Goal: Information Seeking & Learning: Learn about a topic

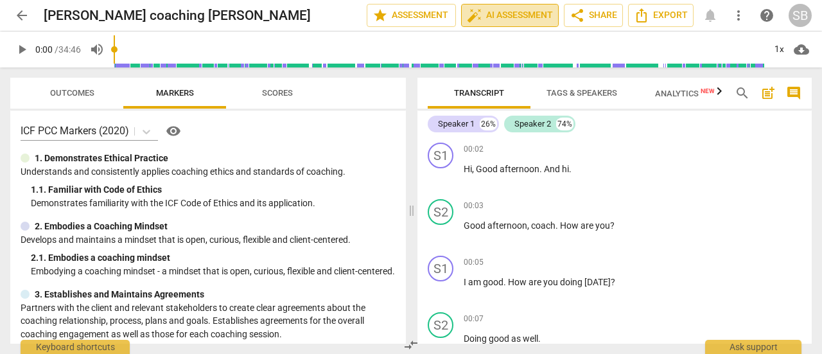
click at [524, 13] on span "auto_fix_high AI Assessment" at bounding box center [510, 15] width 86 height 15
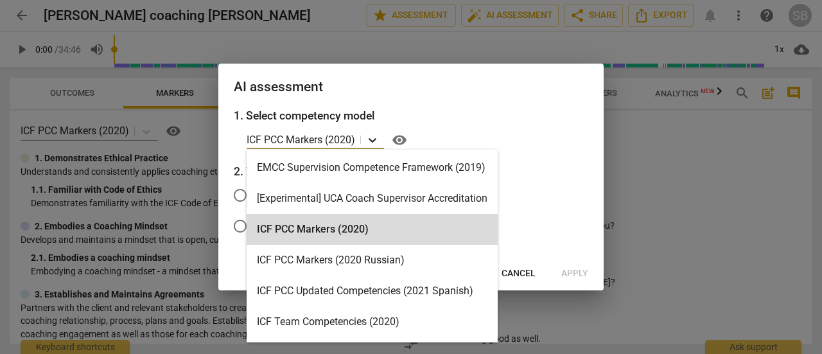
click at [374, 141] on icon at bounding box center [372, 140] width 8 height 4
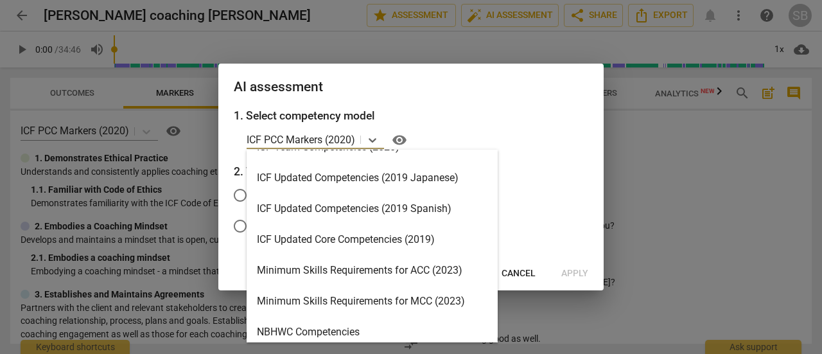
scroll to position [193, 0]
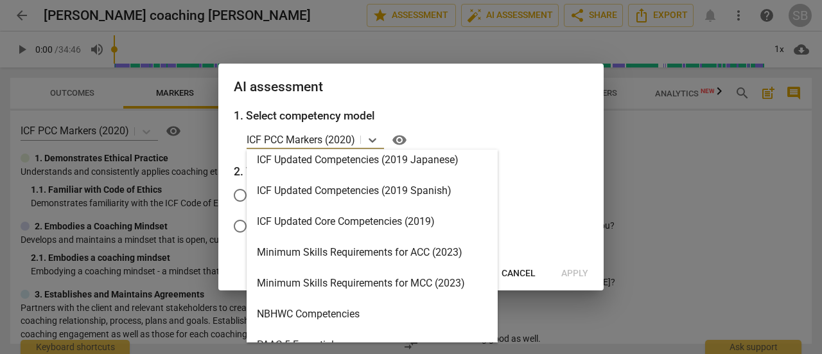
click at [365, 257] on div "Minimum Skills Requirements for ACC (2023)" at bounding box center [371, 252] width 251 height 31
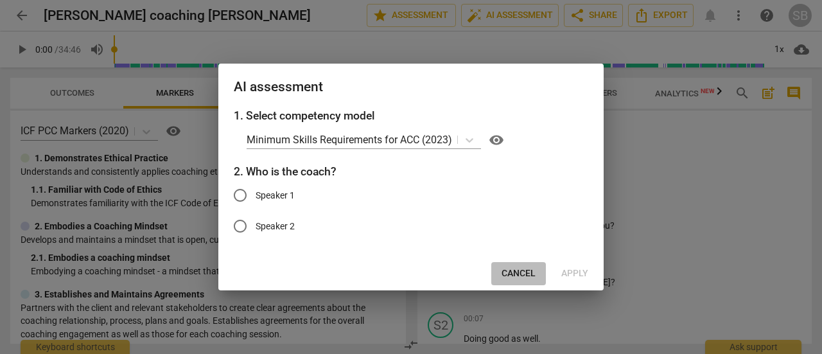
click at [510, 277] on span "Cancel" at bounding box center [518, 273] width 34 height 13
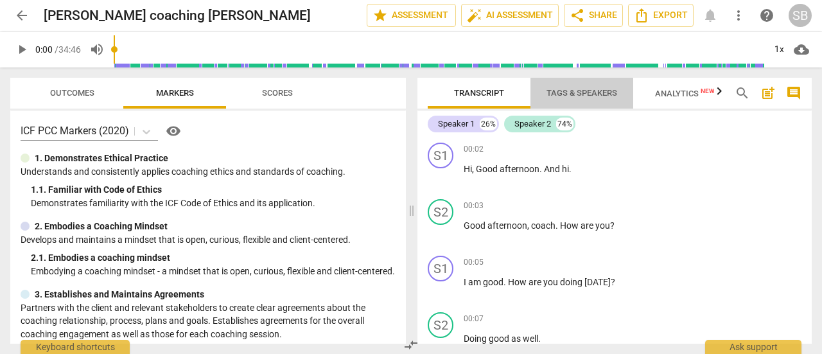
click at [588, 95] on span "Tags & Speakers" at bounding box center [581, 93] width 71 height 10
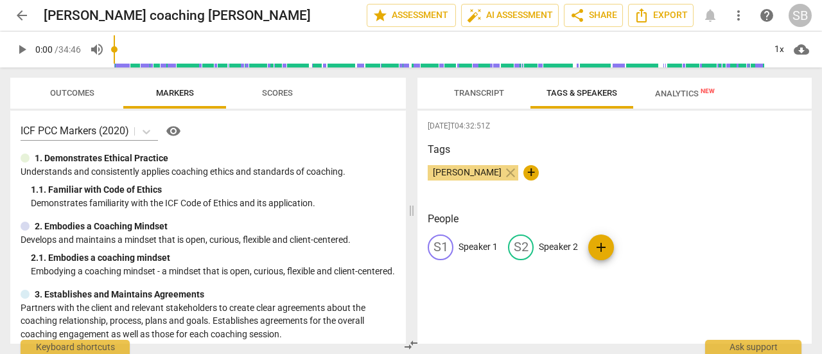
click at [480, 98] on span "Transcript" at bounding box center [478, 93] width 81 height 17
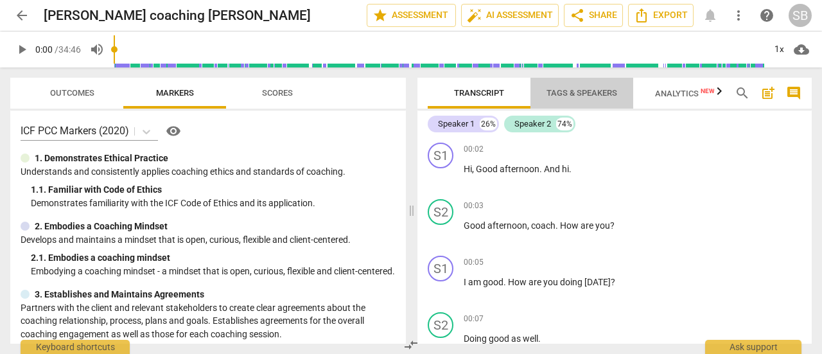
click at [562, 96] on span "Tags & Speakers" at bounding box center [581, 93] width 71 height 10
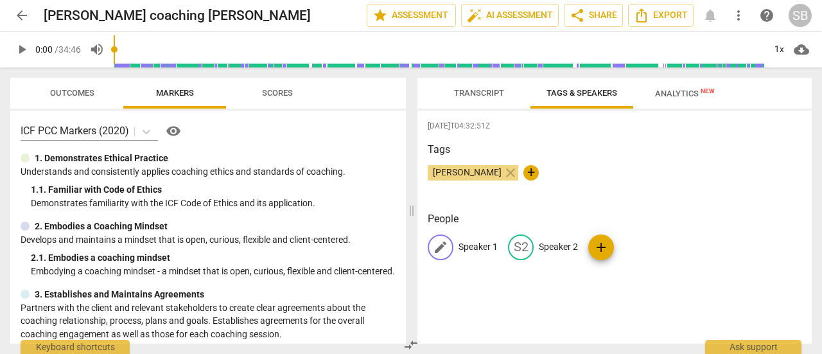
click at [469, 243] on p "Speaker 1" at bounding box center [477, 246] width 39 height 13
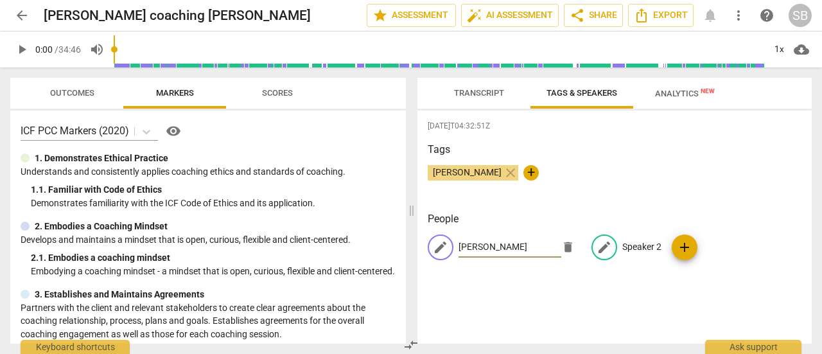
type input "[PERSON_NAME]"
click at [638, 248] on p "Speaker 2" at bounding box center [641, 246] width 39 height 13
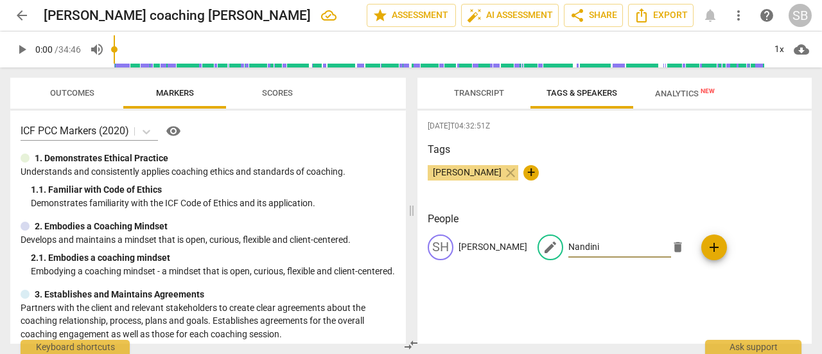
type input "Nandini"
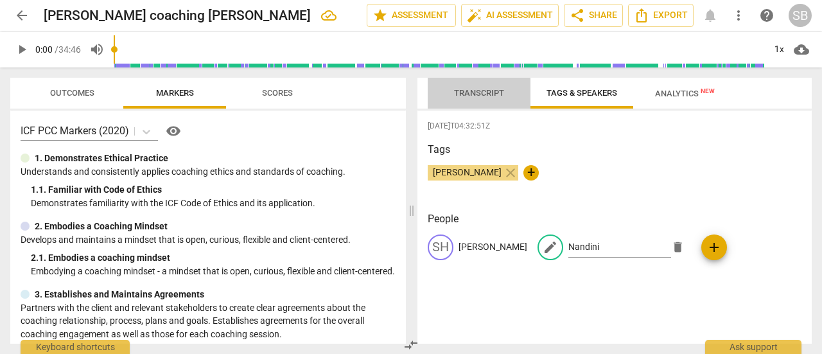
click at [481, 89] on span "Transcript" at bounding box center [479, 93] width 50 height 10
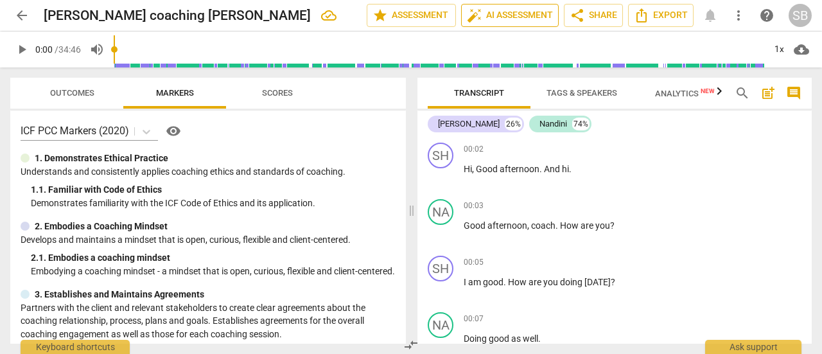
click at [544, 15] on span "auto_fix_high AI Assessment" at bounding box center [510, 15] width 86 height 15
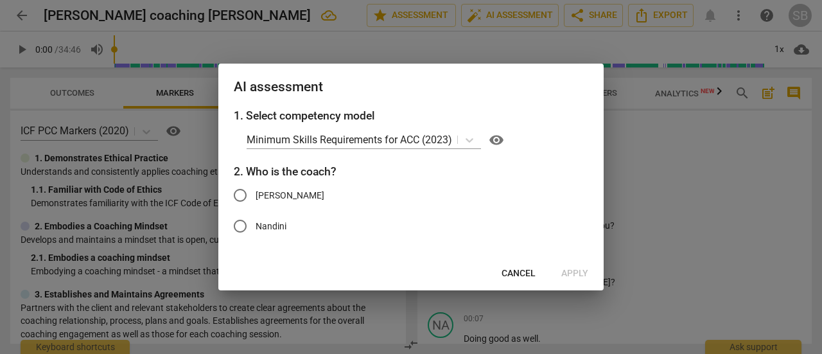
click at [270, 199] on span "[PERSON_NAME]" at bounding box center [289, 195] width 69 height 13
click at [255, 199] on input "[PERSON_NAME]" at bounding box center [240, 195] width 31 height 31
radio input "true"
click at [573, 273] on span "Apply" at bounding box center [574, 273] width 27 height 13
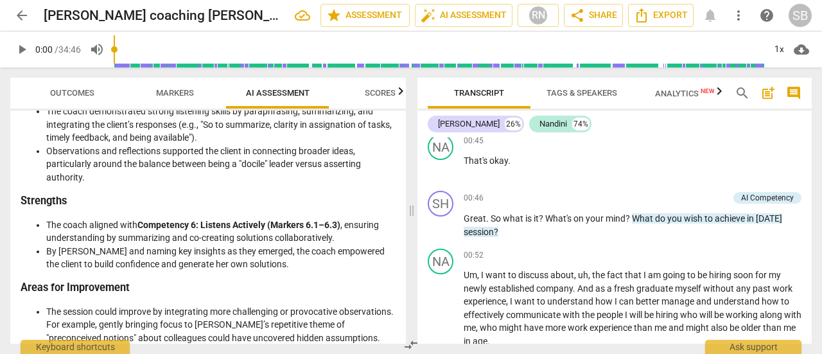
scroll to position [449, 0]
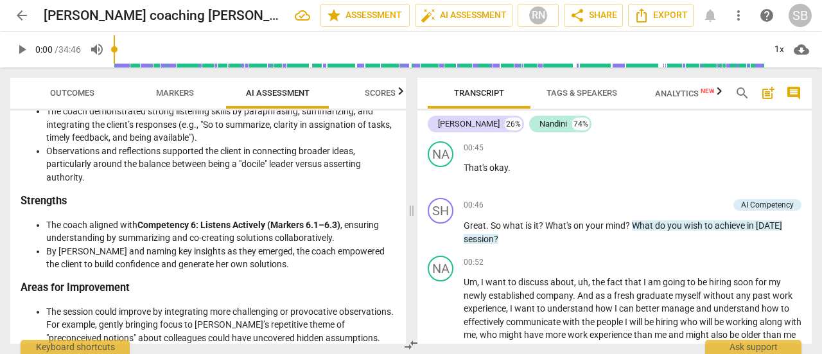
click at [391, 93] on span "Scores" at bounding box center [380, 93] width 31 height 10
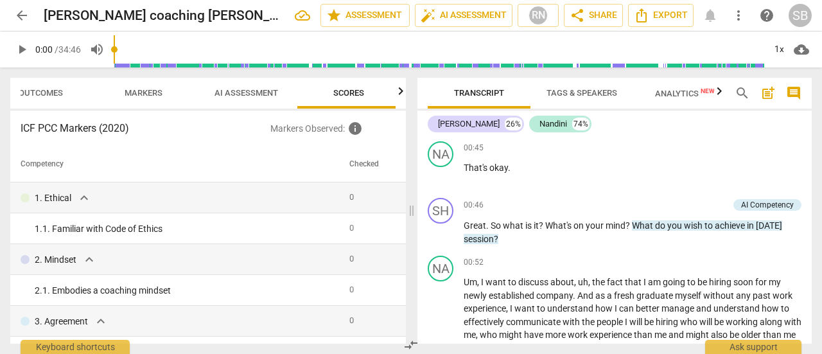
scroll to position [0, 36]
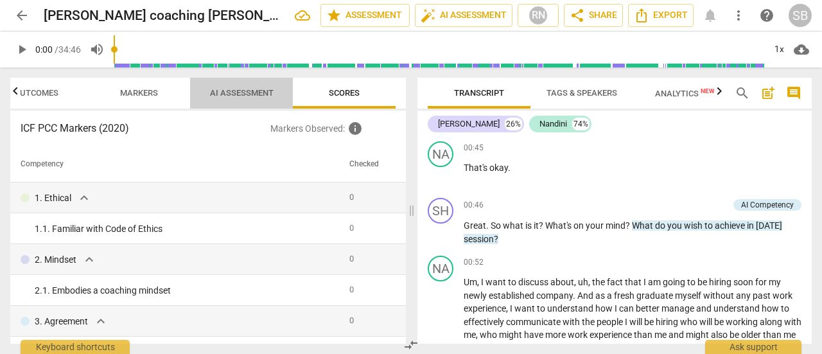
click at [263, 92] on span "AI Assessment" at bounding box center [242, 93] width 64 height 10
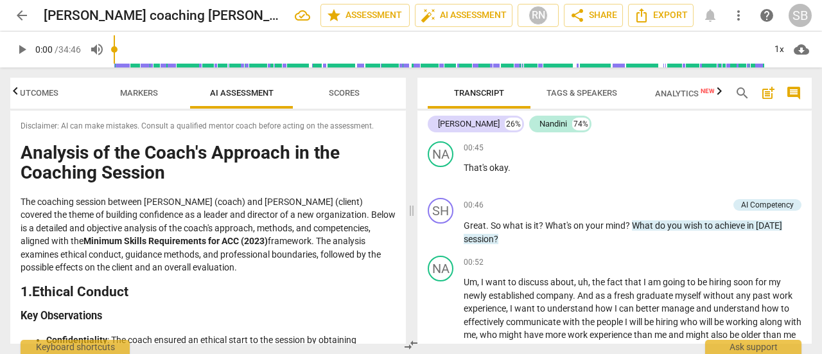
click at [148, 92] on span "Markers" at bounding box center [139, 93] width 38 height 10
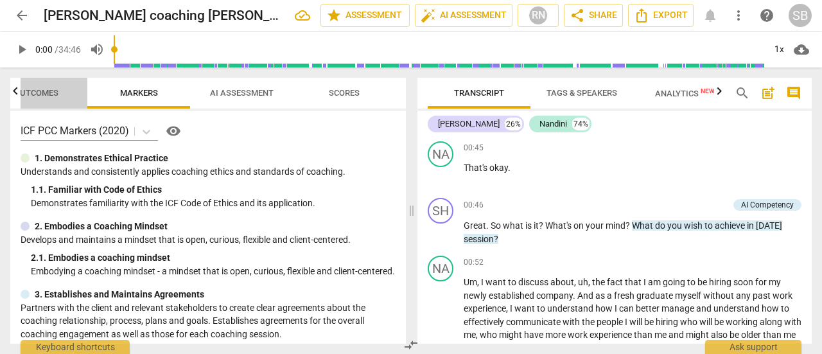
click at [37, 89] on span "Outcomes" at bounding box center [36, 93] width 44 height 10
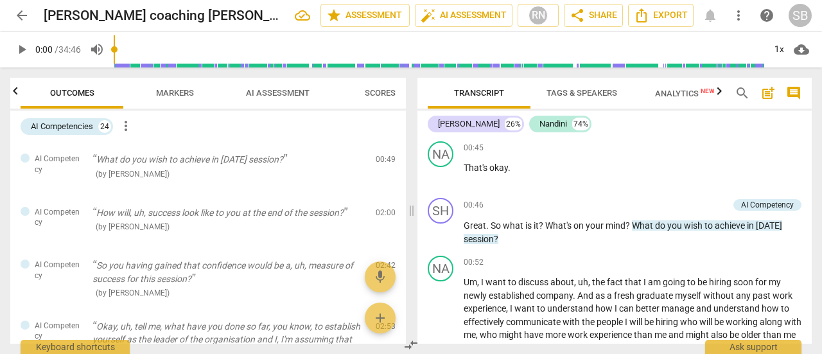
scroll to position [0, 0]
click at [300, 90] on span "AI Assessment" at bounding box center [278, 93] width 64 height 10
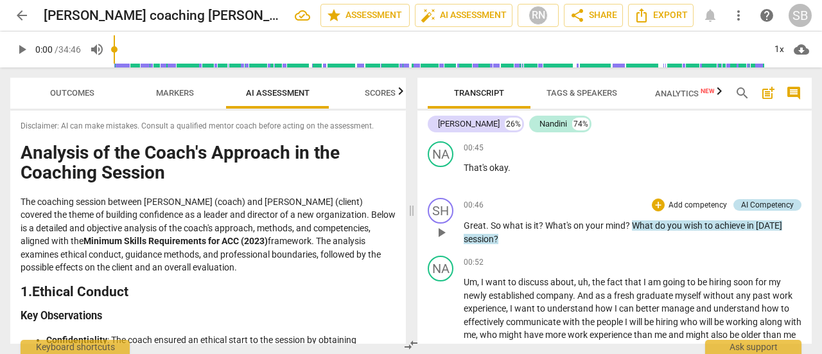
click at [764, 205] on div "AI Competency" at bounding box center [767, 205] width 53 height 12
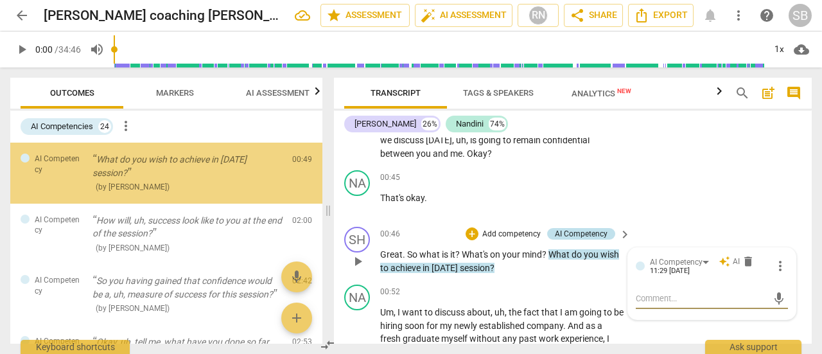
scroll to position [478, 0]
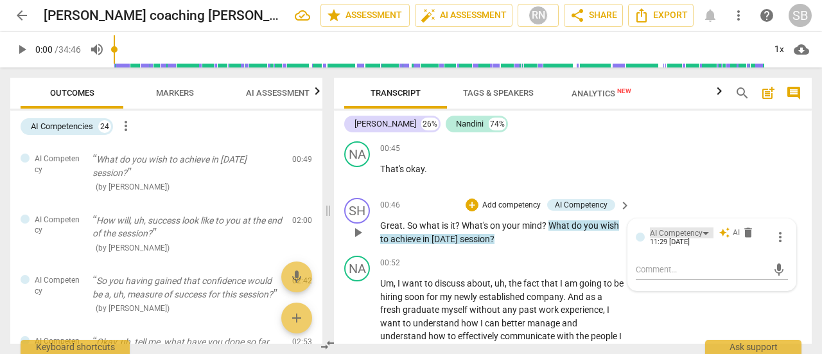
click at [700, 233] on div "AI Competency" at bounding box center [682, 232] width 64 height 11
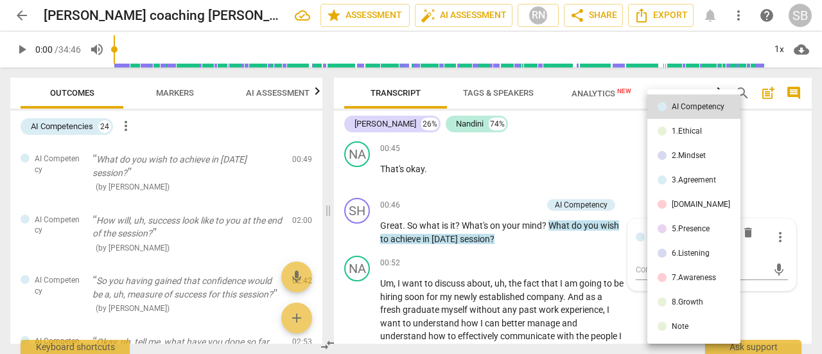
click at [705, 174] on li "3.Agreement" at bounding box center [693, 180] width 93 height 24
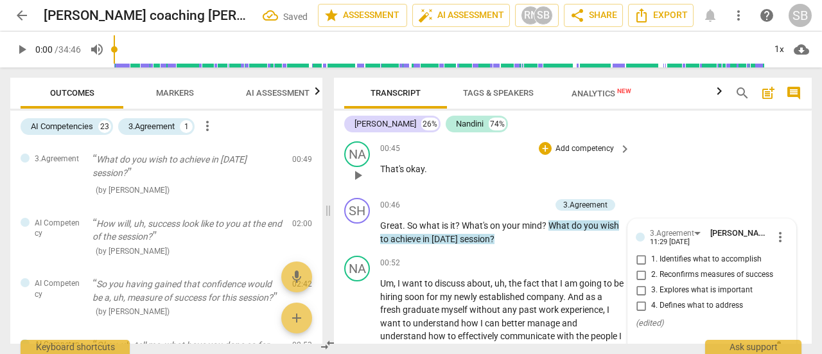
scroll to position [542, 0]
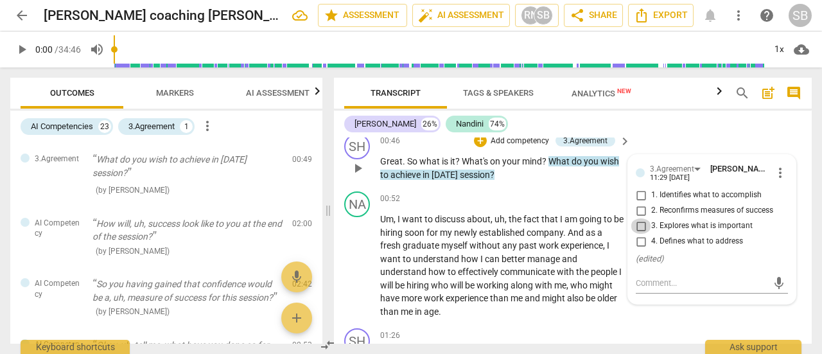
click at [641, 225] on input "3. Explores what is important" at bounding box center [640, 225] width 21 height 15
checkbox input "true"
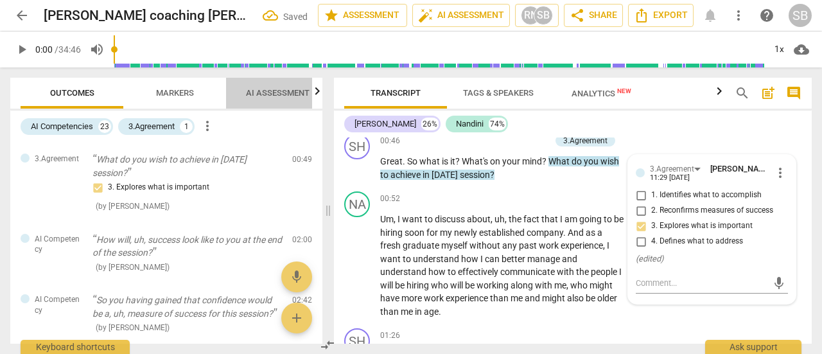
click at [255, 96] on span "AI Assessment" at bounding box center [278, 93] width 64 height 10
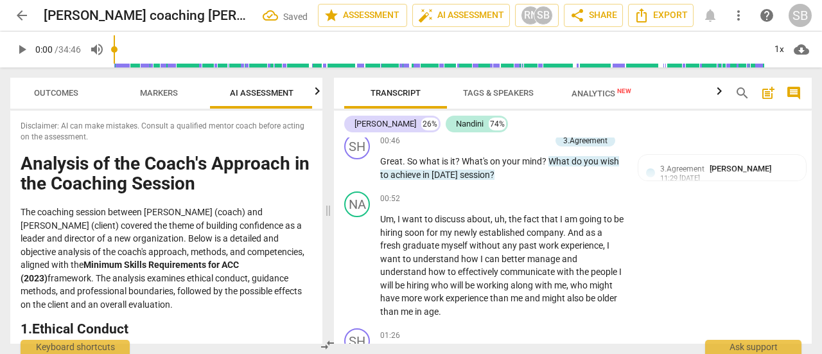
scroll to position [0, 17]
click at [168, 95] on span "Markers" at bounding box center [158, 93] width 38 height 10
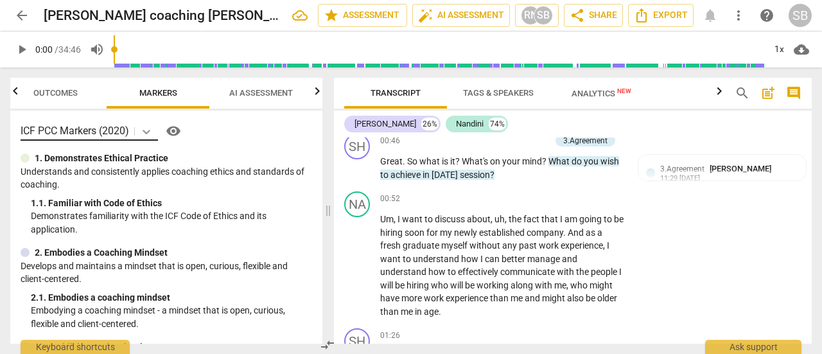
click at [147, 134] on icon at bounding box center [146, 131] width 13 height 13
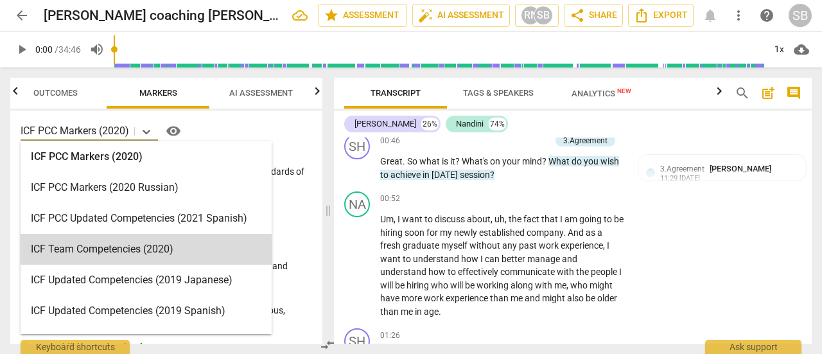
scroll to position [128, 0]
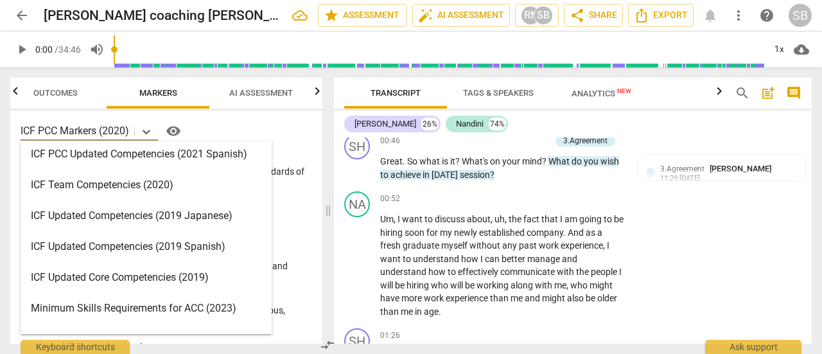
click at [157, 307] on div "Minimum Skills Requirements for ACC (2023)" at bounding box center [146, 308] width 251 height 31
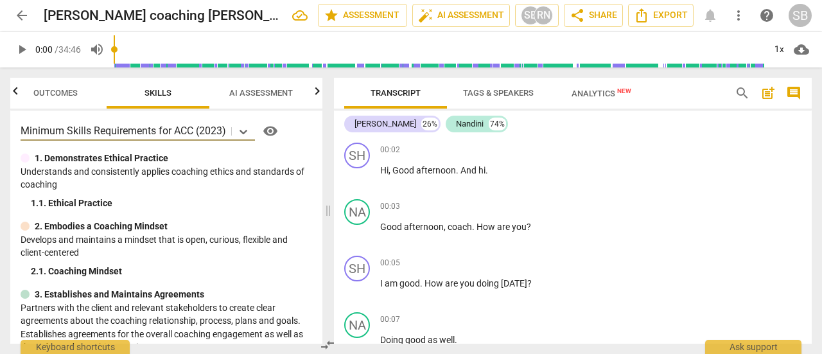
scroll to position [0, 0]
click at [67, 92] on span "Outcomes" at bounding box center [55, 93] width 44 height 10
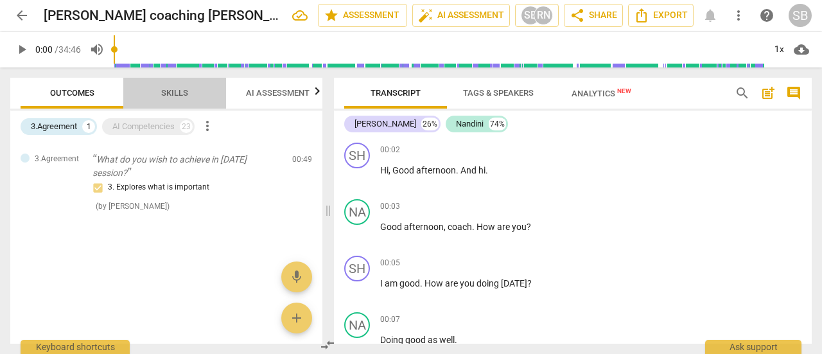
click at [172, 89] on span "Skills" at bounding box center [174, 93] width 27 height 10
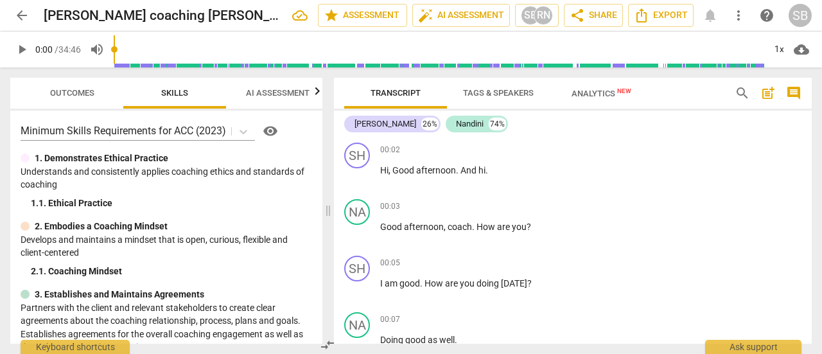
click at [263, 95] on span "AI Assessment" at bounding box center [278, 93] width 64 height 10
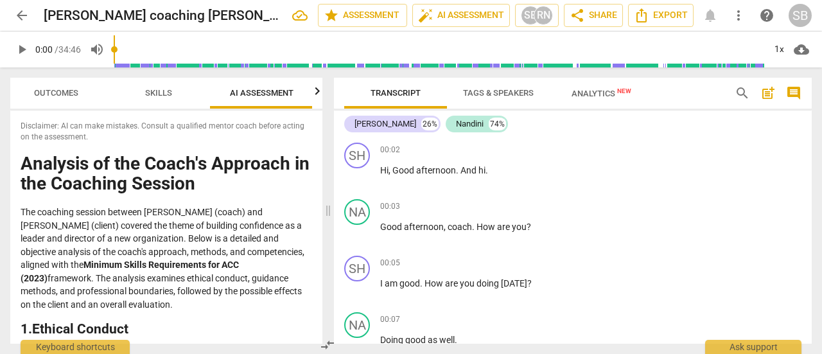
scroll to position [0, 17]
click at [76, 93] on span "Outcomes" at bounding box center [55, 93] width 44 height 10
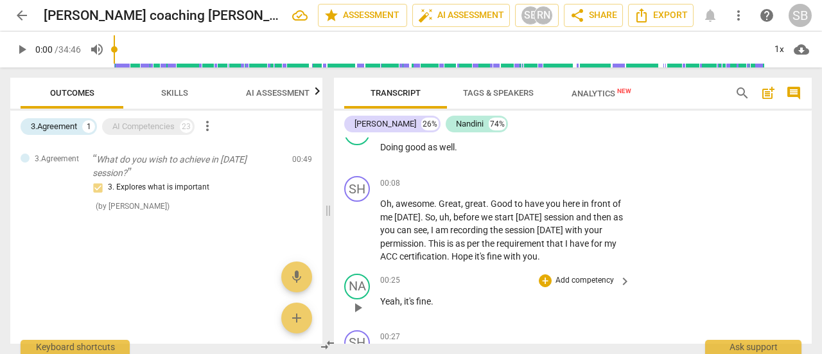
scroll to position [257, 0]
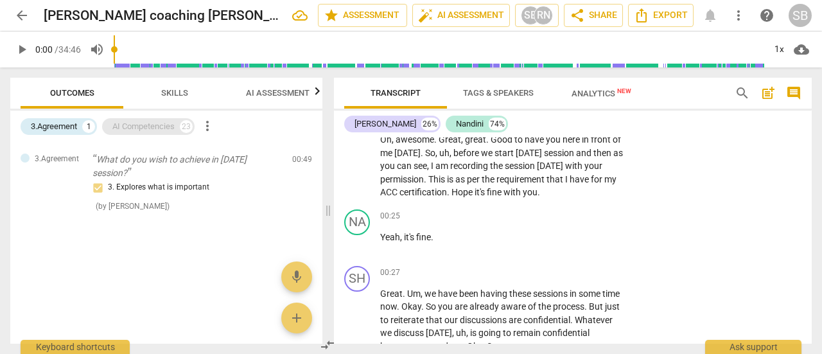
click at [134, 128] on div "AI Competencies" at bounding box center [143, 126] width 62 height 13
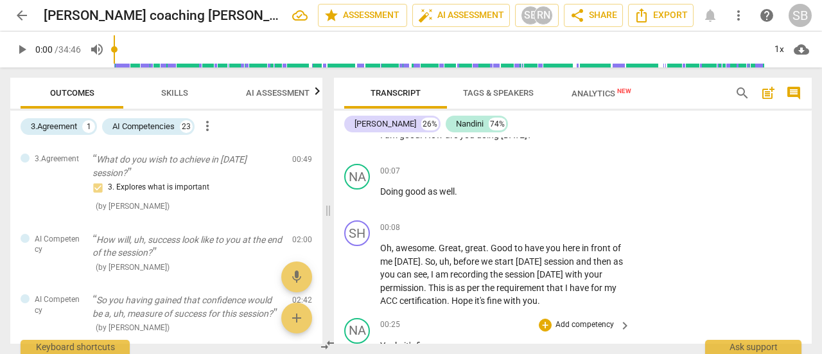
scroll to position [64, 0]
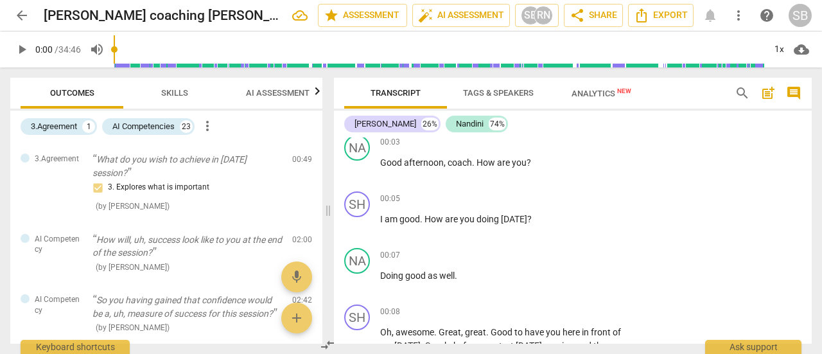
click at [300, 97] on span "AI Assessment" at bounding box center [278, 93] width 64 height 10
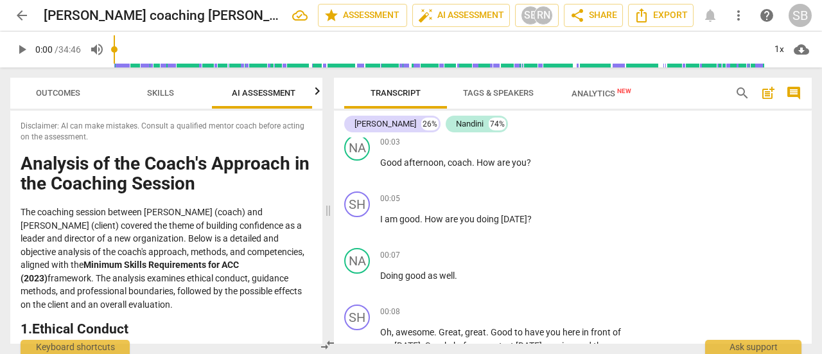
scroll to position [0, 17]
click at [143, 98] on span "Skills" at bounding box center [158, 93] width 58 height 17
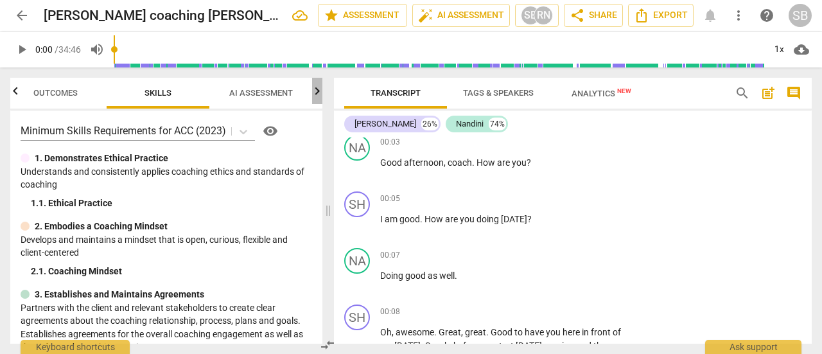
click at [316, 91] on icon "button" at bounding box center [316, 90] width 15 height 15
click at [177, 94] on span "AI Assessment" at bounding box center [158, 93] width 64 height 10
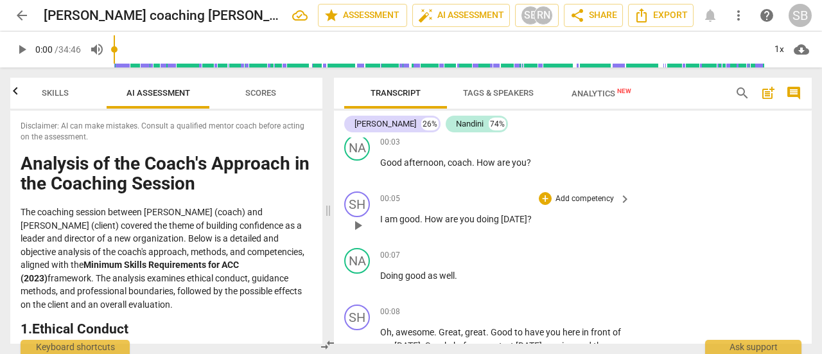
scroll to position [0, 0]
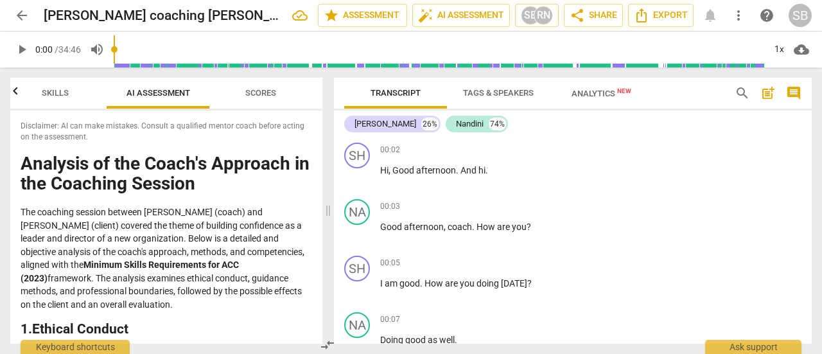
click at [49, 97] on span "Skills" at bounding box center [55, 93] width 27 height 10
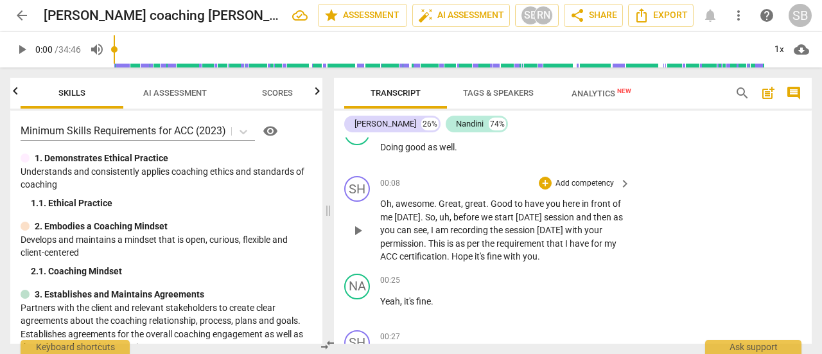
scroll to position [128, 0]
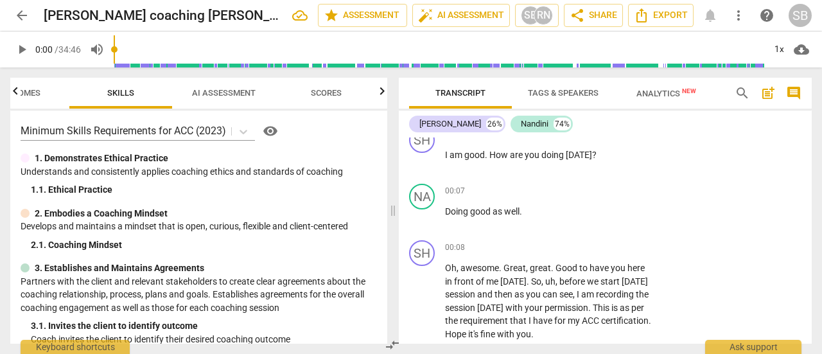
drag, startPoint x: 329, startPoint y: 320, endPoint x: 230, endPoint y: 227, distance: 136.2
click at [396, 320] on span at bounding box center [393, 210] width 8 height 286
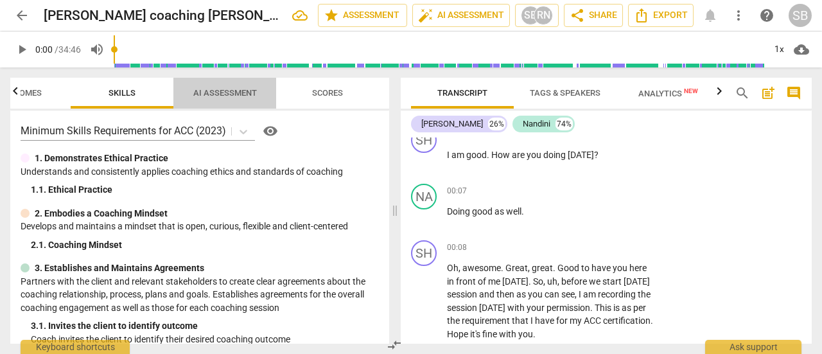
click at [226, 91] on span "AI Assessment" at bounding box center [225, 93] width 64 height 10
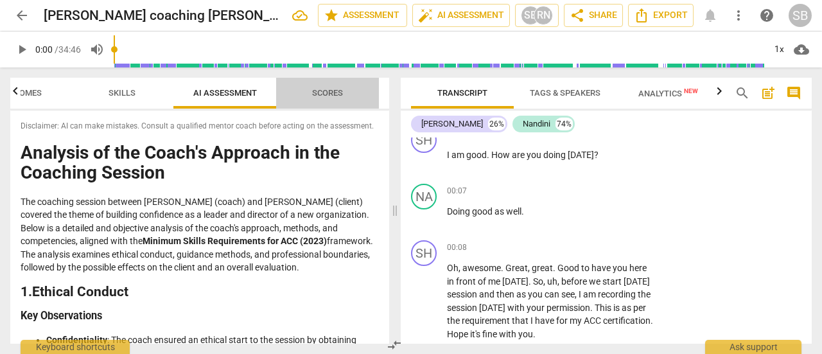
click at [332, 89] on span "Scores" at bounding box center [327, 93] width 31 height 10
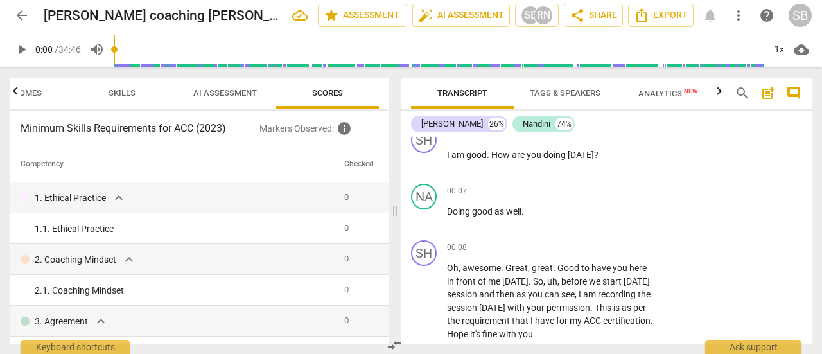
click at [116, 92] on span "Skills" at bounding box center [121, 93] width 27 height 10
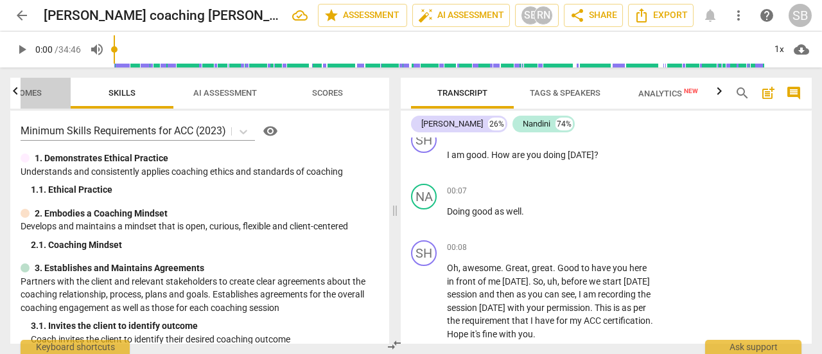
click at [28, 87] on span "Outcomes" at bounding box center [19, 93] width 75 height 17
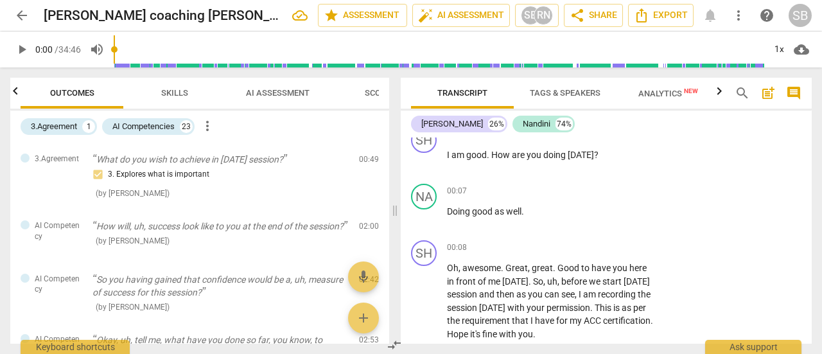
scroll to position [0, 0]
click at [342, 164] on span "edit" at bounding box center [345, 162] width 15 height 15
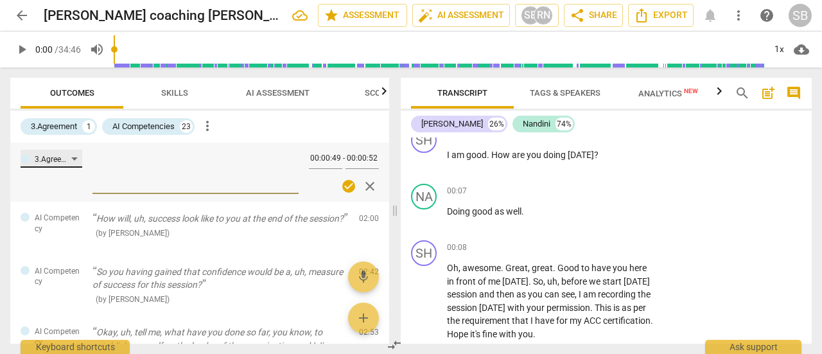
click at [74, 159] on div "3.Agreement" at bounding box center [52, 159] width 62 height 18
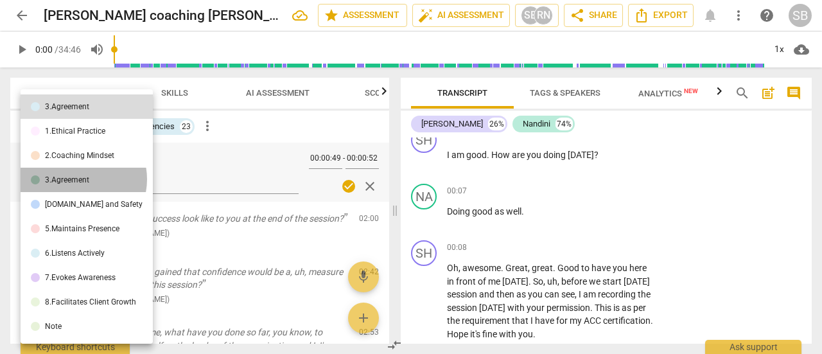
click at [76, 179] on div "3.Agreement" at bounding box center [67, 180] width 44 height 8
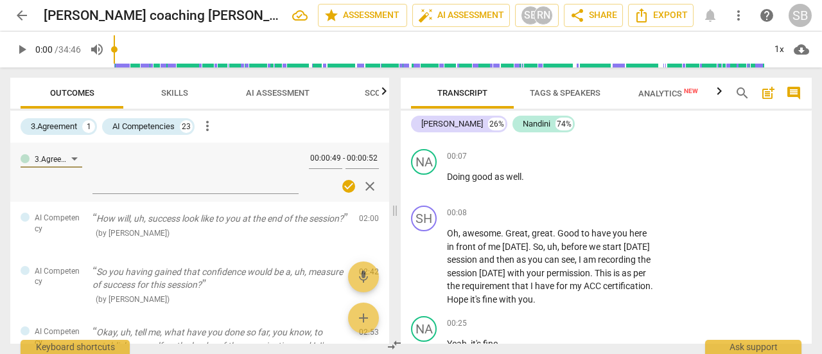
scroll to position [193, 0]
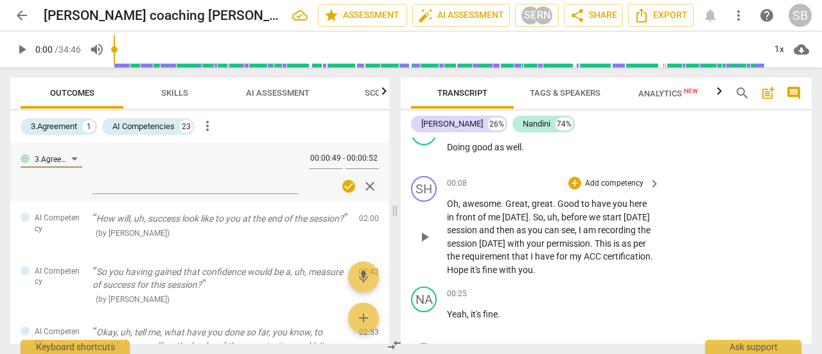
click at [616, 184] on p "Add competency" at bounding box center [613, 184] width 61 height 12
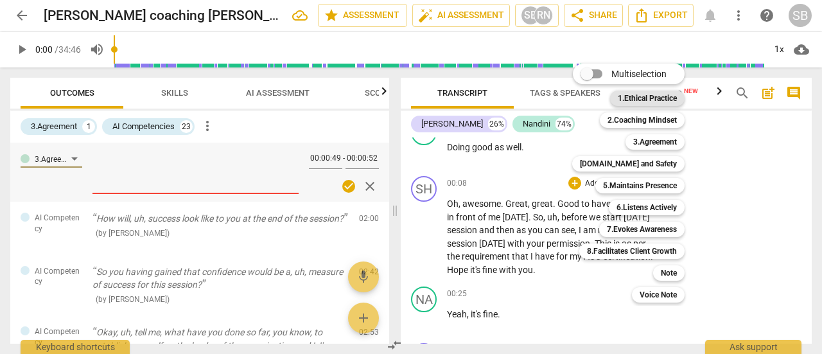
click at [638, 102] on b "1.Ethical Practice" at bounding box center [646, 98] width 59 height 15
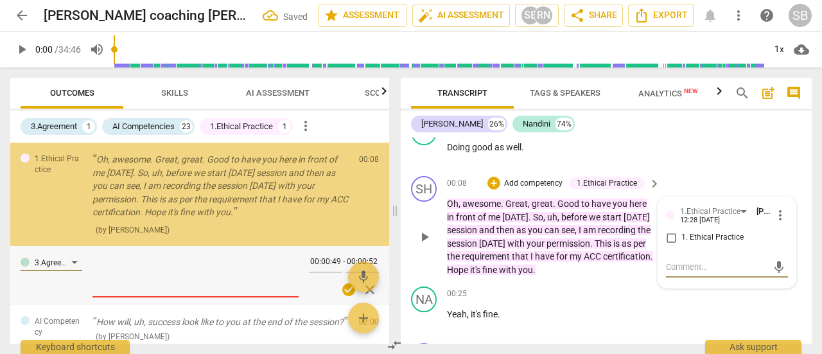
click at [671, 235] on input "1. Ethical Practice" at bounding box center [670, 237] width 21 height 15
checkbox input "true"
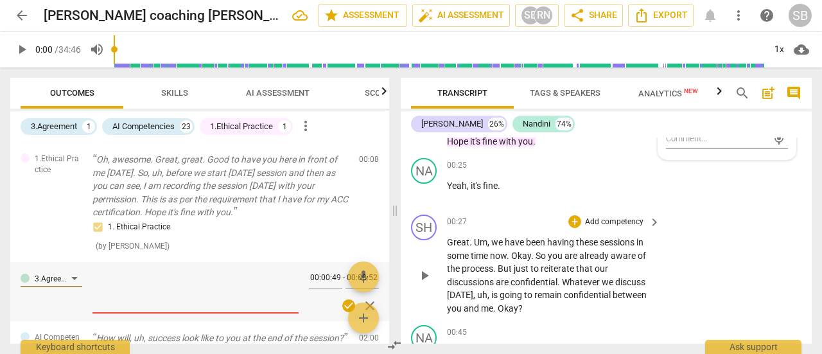
scroll to position [385, 0]
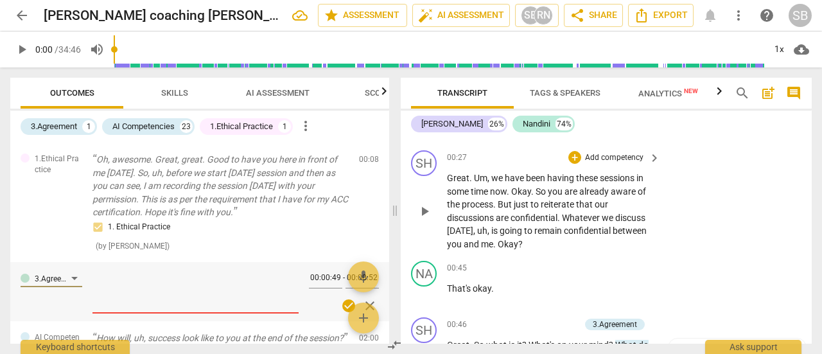
click at [610, 156] on p "Add competency" at bounding box center [613, 158] width 61 height 12
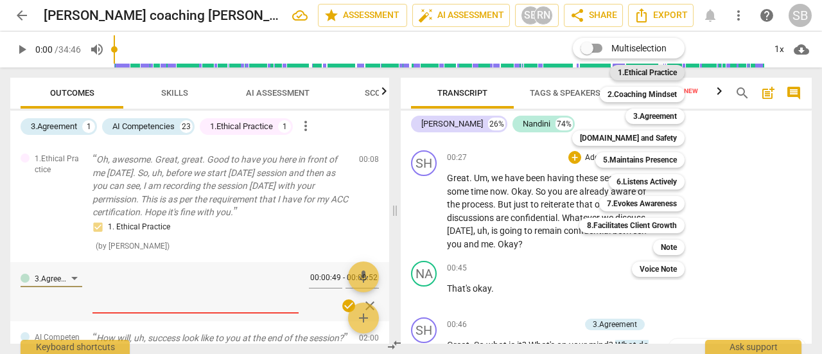
click at [644, 71] on b "1.Ethical Practice" at bounding box center [646, 72] width 59 height 15
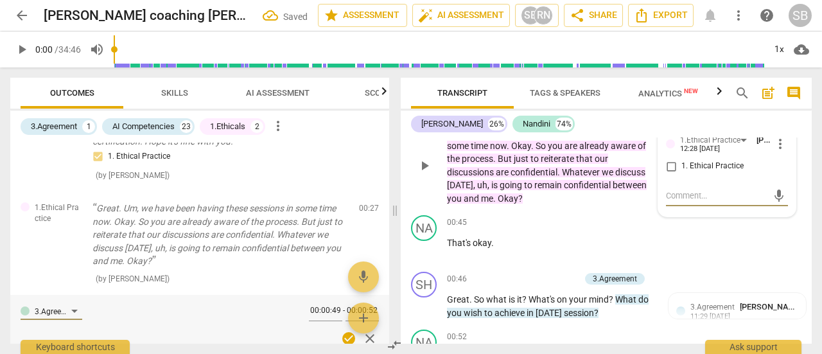
scroll to position [449, 0]
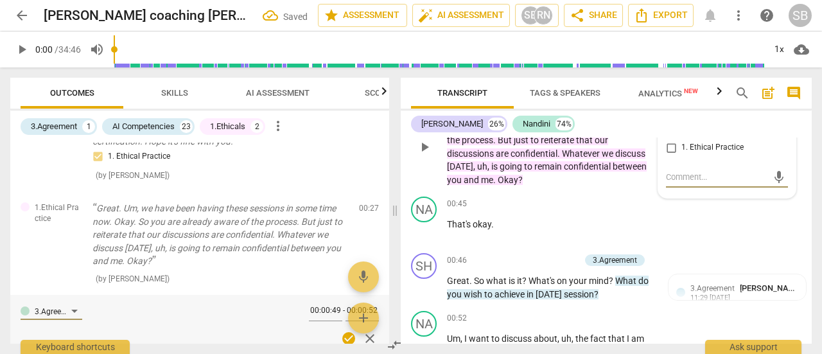
click at [672, 146] on input "1. Ethical Practice" at bounding box center [670, 147] width 21 height 15
checkbox input "true"
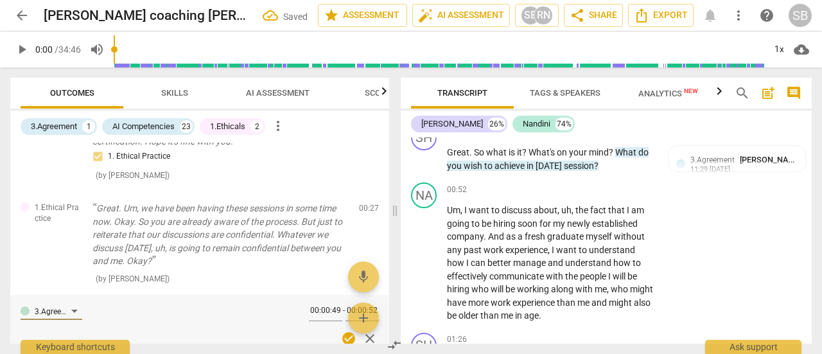
scroll to position [513, 0]
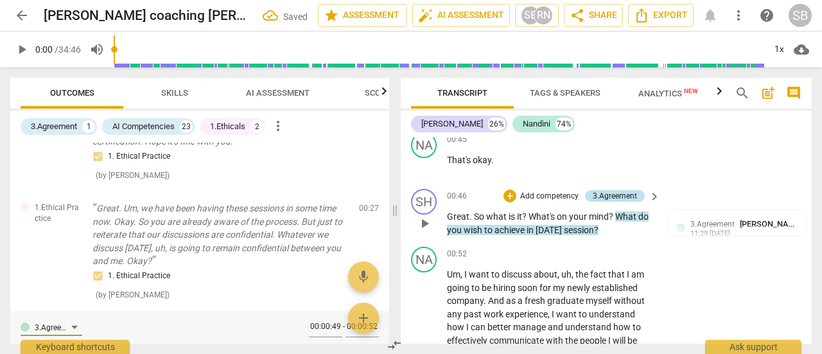
click at [625, 200] on div "3.Agreement" at bounding box center [614, 196] width 44 height 12
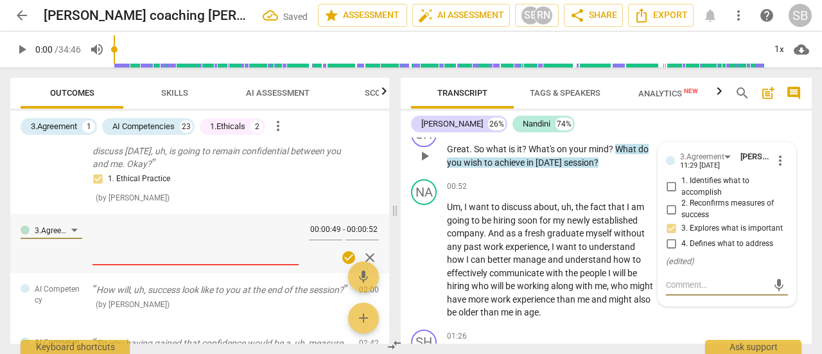
scroll to position [561, 0]
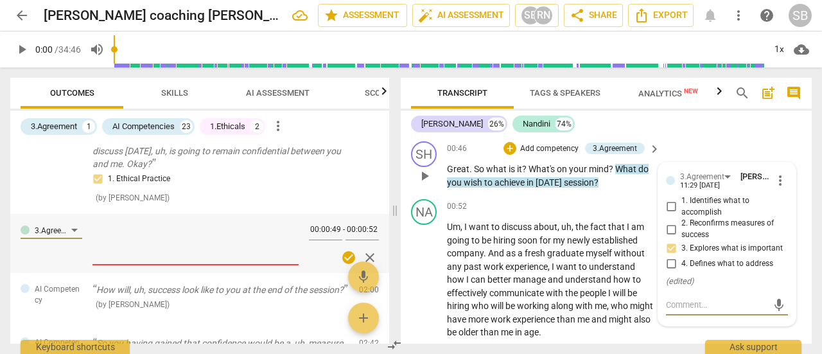
click at [775, 182] on span "more_vert" at bounding box center [779, 180] width 15 height 15
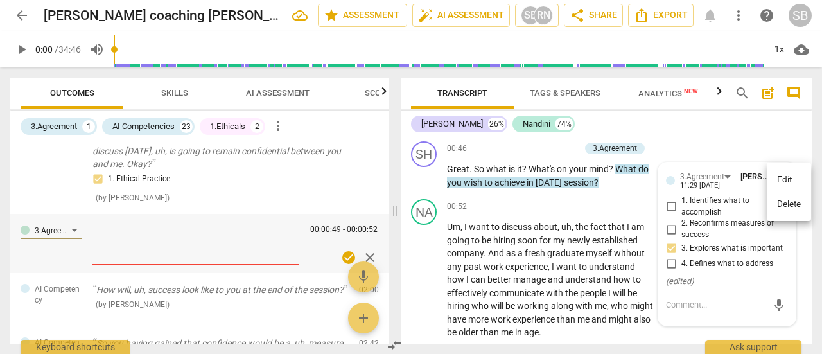
click at [780, 202] on li "Delete" at bounding box center [788, 204] width 44 height 24
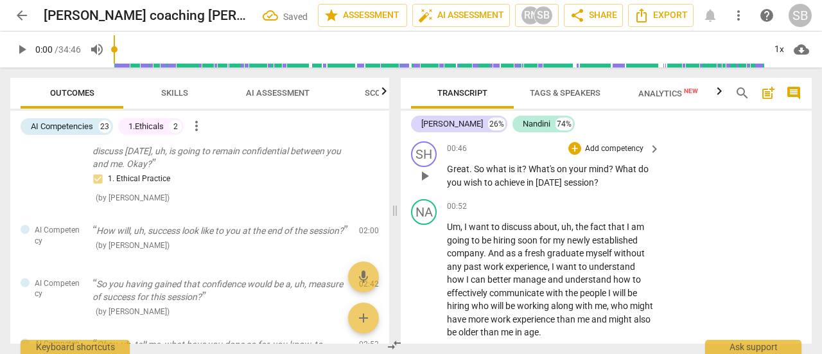
click at [625, 146] on p "Add competency" at bounding box center [613, 149] width 61 height 12
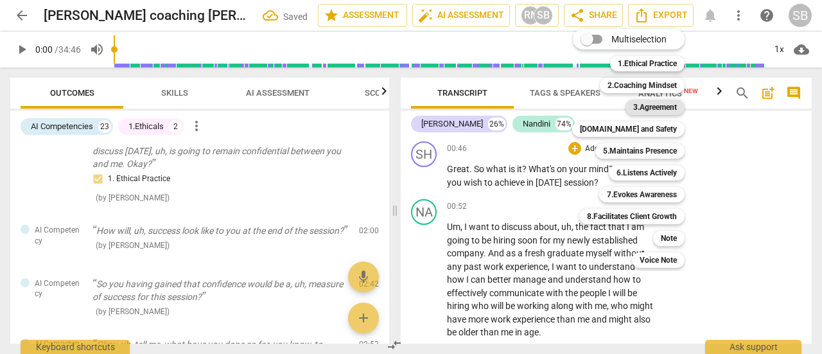
click at [642, 108] on b "3.Agreement" at bounding box center [655, 106] width 44 height 15
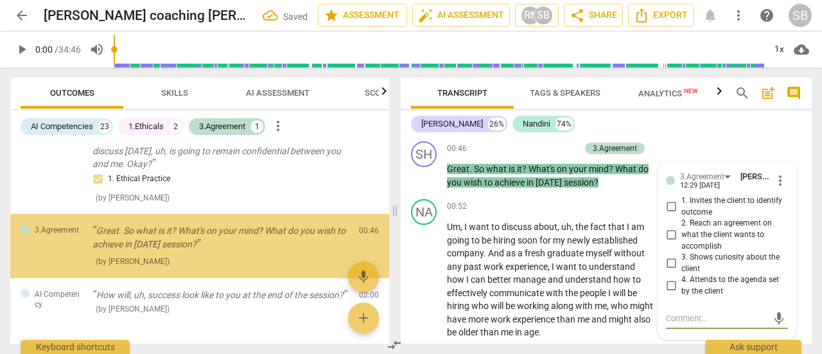
scroll to position [170, 0]
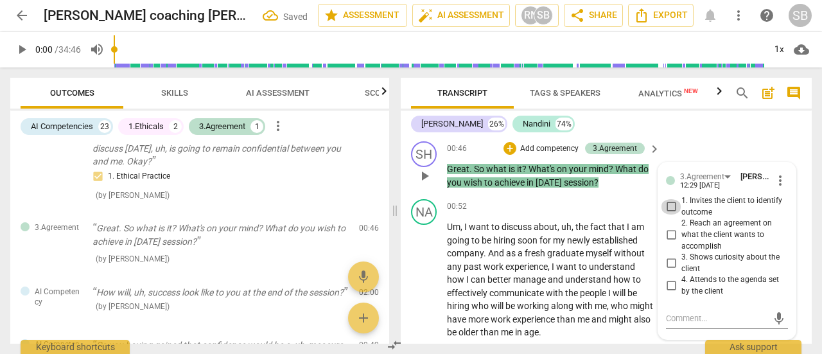
click at [668, 205] on input "1. Invites the client to identify outcome" at bounding box center [670, 206] width 21 height 15
checkbox input "true"
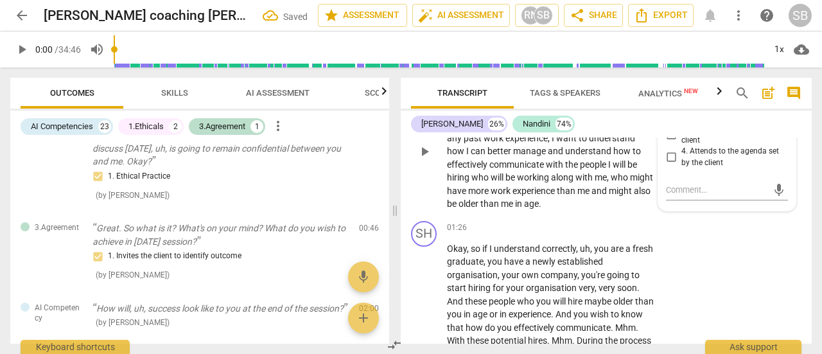
scroll to position [754, 0]
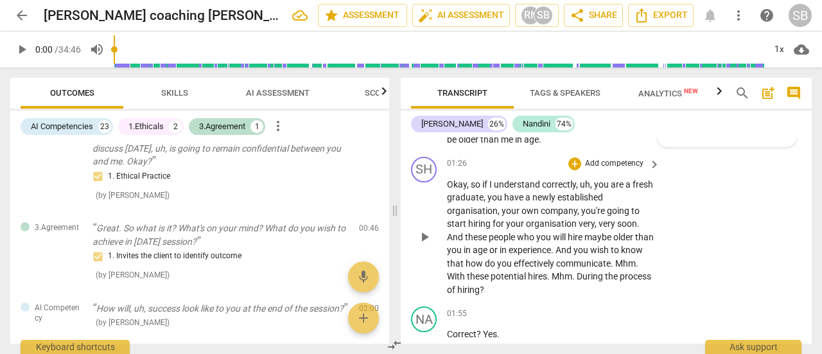
click at [589, 164] on p "Add competency" at bounding box center [613, 164] width 61 height 12
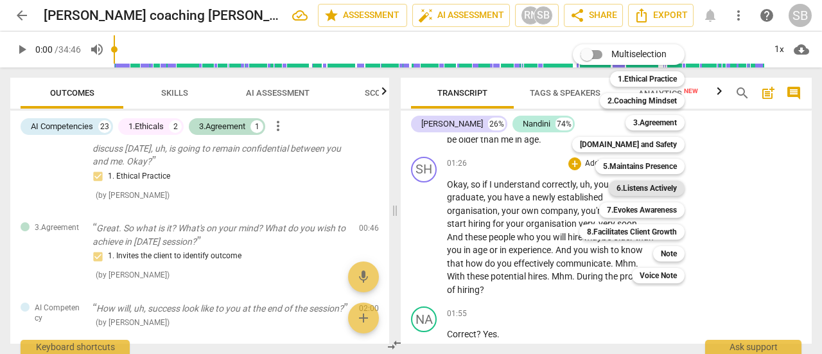
click at [629, 182] on b "6.Listens Actively" at bounding box center [646, 187] width 60 height 15
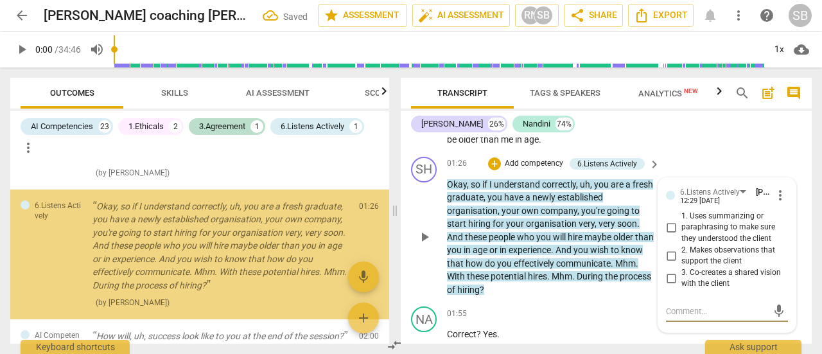
scroll to position [293, 0]
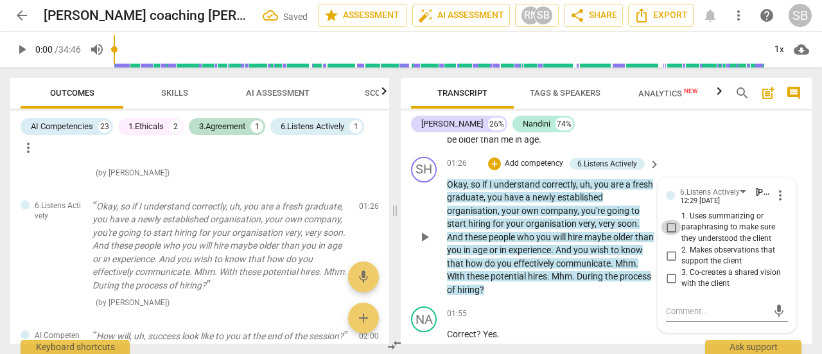
click at [668, 224] on input "1. Uses summarizing or paraphrasing to make sure they understood the client" at bounding box center [670, 227] width 21 height 15
checkbox input "true"
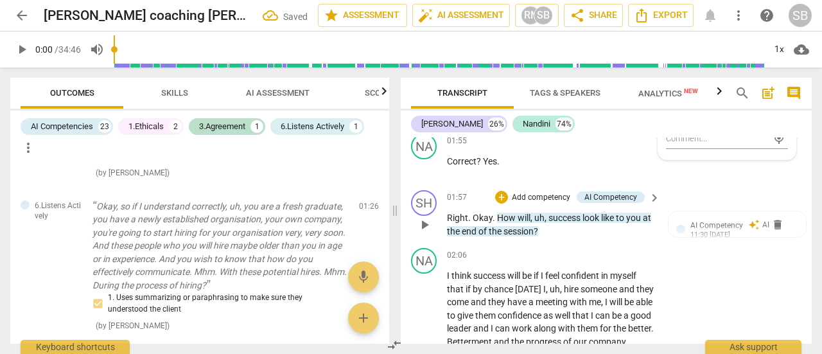
scroll to position [946, 0]
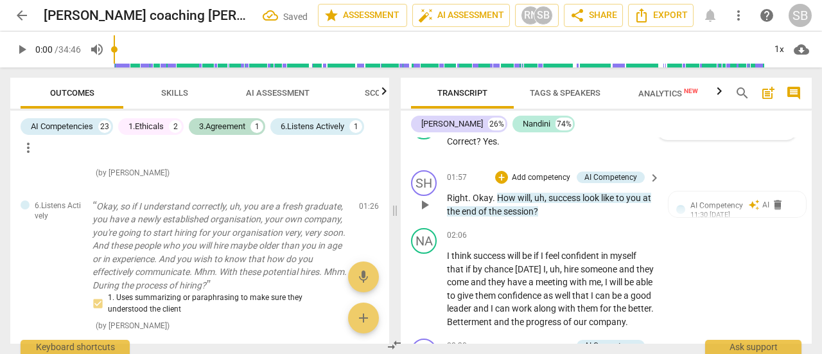
click at [653, 178] on span "keyboard_arrow_right" at bounding box center [653, 177] width 15 height 15
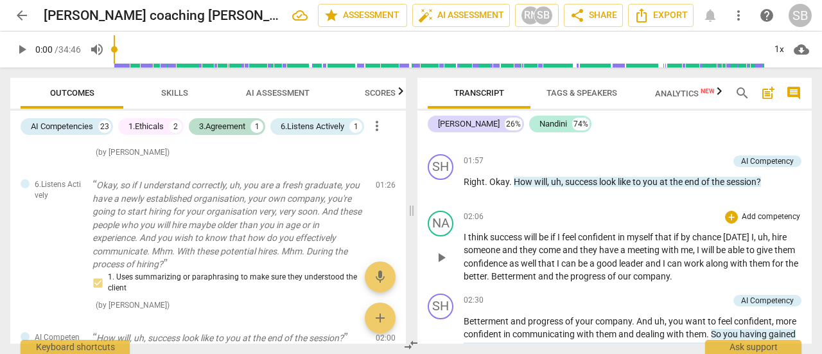
scroll to position [788, 0]
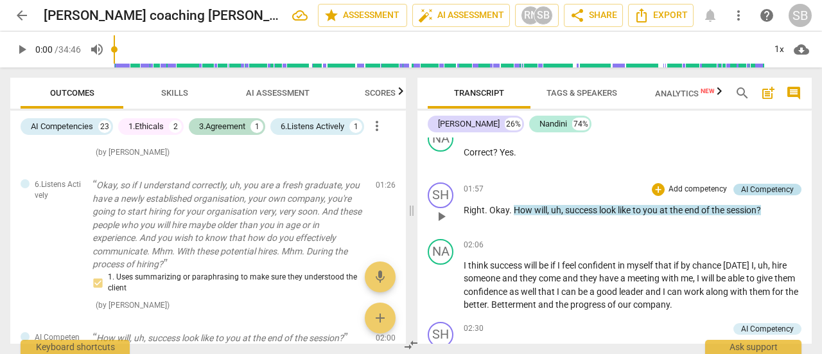
click at [741, 186] on div "AI Competency" at bounding box center [767, 190] width 53 height 12
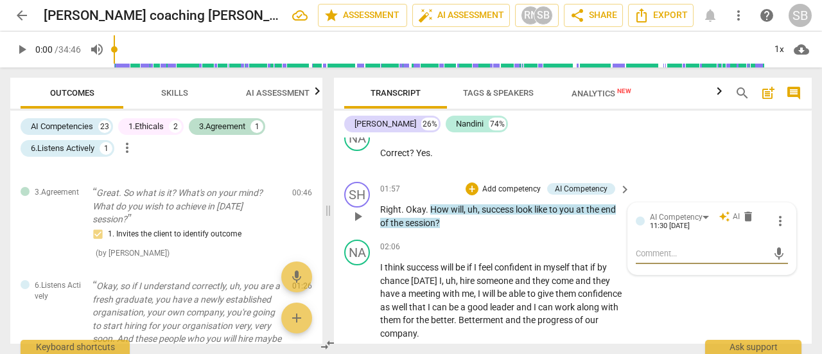
scroll to position [384, 0]
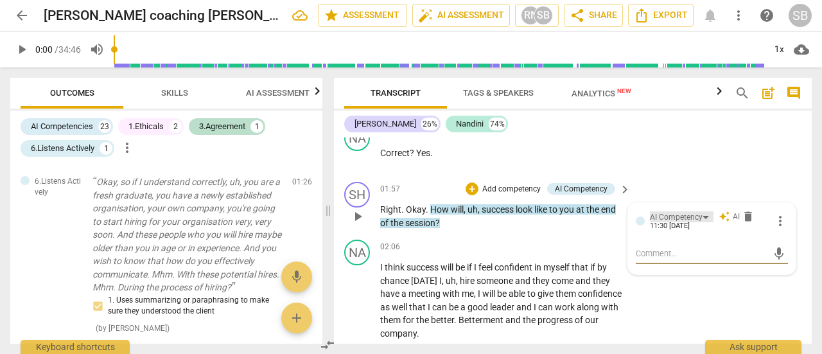
click at [700, 216] on div "AI Competency" at bounding box center [682, 216] width 64 height 11
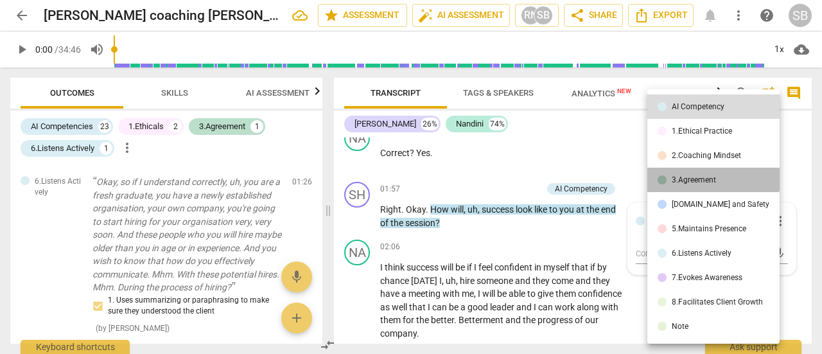
click at [712, 177] on div "3.Agreement" at bounding box center [693, 180] width 44 height 8
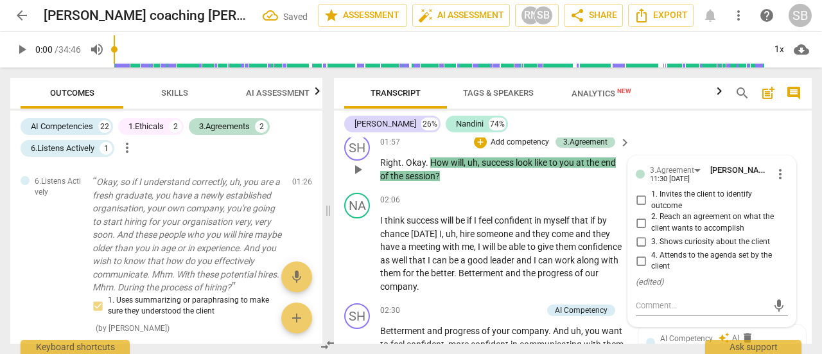
scroll to position [946, 0]
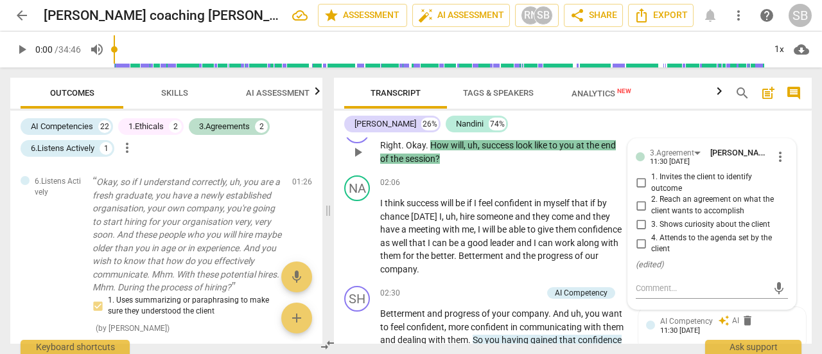
click at [640, 182] on input "1. Invites the client to identify outcome" at bounding box center [640, 182] width 21 height 15
checkbox input "true"
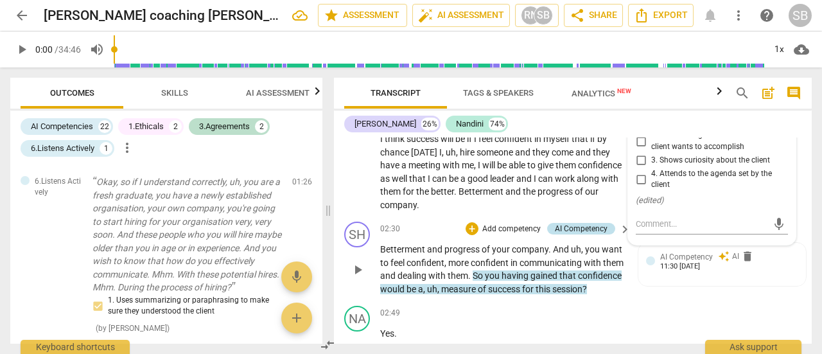
click at [596, 228] on div "AI Competency" at bounding box center [581, 229] width 53 height 12
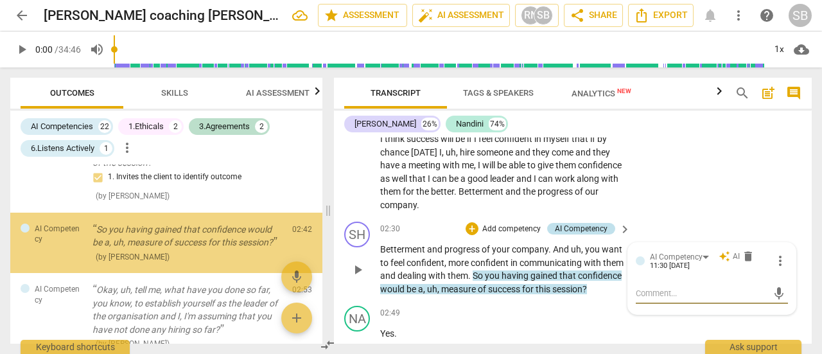
scroll to position [603, 0]
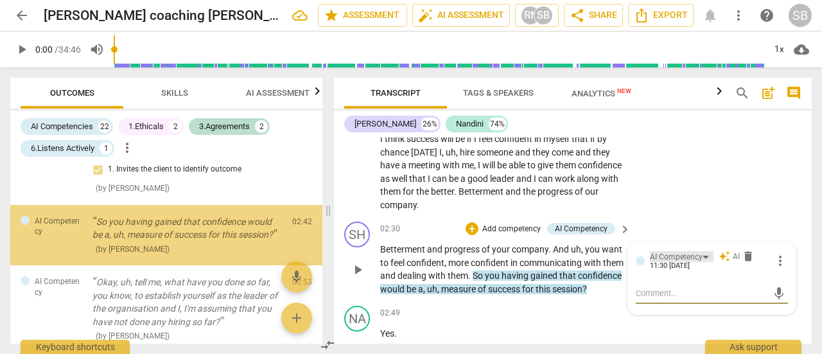
click at [700, 258] on div "AI Competency" at bounding box center [682, 256] width 64 height 11
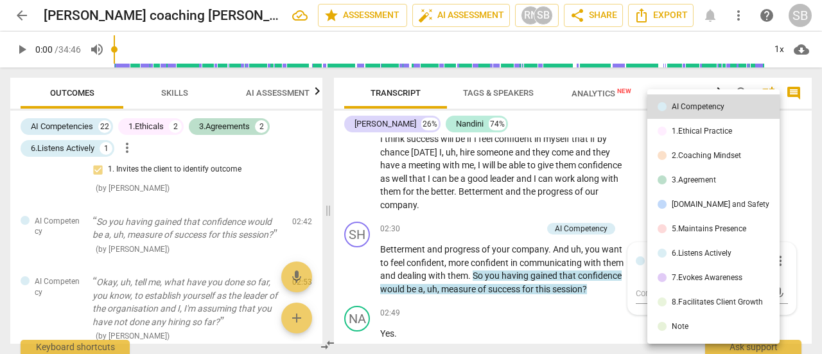
click at [711, 186] on li "3.Agreement" at bounding box center [713, 180] width 132 height 24
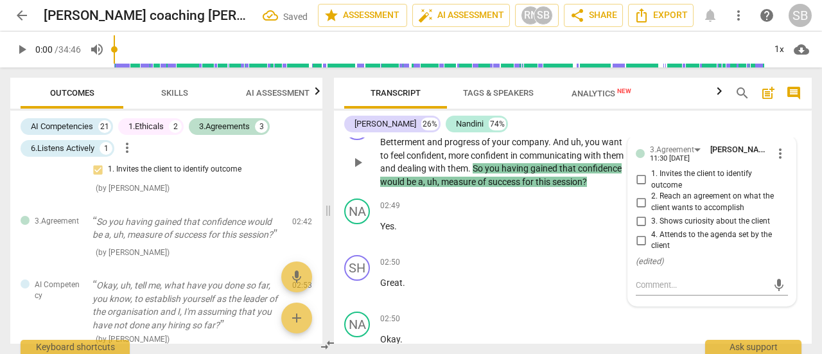
scroll to position [1139, 0]
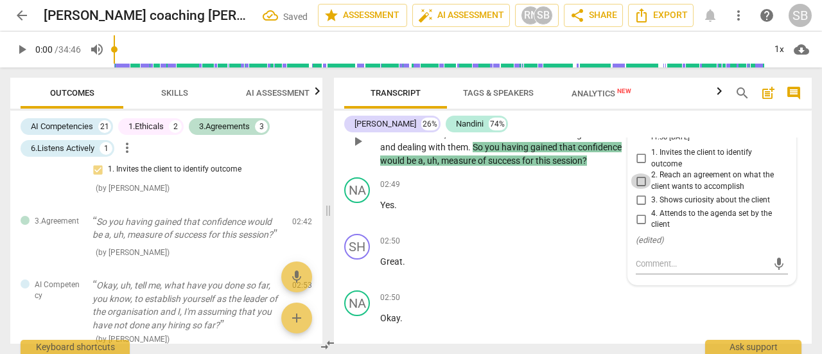
click at [639, 180] on input "2. Reach an agreement on what the client wants to accomplish" at bounding box center [640, 180] width 21 height 15
checkbox input "true"
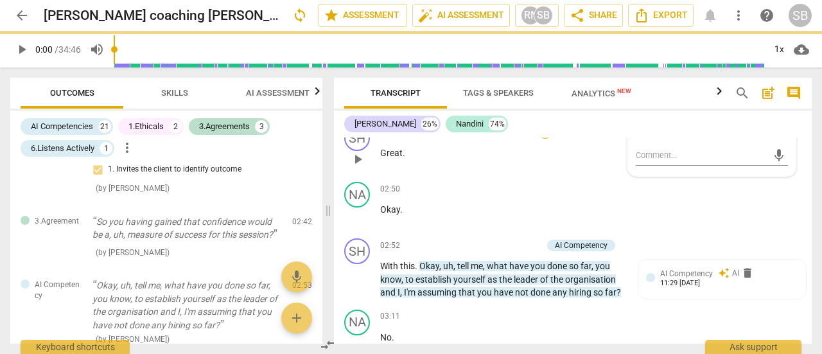
scroll to position [1331, 0]
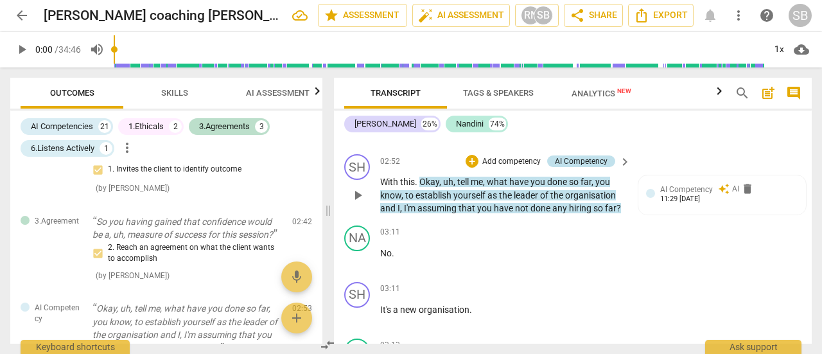
click at [598, 167] on div "AI Competency" at bounding box center [581, 161] width 53 height 12
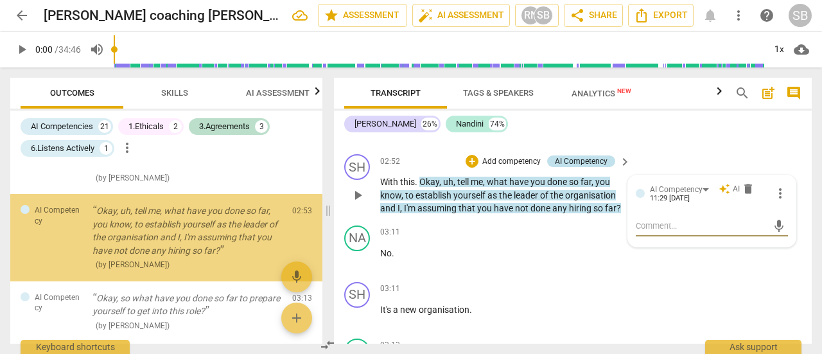
scroll to position [711, 0]
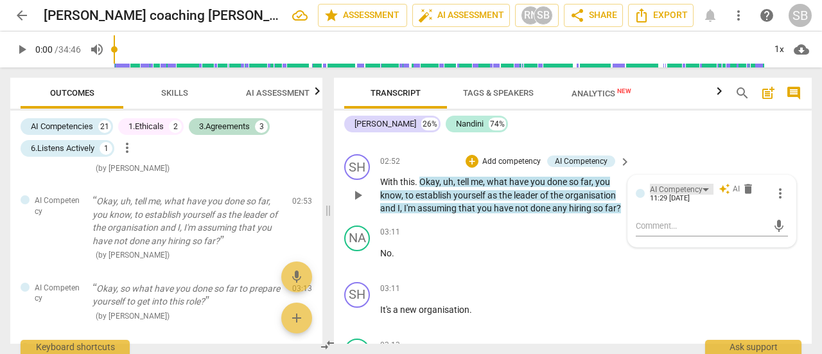
click at [697, 196] on div "AI Competency" at bounding box center [676, 190] width 53 height 12
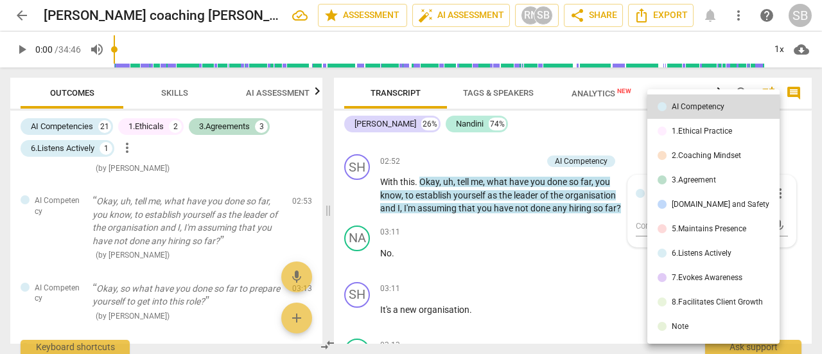
click at [578, 268] on div at bounding box center [411, 177] width 822 height 354
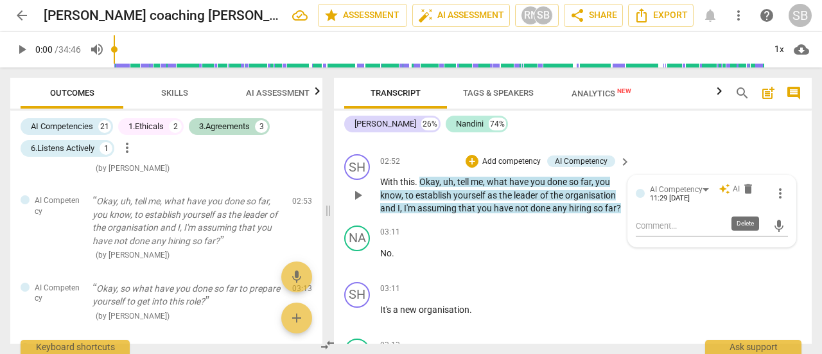
click at [742, 195] on span "delete" at bounding box center [747, 188] width 13 height 13
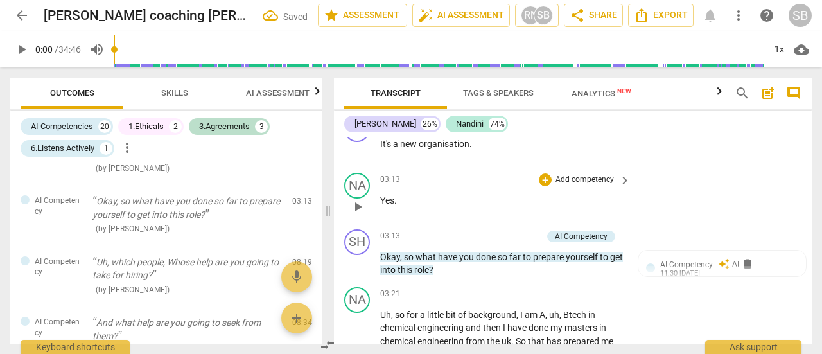
scroll to position [1524, 0]
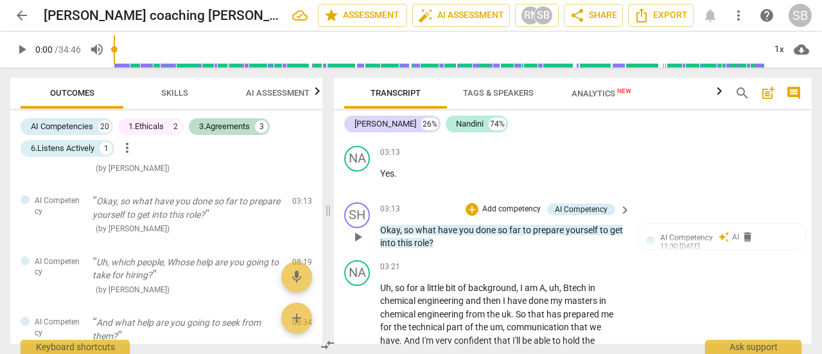
click at [619, 218] on span "keyboard_arrow_right" at bounding box center [624, 209] width 15 height 15
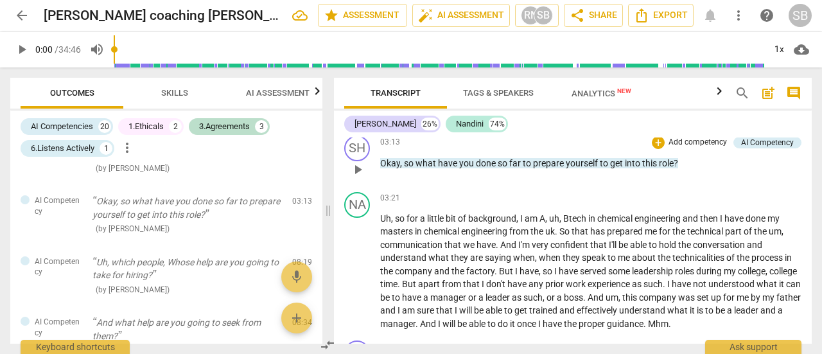
scroll to position [562, 0]
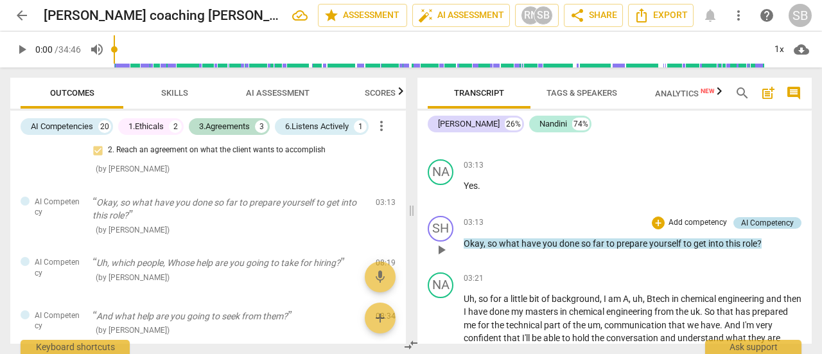
click at [764, 221] on div "AI Competency" at bounding box center [767, 223] width 53 height 12
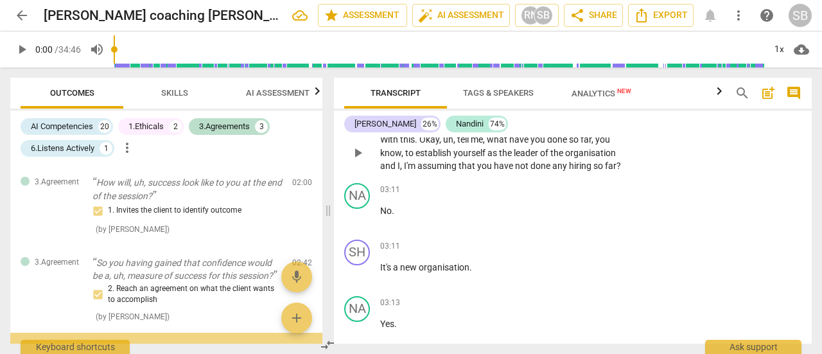
scroll to position [535, 0]
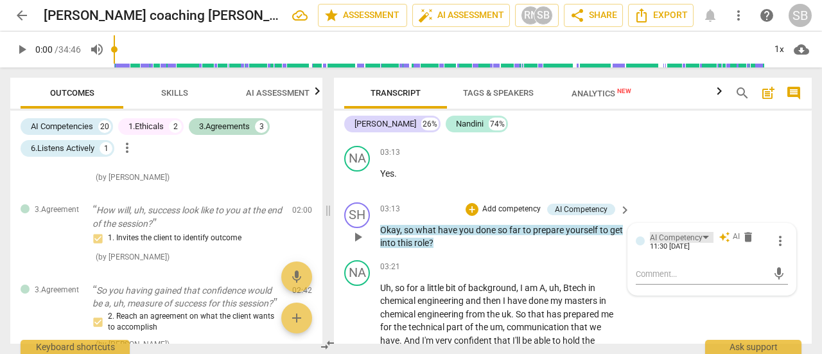
click at [705, 243] on div "AI Competency" at bounding box center [682, 237] width 64 height 11
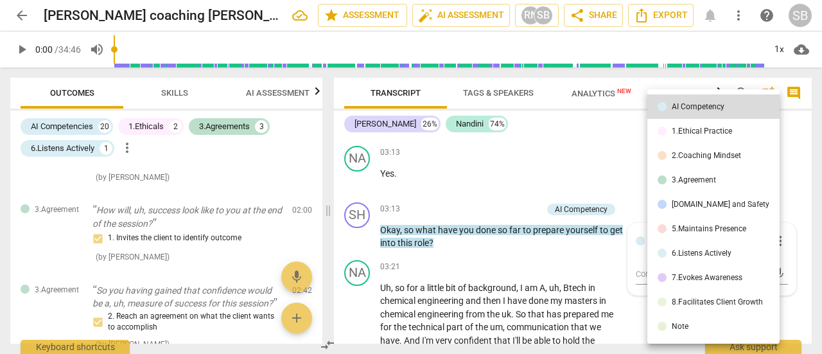
click at [594, 273] on div at bounding box center [411, 177] width 822 height 354
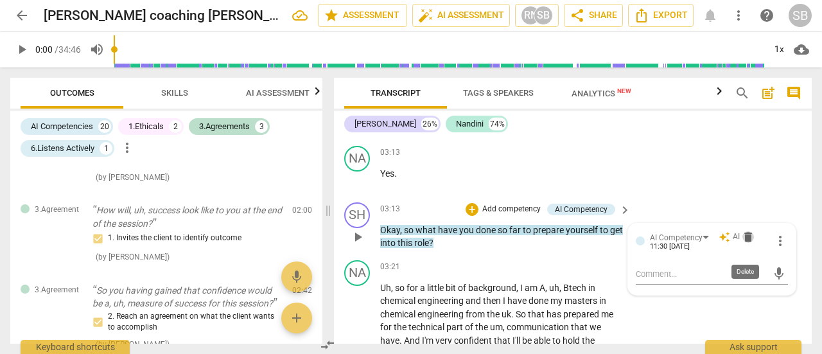
click at [745, 243] on span "delete" at bounding box center [747, 236] width 13 height 13
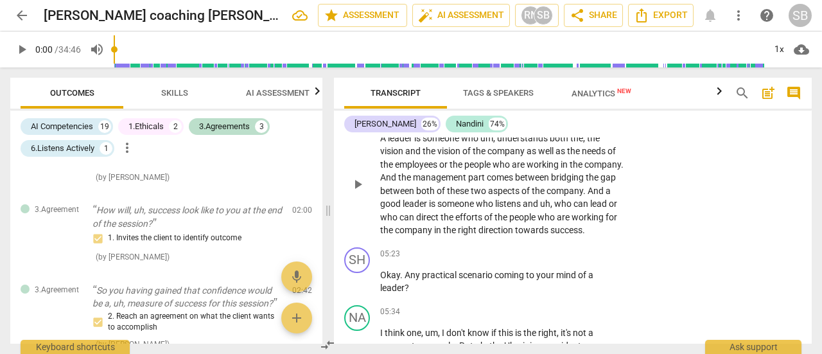
scroll to position [2037, 0]
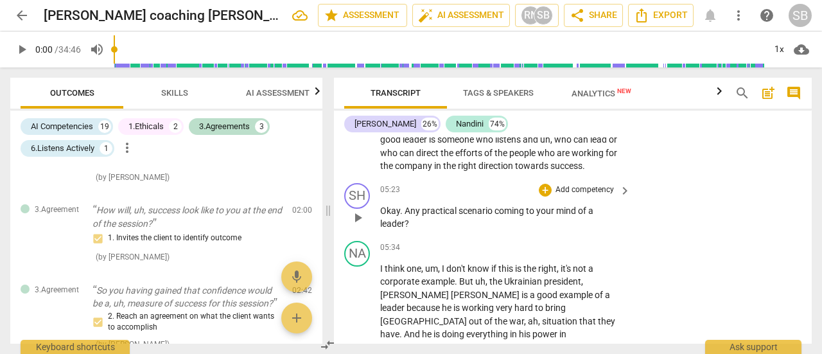
click at [598, 196] on p "Add competency" at bounding box center [584, 190] width 61 height 12
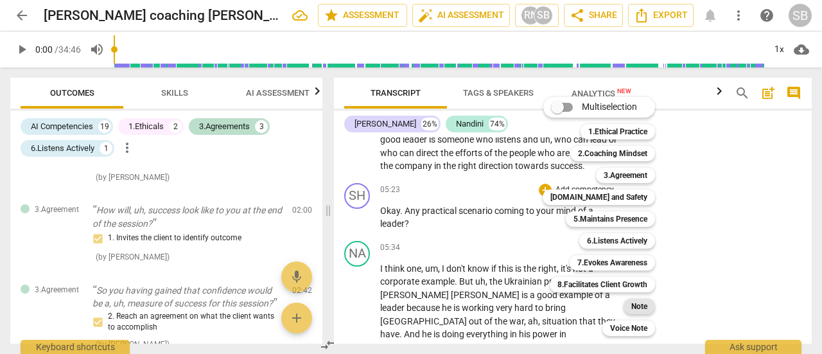
click at [631, 311] on b "Note" at bounding box center [639, 305] width 16 height 15
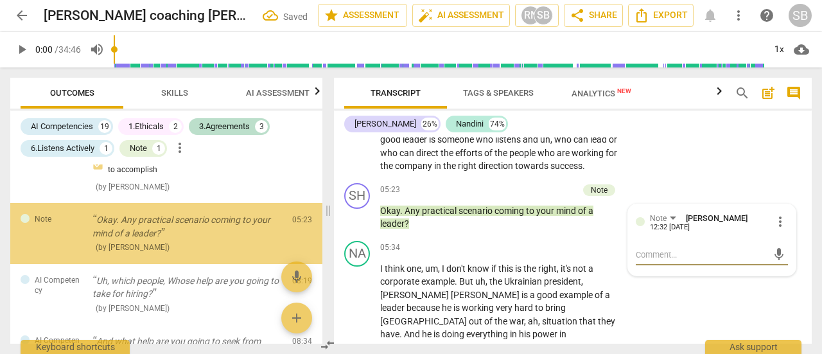
scroll to position [697, 0]
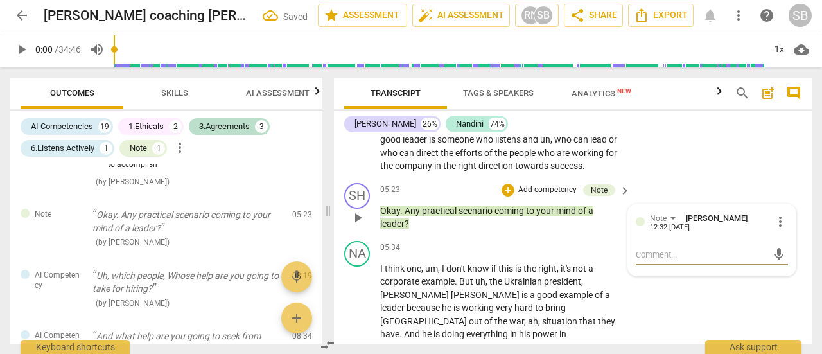
click at [671, 261] on textarea at bounding box center [701, 254] width 132 height 12
type textarea "N"
type textarea "No"
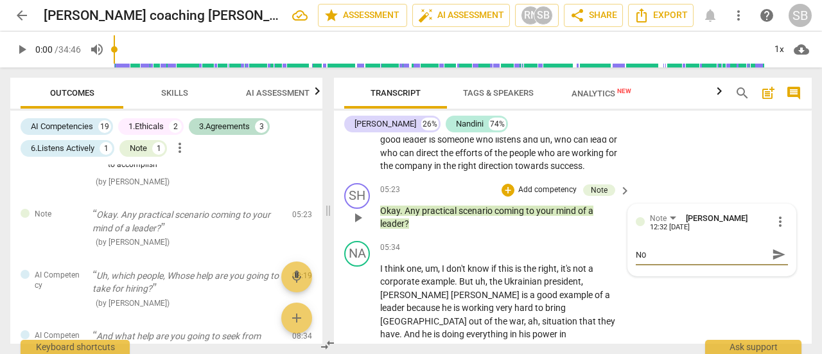
type textarea "Not"
type textarea "Not s"
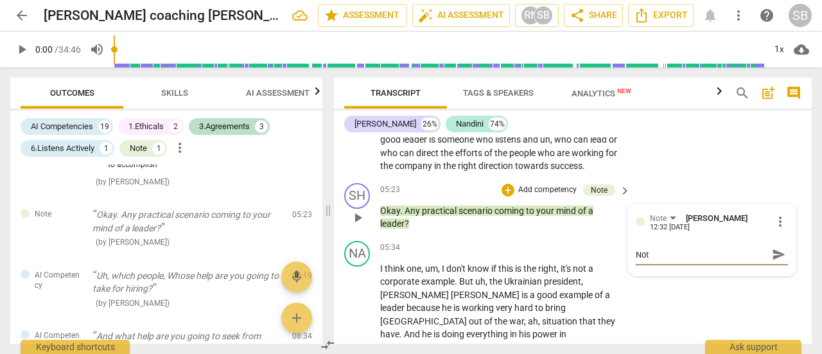
type textarea "Not s"
type textarea "Not su"
type textarea "Not sur"
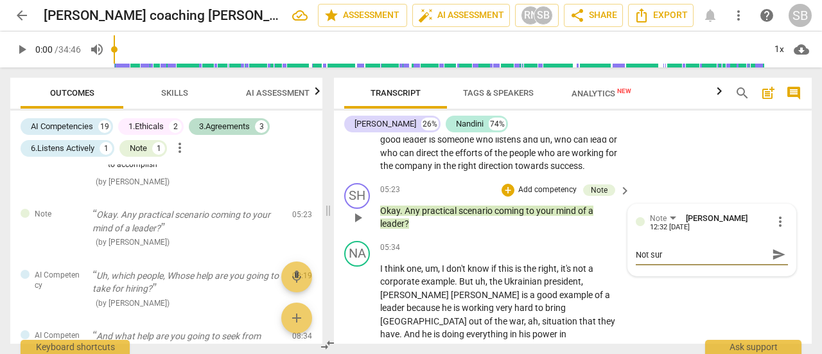
type textarea "Not sure"
type textarea "Not sure o"
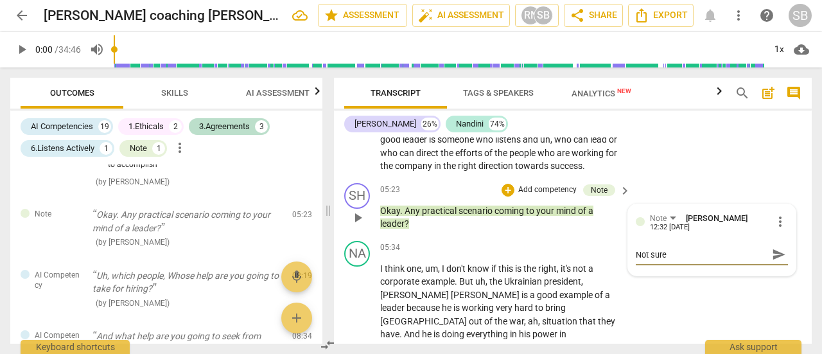
type textarea "Not sure o"
type textarea "Not sure of"
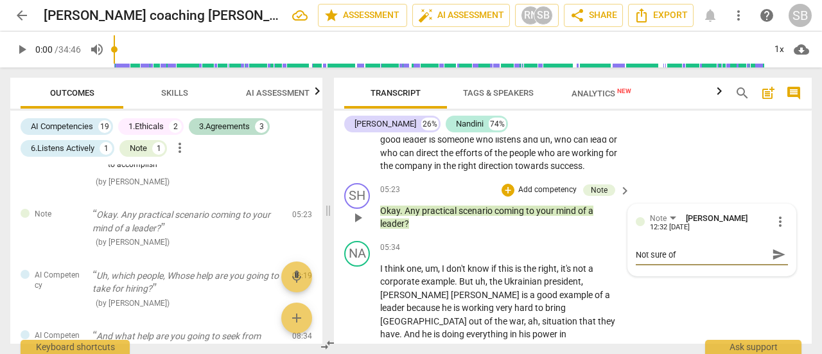
type textarea "Not sure of t"
type textarea "Not sure of th"
type textarea "Not sure of thi"
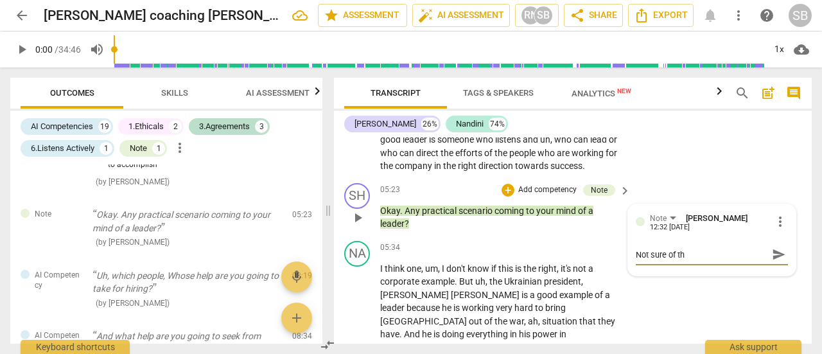
type textarea "Not sure of thi"
type textarea "Not sure of this"
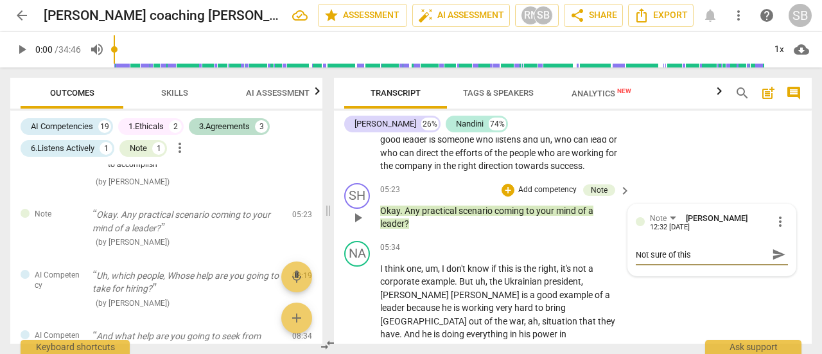
type textarea "Not sure of this l"
type textarea "Not sure of this li"
type textarea "Not sure of this lin"
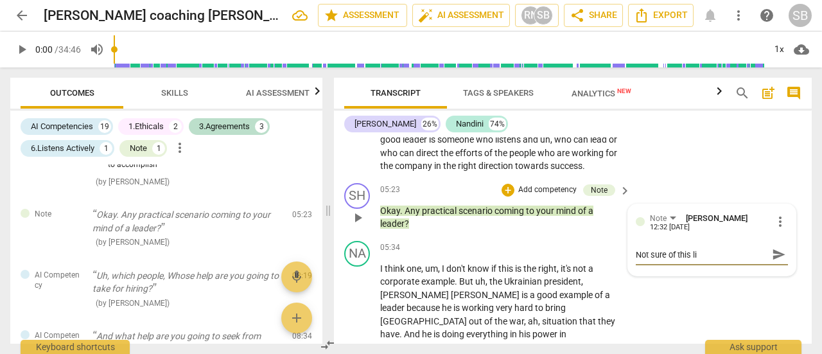
type textarea "Not sure of this lin"
type textarea "Not sure of this line"
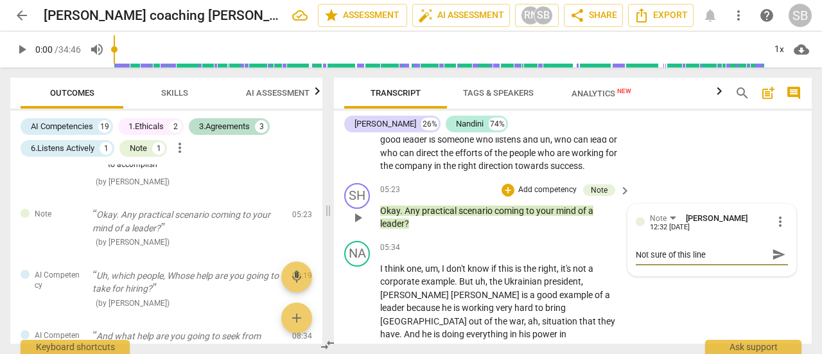
type textarea "Not sure of this line o"
type textarea "Not sure of this line of"
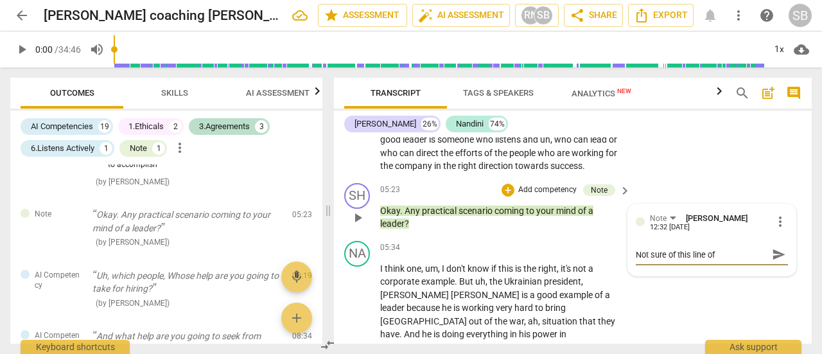
type textarea "Not sure of this line of"
type textarea "Not sure of this line of i"
type textarea "Not sure of this line of in"
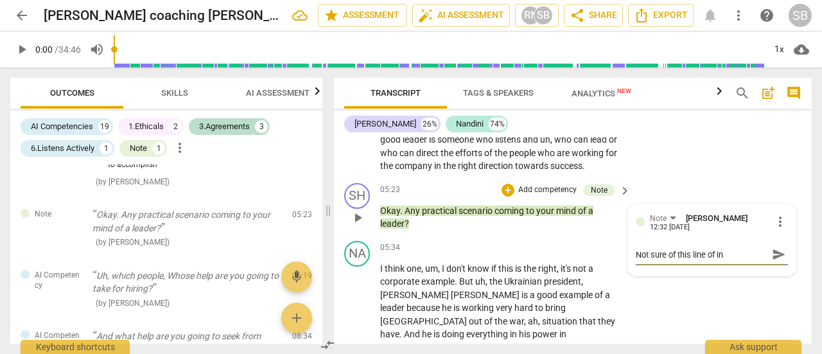
type textarea "Not sure of this line of inq"
type textarea "Not sure of this line of inqu"
type textarea "Not sure of this line of inqui"
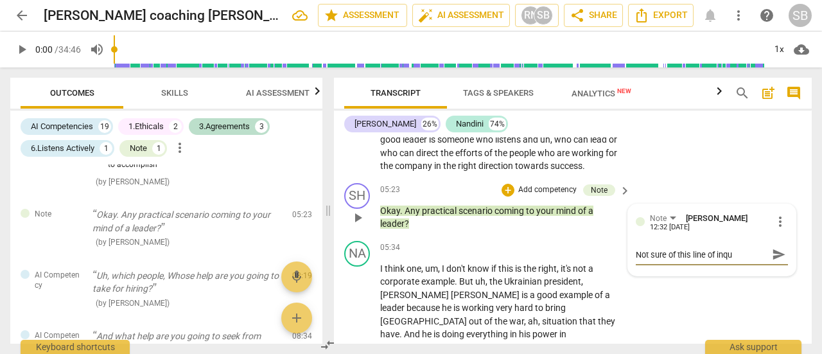
type textarea "Not sure of this line of inqui"
type textarea "Not sure of this line of inquir"
type textarea "Not sure of this line of inquiry"
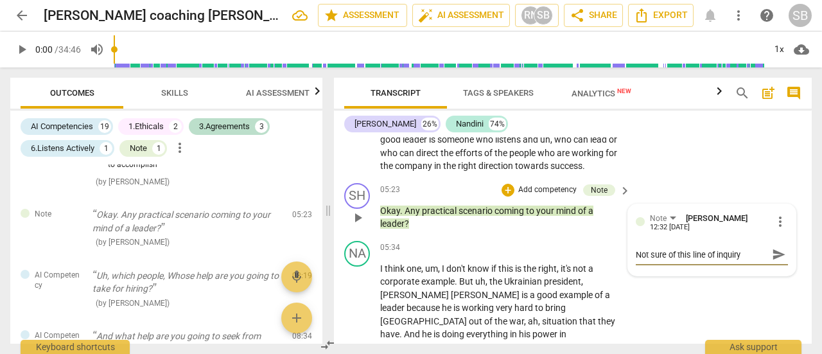
type textarea "Not sure of this line of inquiry?"
type textarea "Not sure of this line of inquiry"
type textarea "Not sure of this line of inquiry?"
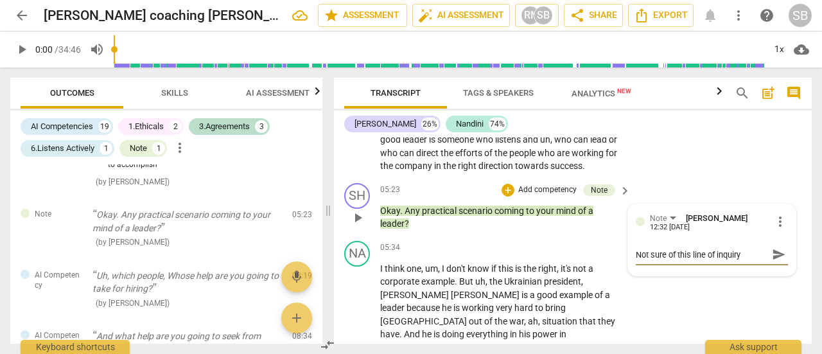
type textarea "Not sure of this line of inquiry?"
type textarea "Not sure of this line of inquiry? T"
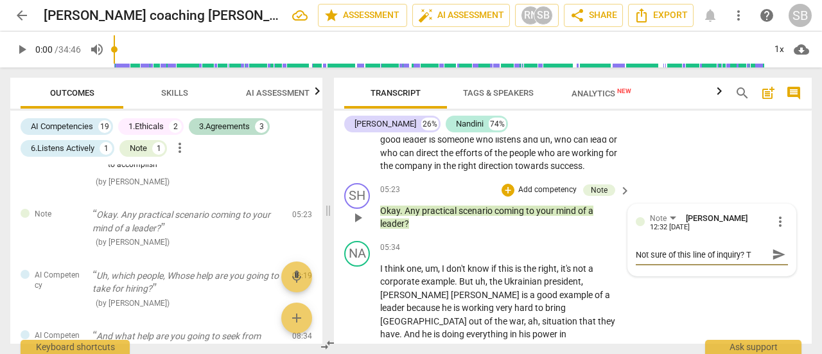
type textarea "Not sure of this line of inquiry? Th"
type textarea "Not sure of this line of inquiry? Thi"
type textarea "Not sure of this line of inquiry? This"
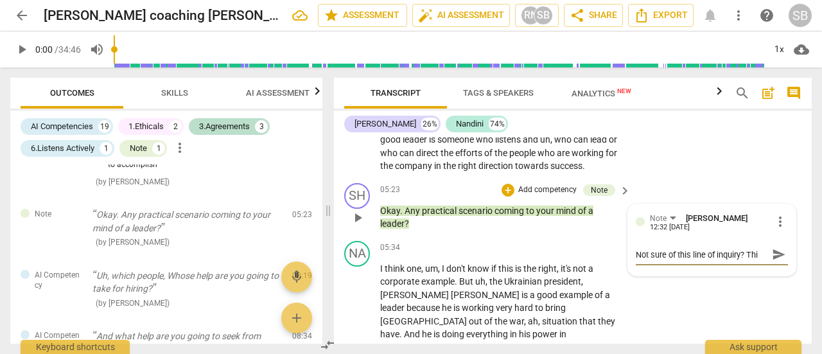
type textarea "Not sure of this line of inquiry? This"
type textarea "Not sure of this line of inquiry? This o"
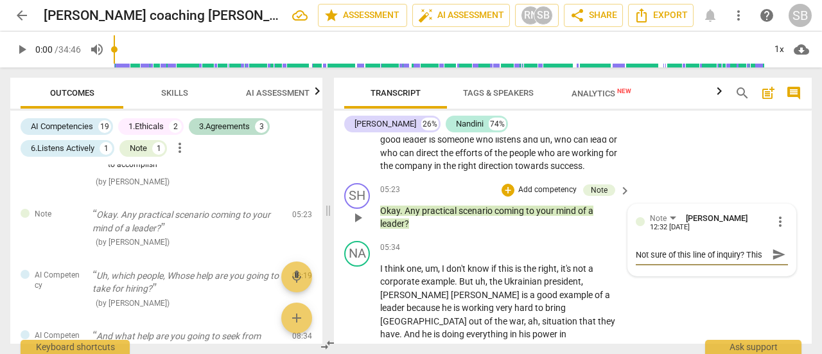
scroll to position [10, 0]
type textarea "Not sure of this line of inquiry? This on"
type textarea "Not sure of this line of inquiry? This onl"
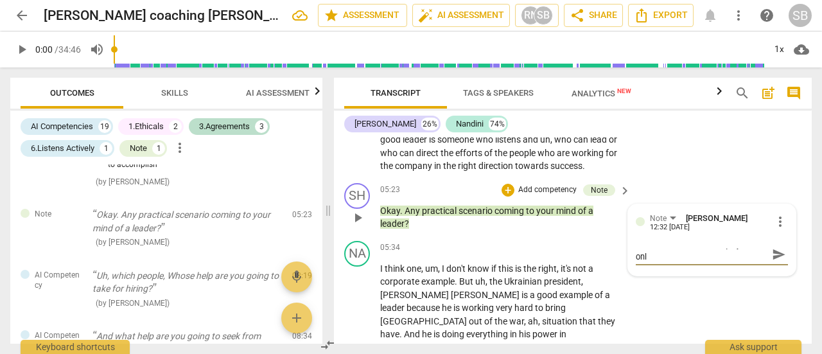
type textarea "Not sure of this line of inquiry? This only"
type textarea "Not sure of this line of inquiry? This only b"
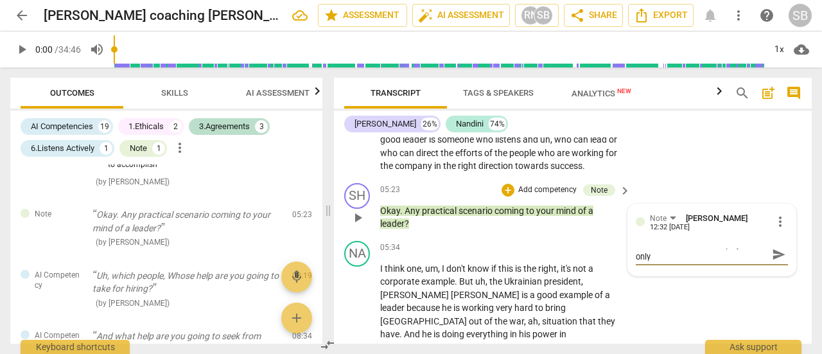
type textarea "Not sure of this line of inquiry? This only b"
type textarea "Not sure of this line of inquiry? This only be"
type textarea "Not sure of this line of inquiry? This only beg"
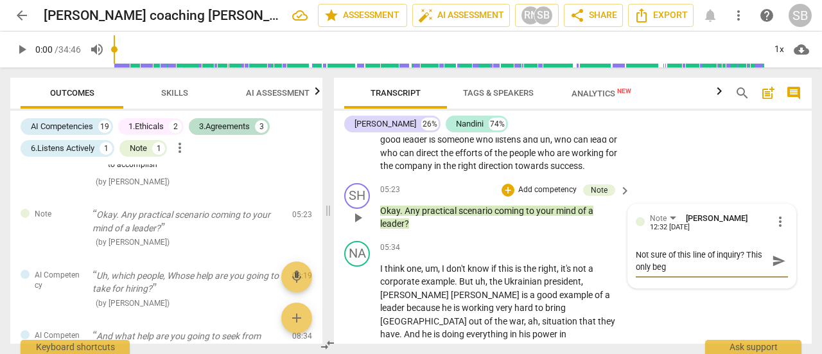
type textarea "Not sure of this line of inquiry? This only bege"
type textarea "Not sure of this line of inquiry? This only beg"
type textarea "Not sure of this line of inquiry? This only be"
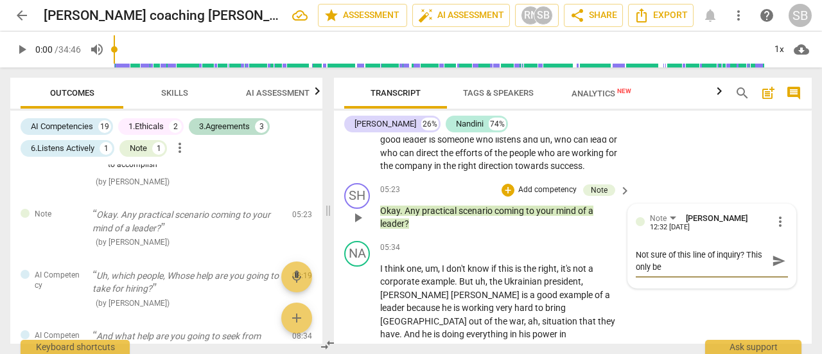
type textarea "Not sure of this line of inquiry? This only ben"
type textarea "Not sure of this line of inquiry? This only bene"
type textarea "Not sure of this line of inquiry? This only benef"
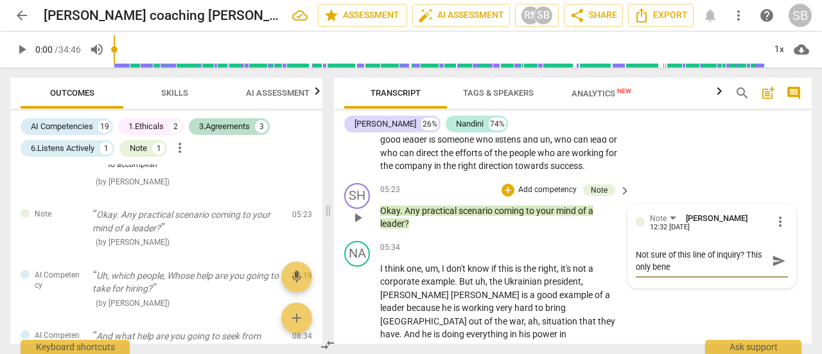
type textarea "Not sure of this line of inquiry? This only benef"
type textarea "Not sure of this line of inquiry? This only benefi"
type textarea "Not sure of this line of inquiry? This only benefit"
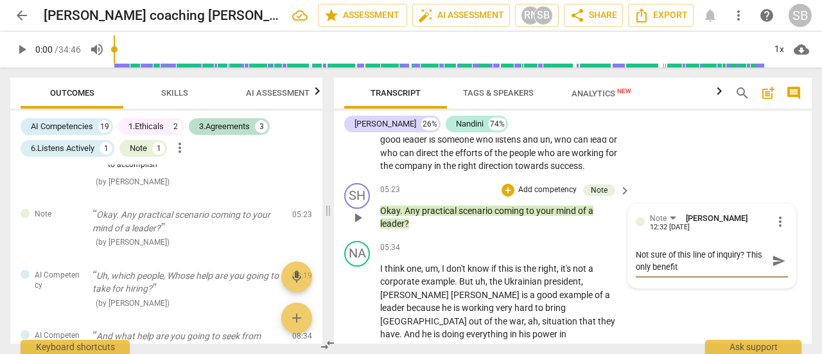
type textarea "Not sure of this line of inquiry? This only benefits"
type textarea "Not sure of this line of inquiry? This only benefits t"
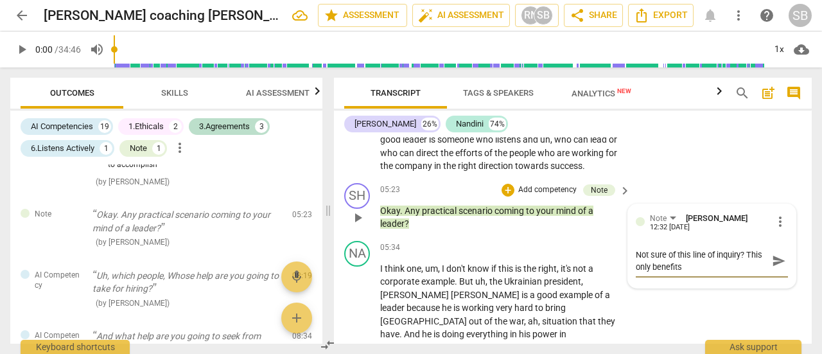
type textarea "Not sure of this line of inquiry? This only benefits t"
type textarea "Not sure of this line of inquiry? This only benefits th"
type textarea "Not sure of this line of inquiry? This only benefits the"
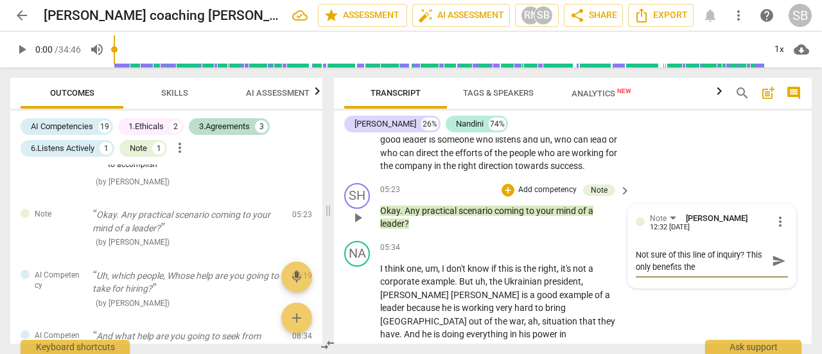
type textarea "Not sure of this line of inquiry? This only benefits the"
type textarea "Not sure of this line of inquiry? This only benefits the c"
type textarea "Not sure of this line of inquiry? This only benefits the co"
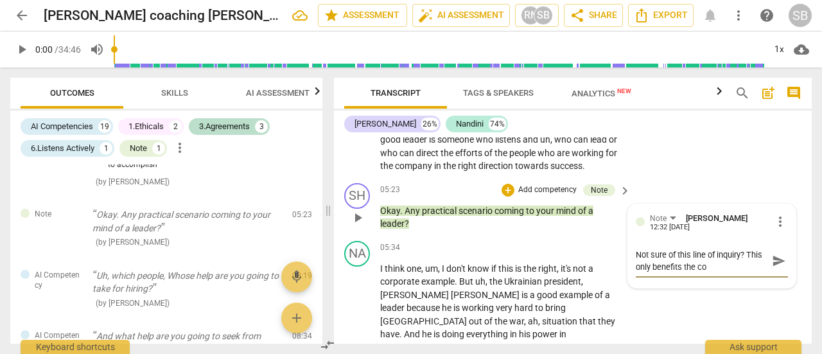
type textarea "Not sure of this line of inquiry? This only benefits the coa"
type textarea "Not sure of this line of inquiry? This only benefits the coac"
type textarea "Not sure of this line of inquiry? This only benefits the coach"
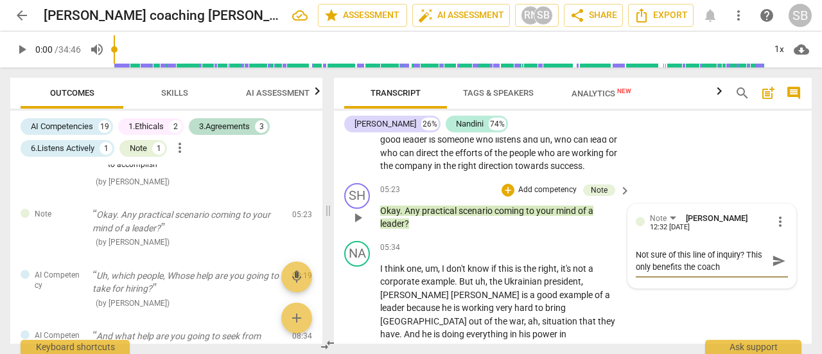
type textarea "Not sure of this line of inquiry? This only benefits the coach a"
type textarea "Not sure of this line of inquiry? This only benefits the coach an"
type textarea "Not sure of this line of inquiry? This only benefits the coach and"
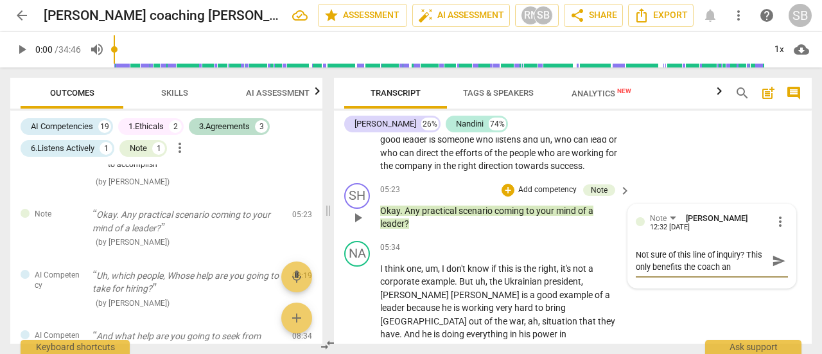
type textarea "Not sure of this line of inquiry? This only benefits the coach and"
type textarea "Not sure of this line of inquiry? This only benefits the coach an"
type textarea "Not sure of this line of inquiry? This only benefits the coach and"
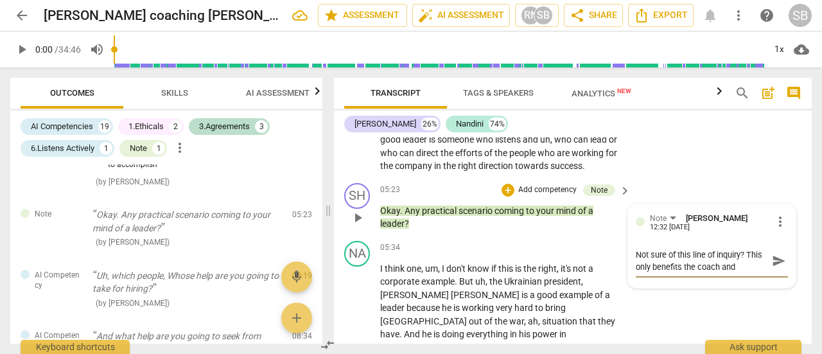
type textarea "Not sure of this line of inquiry? This only benefits the coach and"
type textarea "Not sure of this line of inquiry? This only benefits the coach and N"
type textarea "Not sure of this line of inquiry? This only benefits the coach and No"
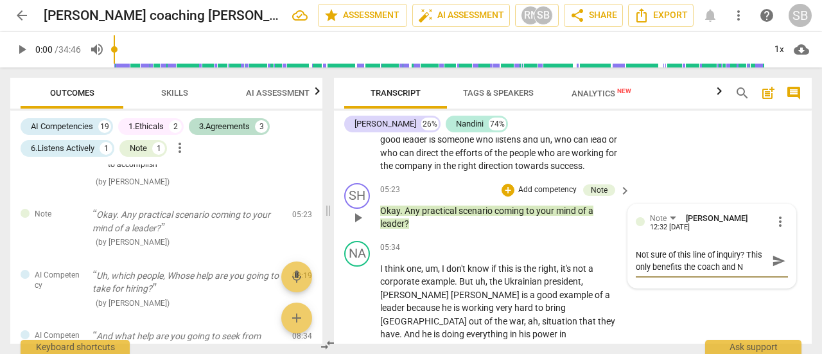
type textarea "Not sure of this line of inquiry? This only benefits the coach and No"
type textarea "Not sure of this line of inquiry? This only benefits the coach and Not"
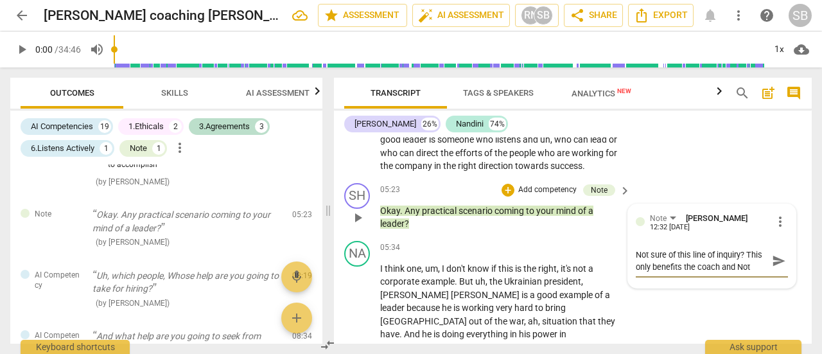
type textarea "Not sure of this line of inquiry? This only benefits the coach and Not"
type textarea "Not sure of this line of inquiry? This only benefits the coach and No"
type textarea "Not sure of this line of inquiry? This only benefits the coach and N"
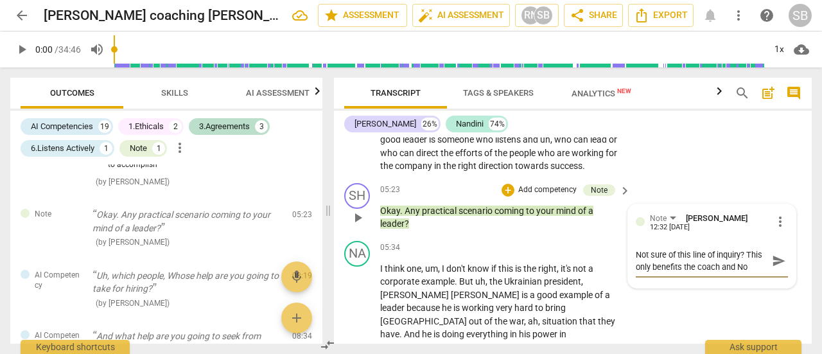
type textarea "Not sure of this line of inquiry? This only benefits the coach and N"
type textarea "Not sure of this line of inquiry? This only benefits the coach and NO"
type textarea "Not sure of this line of inquiry? This only benefits the coach and NOT"
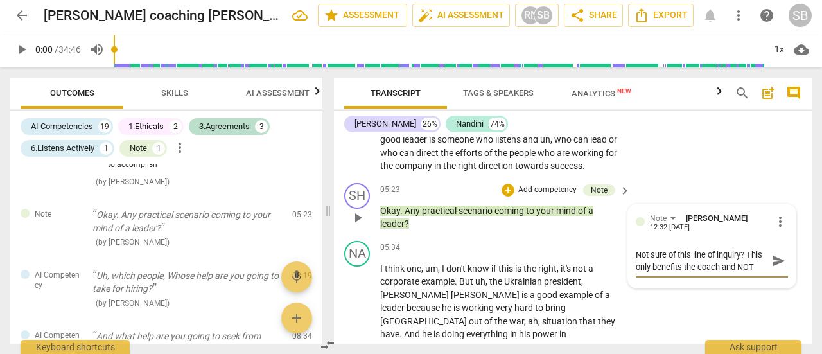
type textarea "Not sure of this line of inquiry? This only benefits the coach and NOT"
type textarea "Not sure of this line of inquiry? This only benefits the coach and NOT t"
type textarea "Not sure of this line of inquiry? This only benefits the coach and NOT th"
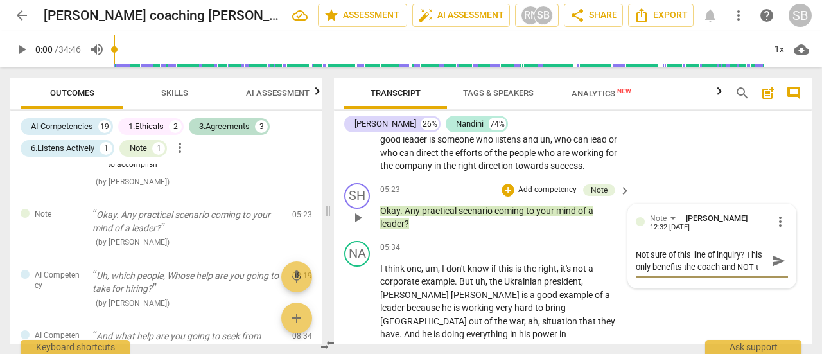
type textarea "Not sure of this line of inquiry? This only benefits the coach and NOT th"
type textarea "Not sure of this line of inquiry? This only benefits the coach and NOT the"
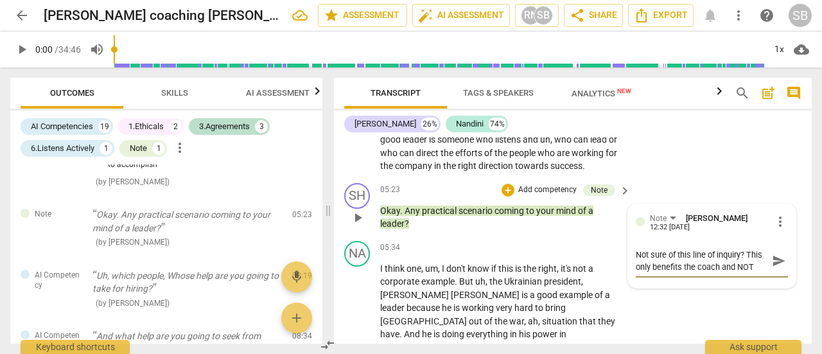
scroll to position [11, 0]
type textarea "Not sure of this line of inquiry? This only benefits the coach and NOT the l"
type textarea "Not sure of this line of inquiry? This only benefits the coach and NOT the li"
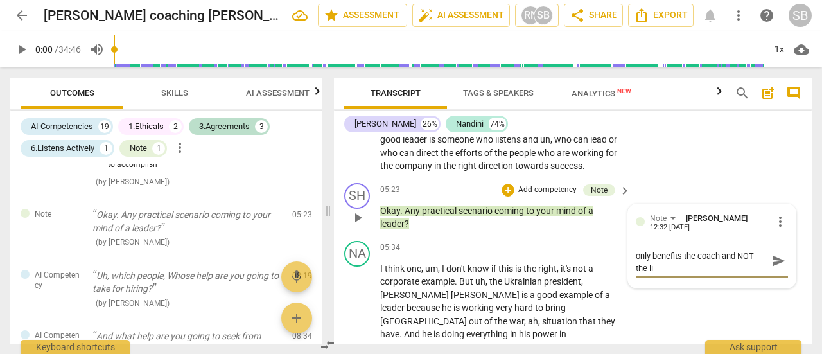
type textarea "Not sure of this line of inquiry? This only benefits the coach and NOT the lie"
type textarea "Not sure of this line of inquiry? This only benefits the coach and NOT the li"
type textarea "Not sure of this line of inquiry? This only benefits the coach and NOT the l"
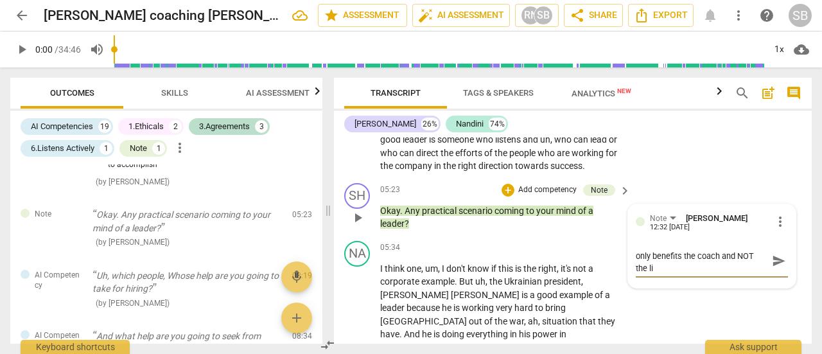
type textarea "Not sure of this line of inquiry? This only benefits the coach and NOT the l"
type textarea "Not sure of this line of inquiry? This only benefits the coach and NOT the"
type textarea "Not sure of this line of inquiry? This only benefits the coach and NOT the c"
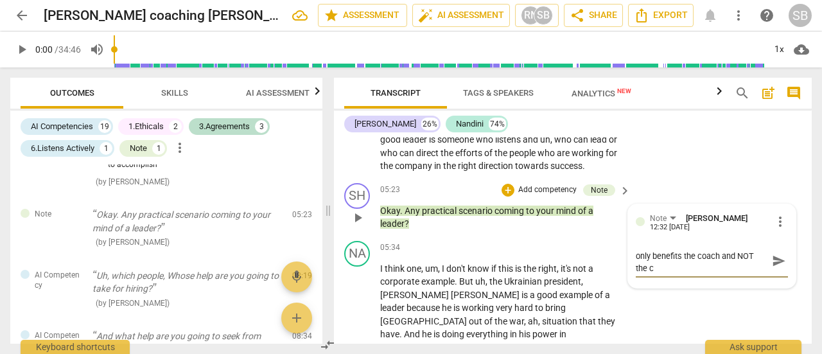
type textarea "Not sure of this line of inquiry? This only benefits the coach and NOT the cl"
type textarea "Not sure of this line of inquiry? This only benefits the coach and NOT the cli"
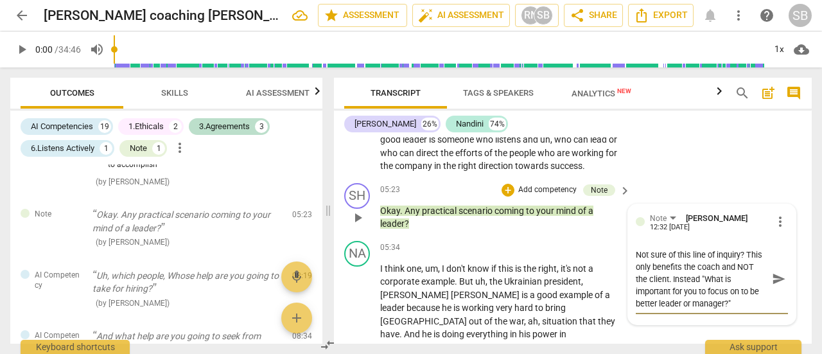
scroll to position [2040, 0]
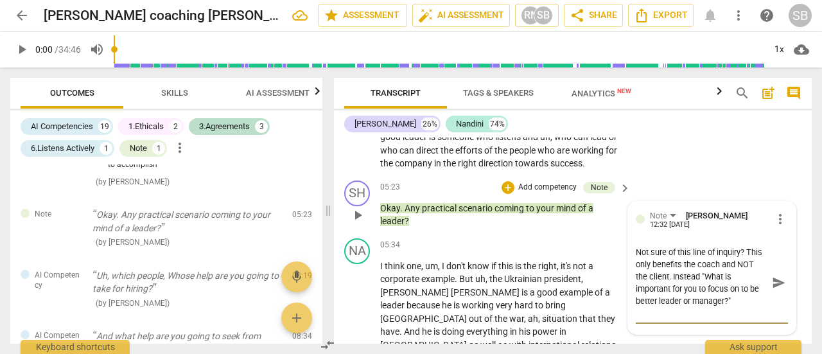
click at [775, 289] on span "send" at bounding box center [779, 282] width 14 height 14
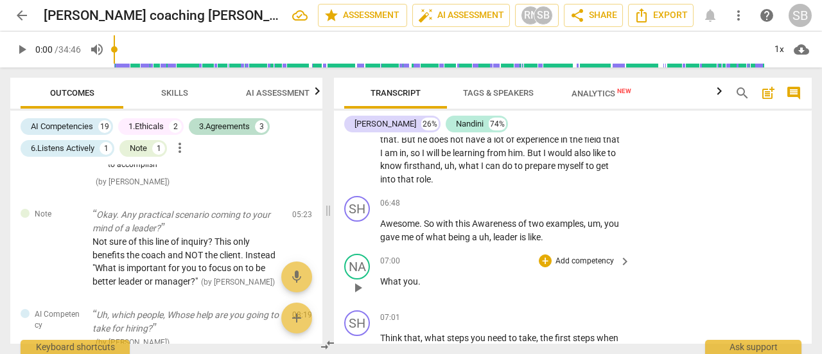
scroll to position [2489, 0]
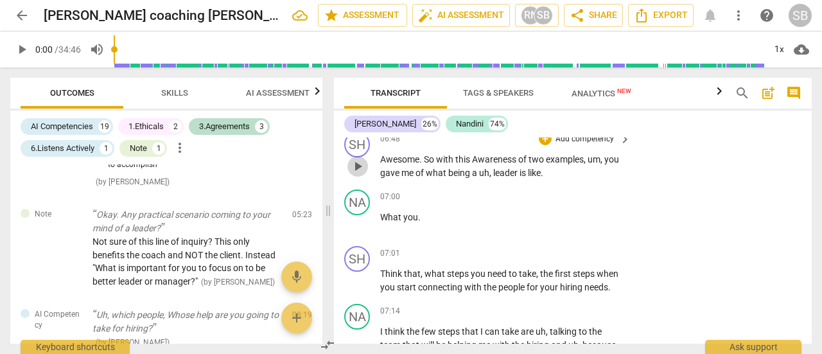
click at [361, 174] on span "play_arrow" at bounding box center [357, 166] width 15 height 15
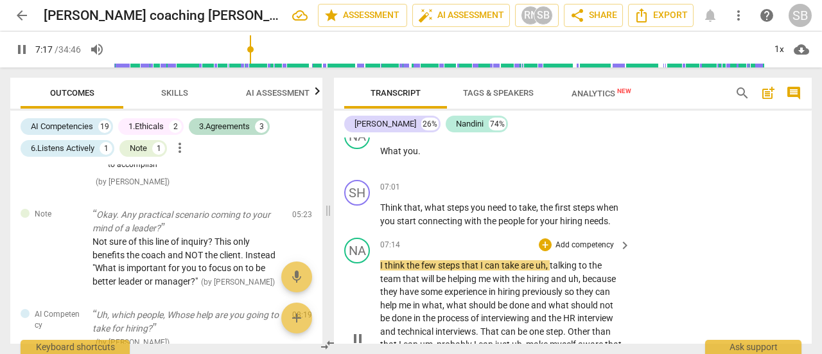
scroll to position [2553, 0]
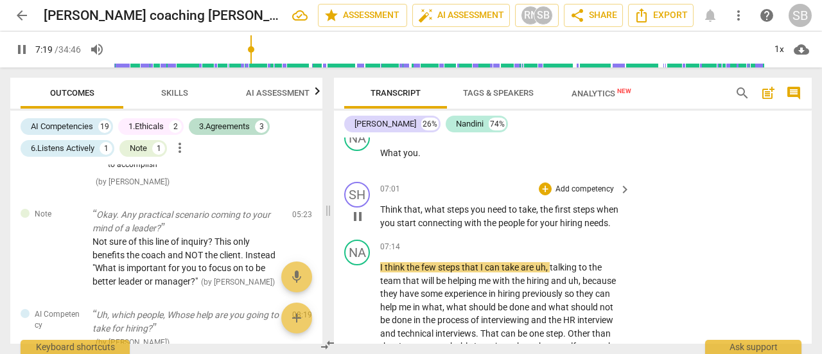
click at [359, 224] on span "pause" at bounding box center [357, 216] width 15 height 15
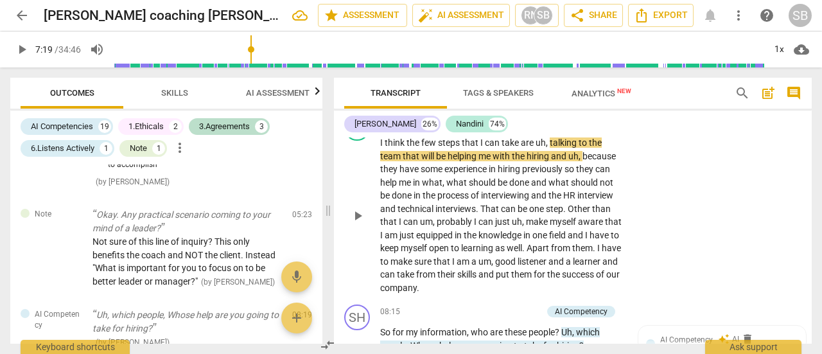
scroll to position [2682, 0]
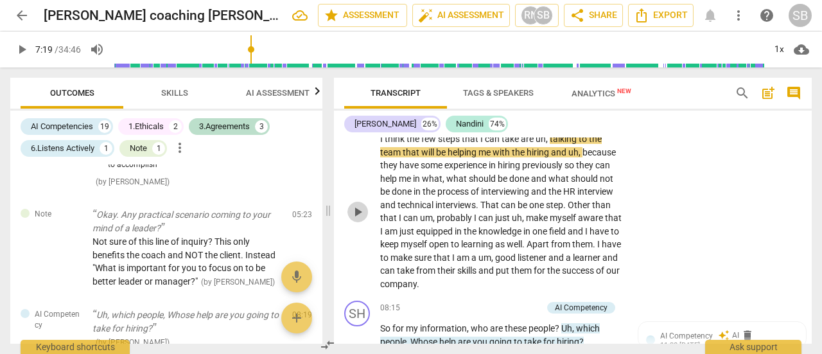
click at [359, 220] on span "play_arrow" at bounding box center [357, 211] width 15 height 15
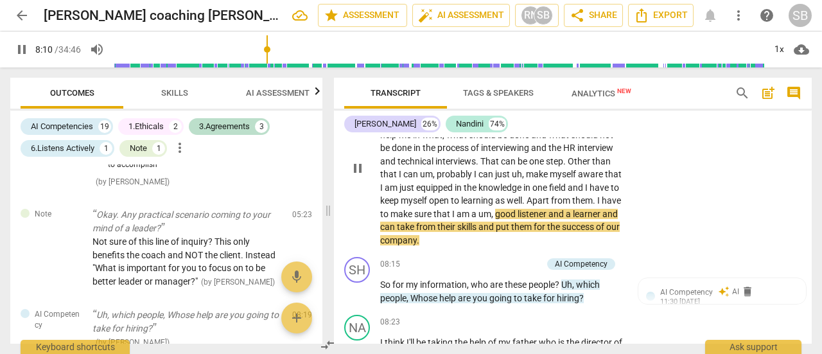
scroll to position [2746, 0]
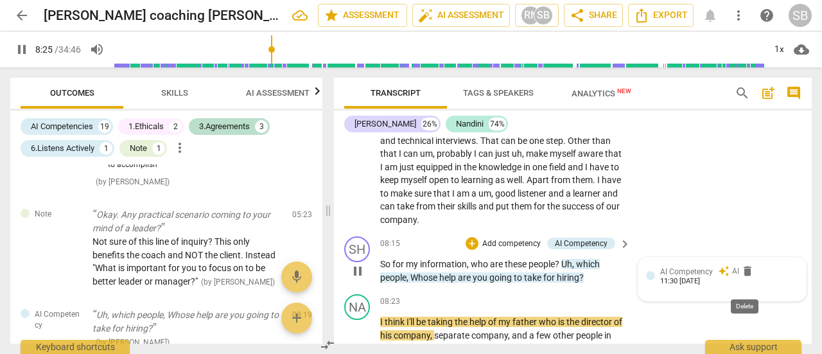
click at [742, 277] on span "delete" at bounding box center [747, 270] width 13 height 13
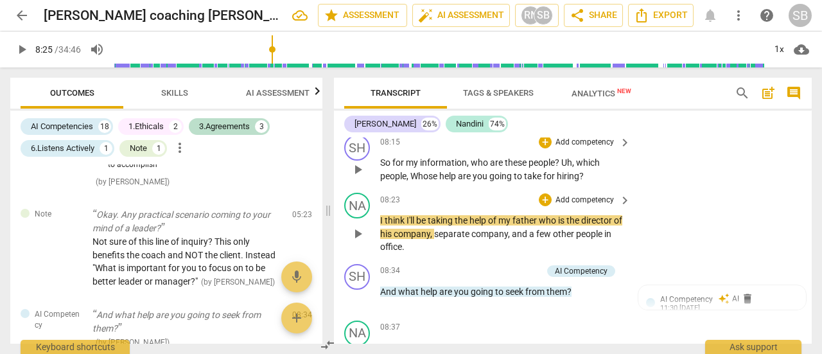
scroll to position [2874, 0]
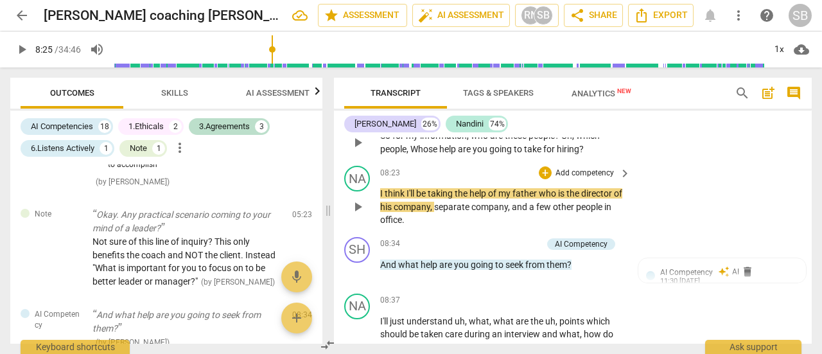
click at [355, 214] on span "play_arrow" at bounding box center [357, 206] width 15 height 15
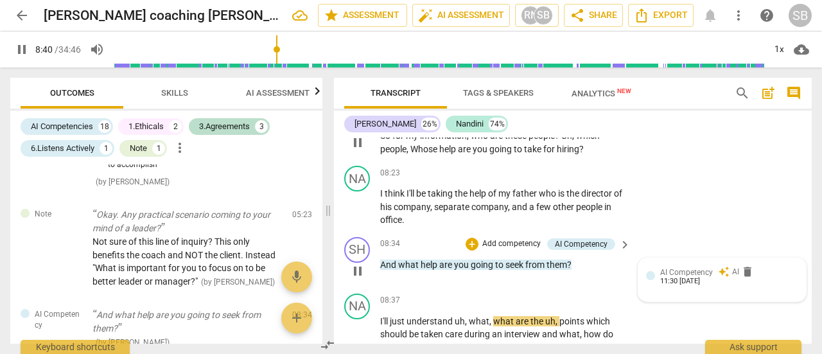
click at [702, 277] on span "AI Competency" at bounding box center [686, 272] width 53 height 9
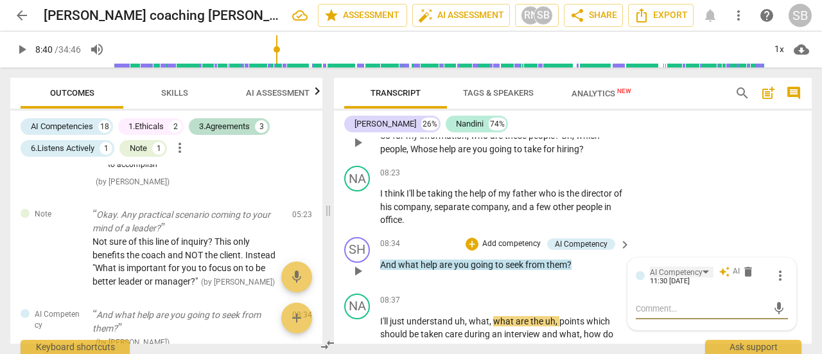
click at [702, 277] on div "AI Competency" at bounding box center [682, 271] width 64 height 11
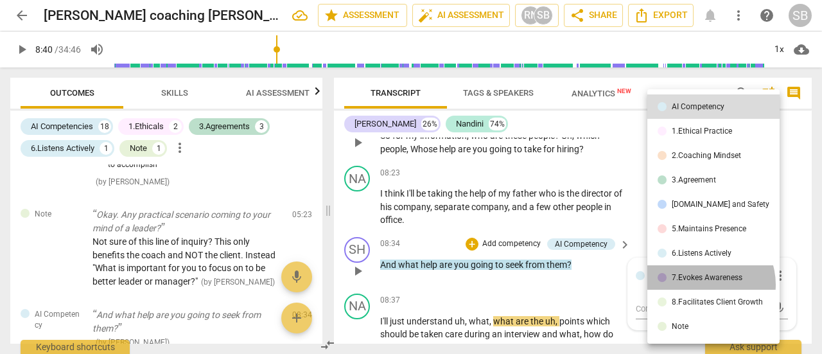
click at [702, 284] on li "7.Evokes Awareness" at bounding box center [713, 277] width 132 height 24
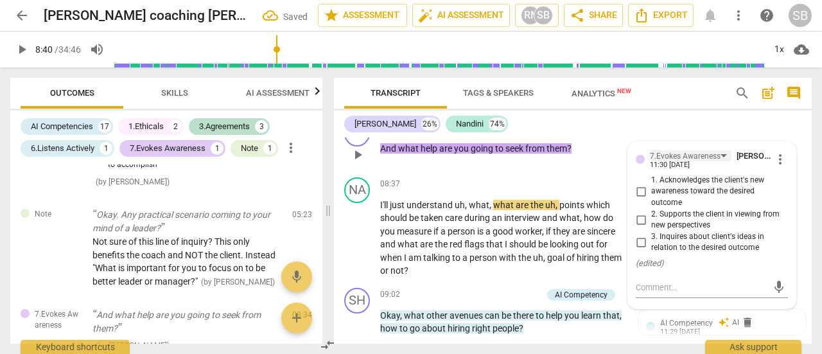
scroll to position [3003, 0]
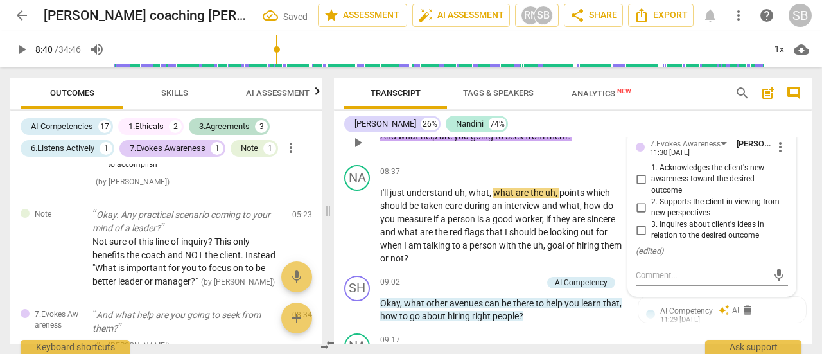
click at [640, 237] on input "3. Inquires about client's ideas in relation to the desired outcome" at bounding box center [640, 229] width 21 height 15
click at [361, 234] on span "play_arrow" at bounding box center [357, 225] width 15 height 15
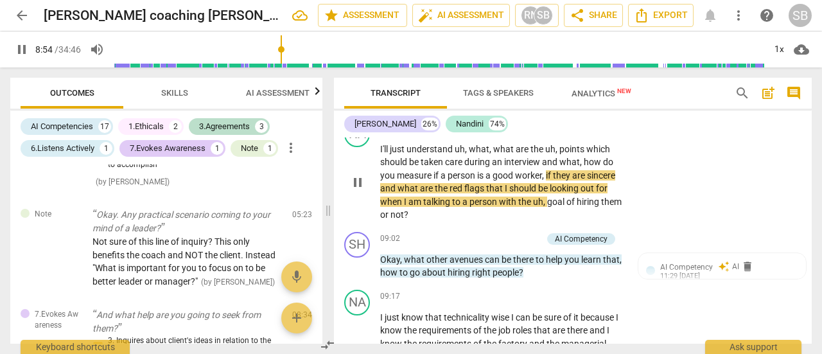
scroll to position [3067, 0]
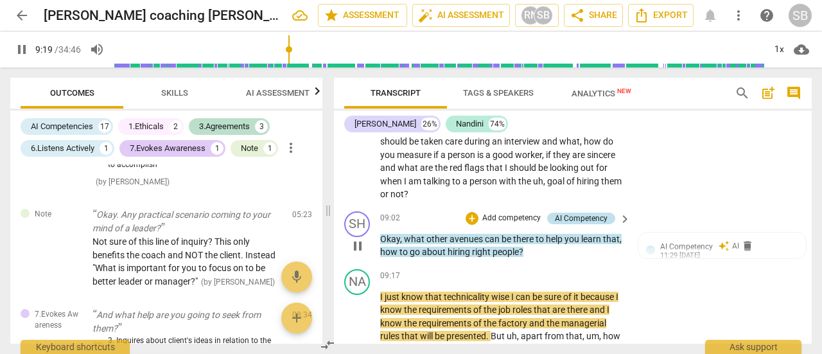
click at [575, 224] on div "AI Competency" at bounding box center [581, 218] width 53 height 12
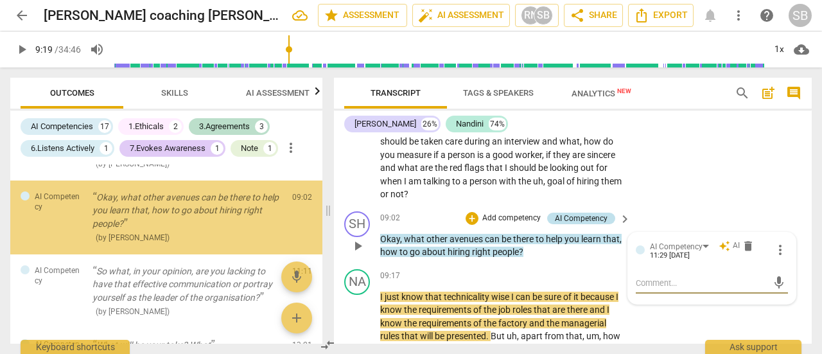
scroll to position [904, 0]
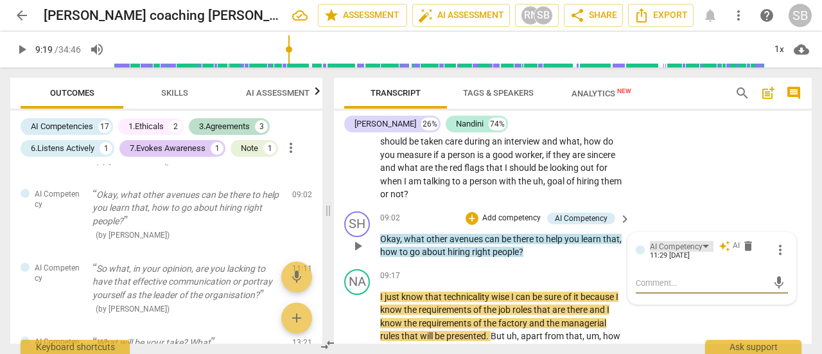
click at [703, 252] on div "AI Competency" at bounding box center [682, 246] width 64 height 11
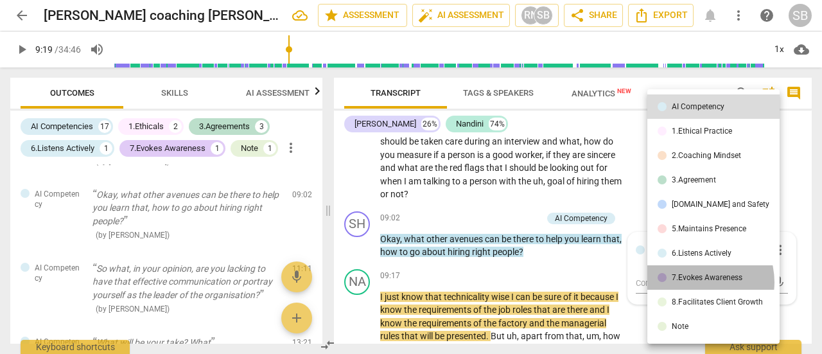
click at [696, 282] on li "7.Evokes Awareness" at bounding box center [713, 277] width 132 height 24
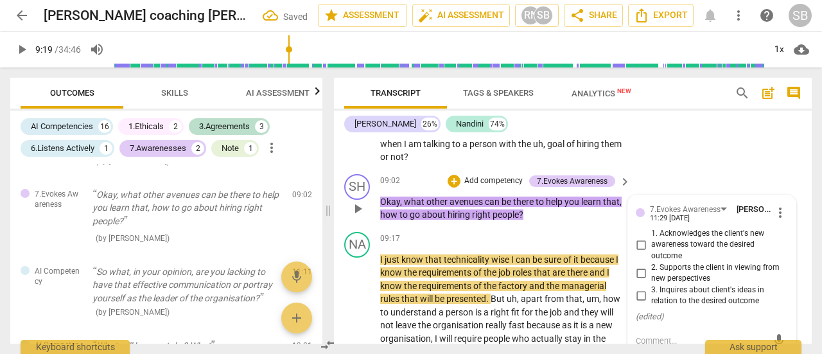
scroll to position [3131, 0]
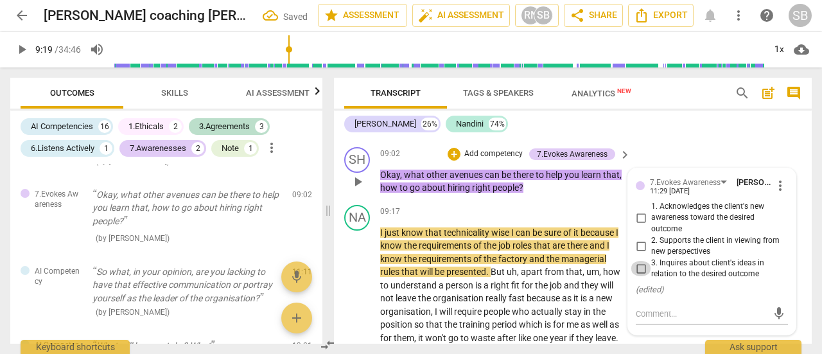
click at [641, 276] on input "3. Inquires about client's ideas in relation to the desired outcome" at bounding box center [640, 268] width 21 height 15
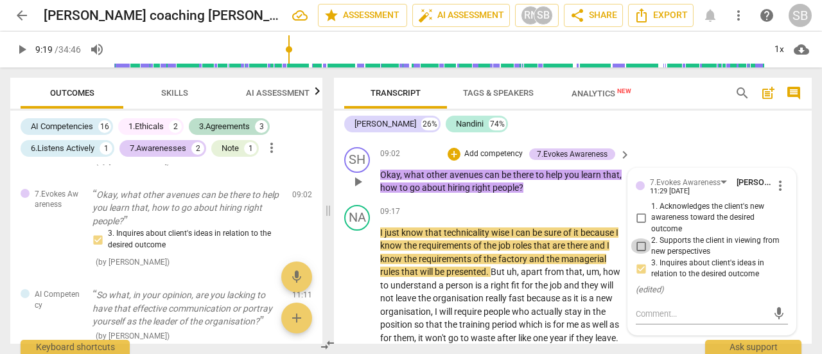
click at [634, 254] on input "2. Supports the client in viewing from new perspectives" at bounding box center [640, 245] width 21 height 15
click at [637, 276] on input "3. Inquires about client's ideas in relation to the desired outcome" at bounding box center [640, 268] width 21 height 15
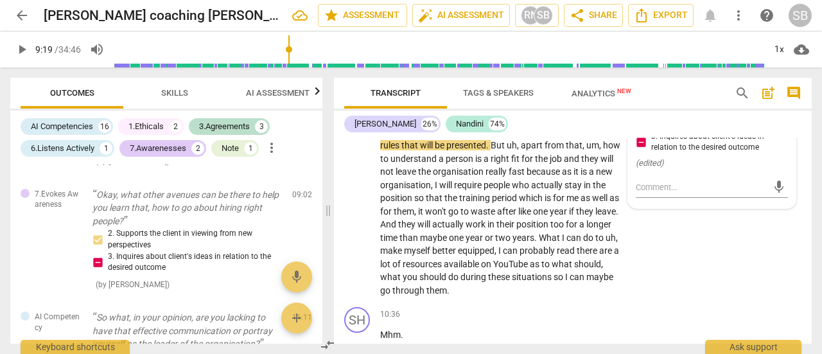
scroll to position [3259, 0]
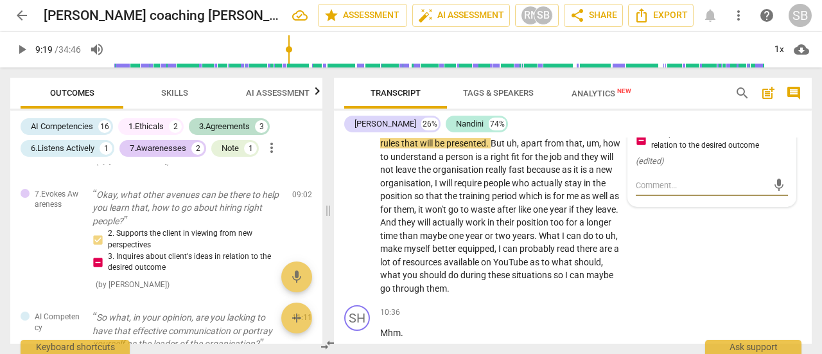
click at [697, 191] on textarea at bounding box center [701, 185] width 132 height 12
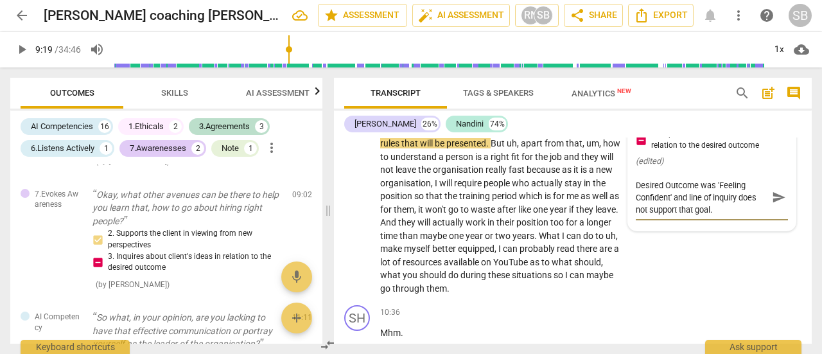
click at [726, 216] on textarea "Desired Outcome was 'Feeling Confident' and line of inquiry does not support th…" at bounding box center [701, 197] width 132 height 37
click at [764, 216] on div "Desired Outcome was 'Feeling Confident' and line of inquiry does not support th…" at bounding box center [711, 197] width 152 height 37
click at [763, 216] on div "Desired Outcome was 'Feeling Confident' and line of inquiry does not support th…" at bounding box center [711, 197] width 152 height 37
click at [757, 216] on textarea "Desired Outcome was 'Feeling Confident' and line of inquiry does not support th…" at bounding box center [701, 197] width 132 height 37
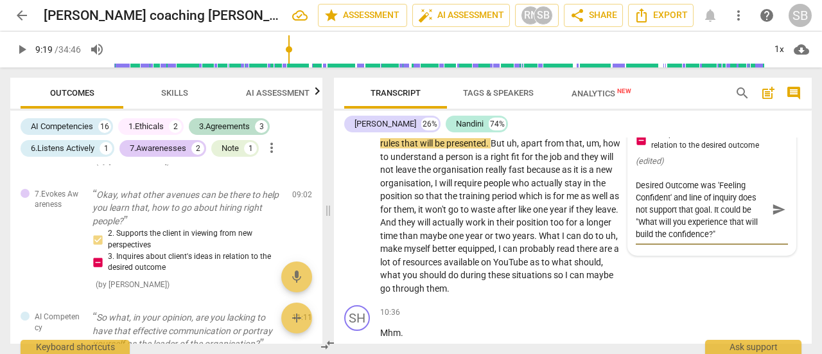
click at [657, 232] on textarea "Desired Outcome was 'Feeling Confident' and line of inquiry does not support th…" at bounding box center [701, 209] width 132 height 61
click at [727, 240] on textarea "Desired Outcome was 'Feeling Confident' and line of inquiry does not support th…" at bounding box center [701, 209] width 132 height 61
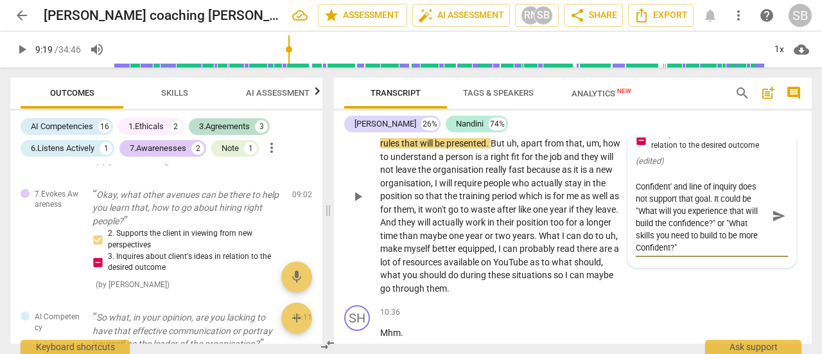
click at [775, 223] on span "send" at bounding box center [779, 216] width 14 height 14
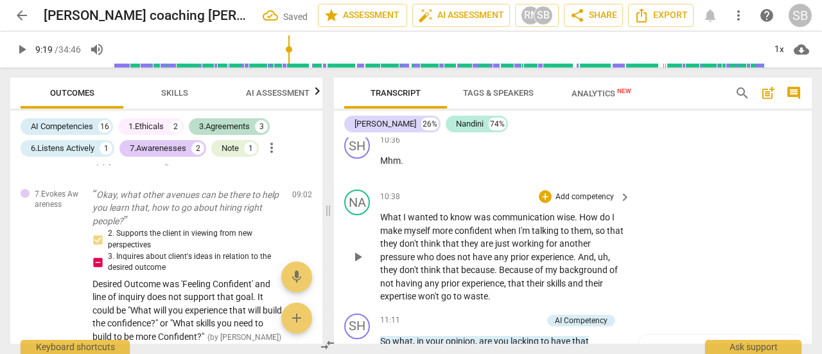
scroll to position [3452, 0]
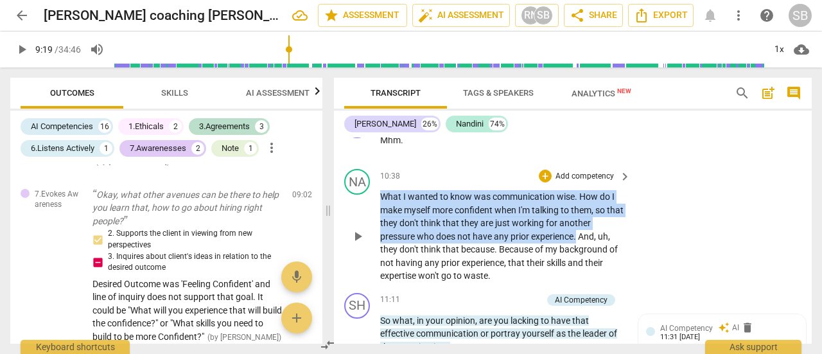
drag, startPoint x: 381, startPoint y: 206, endPoint x: 577, endPoint y: 245, distance: 199.6
click at [577, 245] on p "What I wanted to know was communication wise . How do I make myself more confid…" at bounding box center [502, 236] width 244 height 92
click at [623, 184] on span "keyboard_arrow_right" at bounding box center [624, 176] width 15 height 15
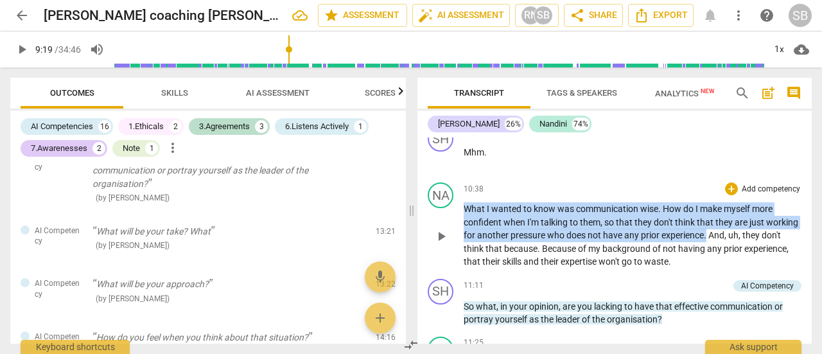
scroll to position [712, 0]
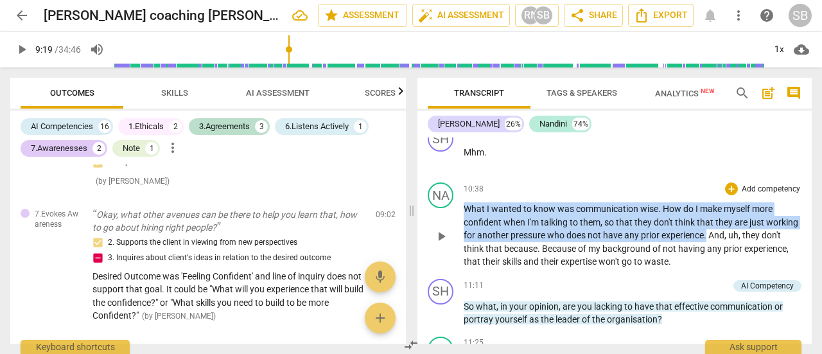
click at [755, 188] on p "Add competency" at bounding box center [770, 190] width 61 height 12
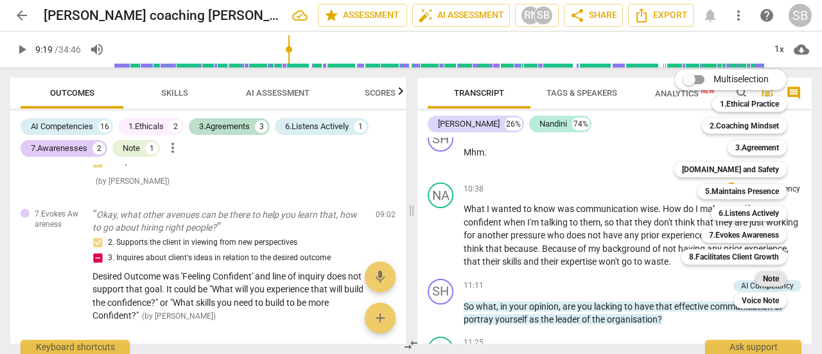
click at [763, 279] on b "Note" at bounding box center [771, 278] width 16 height 15
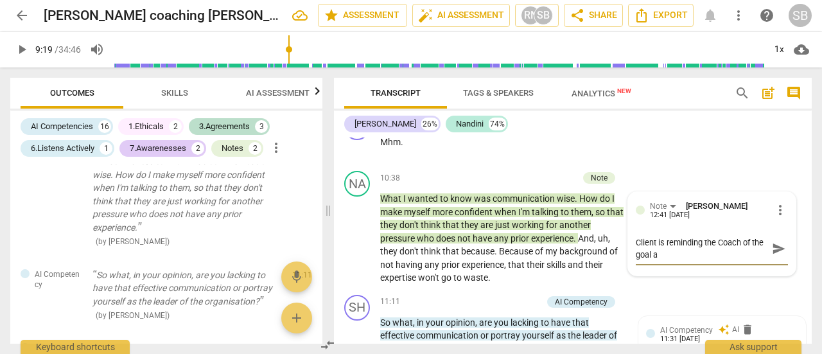
scroll to position [0, 0]
click at [776, 255] on span "send" at bounding box center [779, 248] width 14 height 14
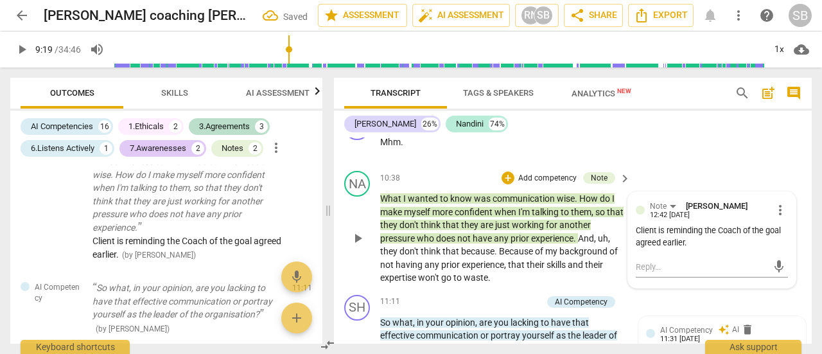
scroll to position [3514, 0]
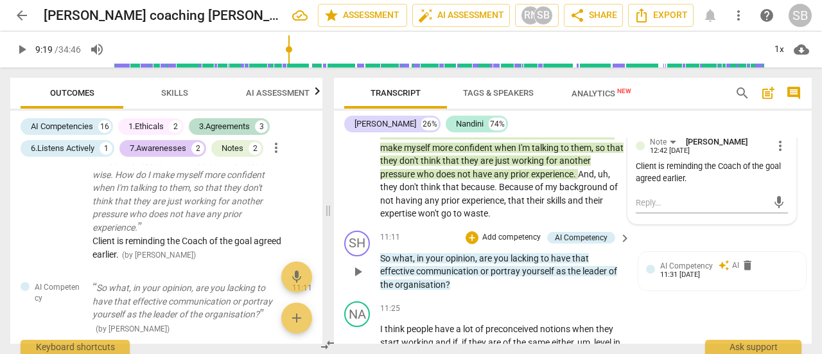
click at [352, 279] on span "play_arrow" at bounding box center [357, 271] width 15 height 15
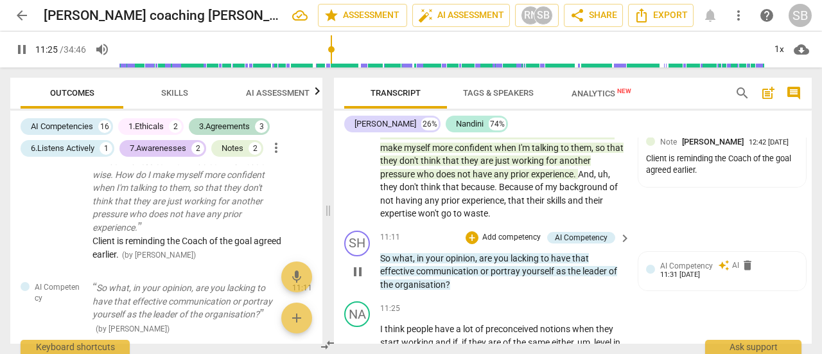
click at [358, 279] on span "pause" at bounding box center [357, 271] width 15 height 15
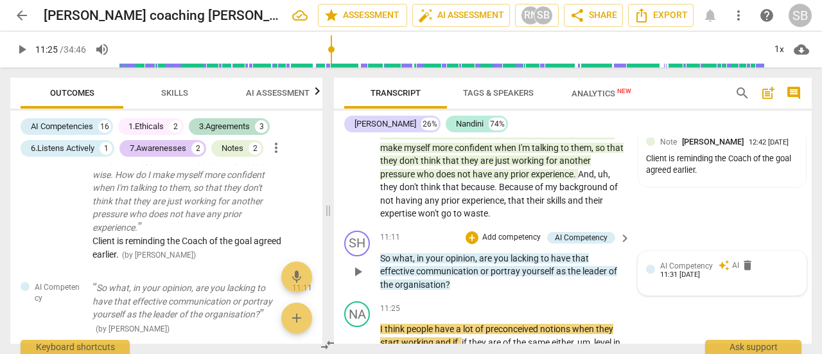
click at [699, 270] on span "AI Competency" at bounding box center [686, 265] width 53 height 9
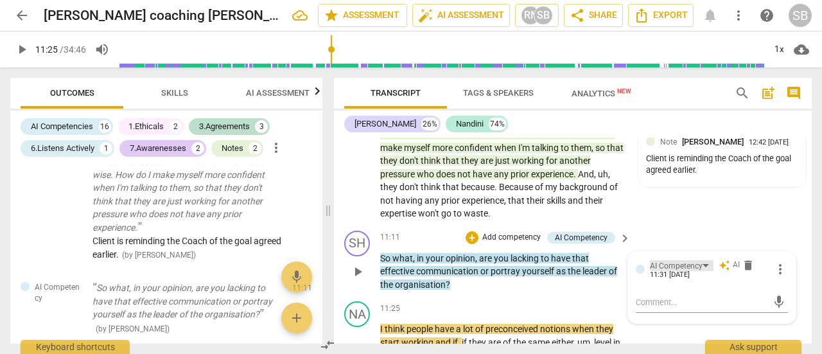
click at [703, 271] on div "AI Competency" at bounding box center [682, 265] width 64 height 11
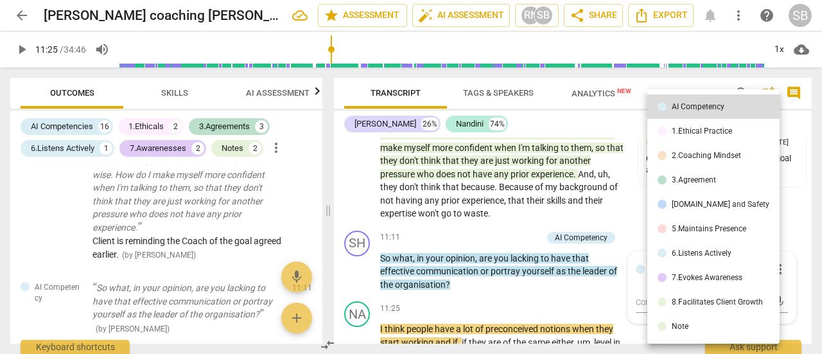
click at [676, 228] on div "5.Maintains Presence" at bounding box center [708, 229] width 74 height 8
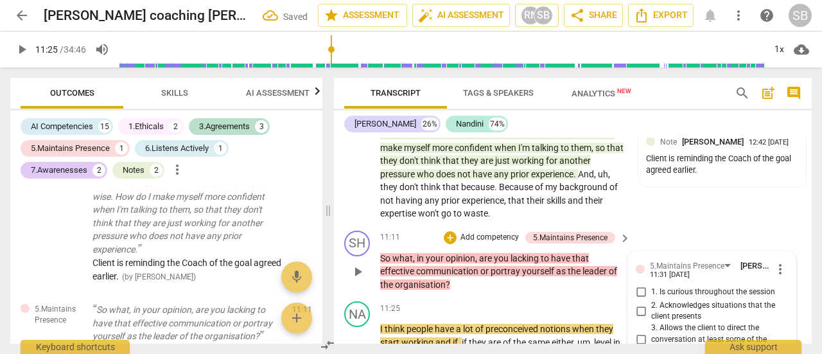
scroll to position [3578, 0]
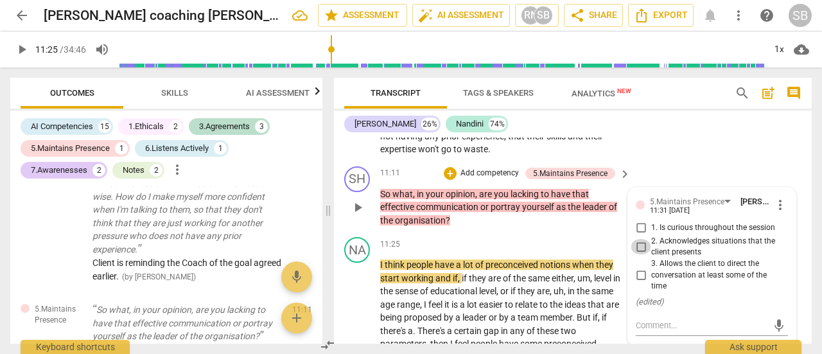
click at [638, 254] on input "2. Acknowledges situations that the client presents" at bounding box center [640, 246] width 21 height 15
click at [647, 331] on textarea at bounding box center [701, 325] width 132 height 12
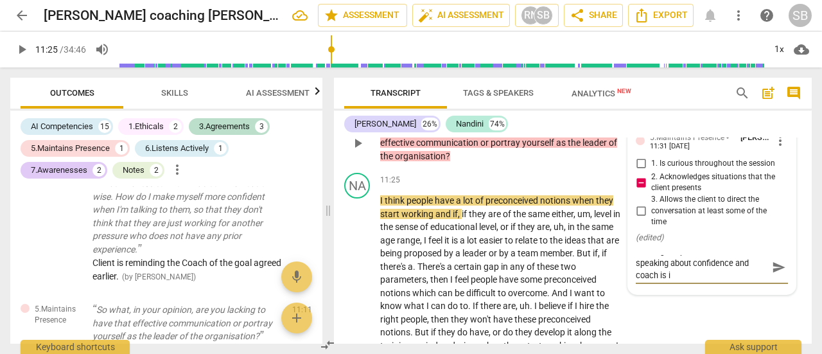
scroll to position [0, 0]
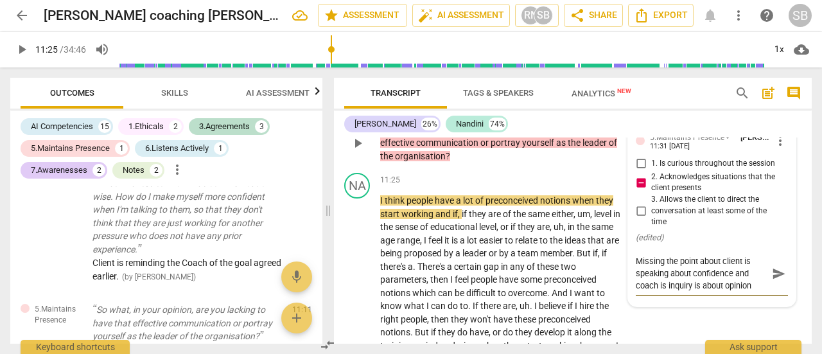
click at [688, 291] on textarea "Missing the point about client is speaking about confidence and coach is inquir…" at bounding box center [701, 273] width 132 height 37
click at [741, 291] on textarea "Missing the point about client is speaking about confidence and coach is inquir…" at bounding box center [701, 273] width 132 height 37
click at [689, 291] on textarea "Missing the point about client is speaking about confidence and coach is inquir…" at bounding box center [701, 273] width 132 height 37
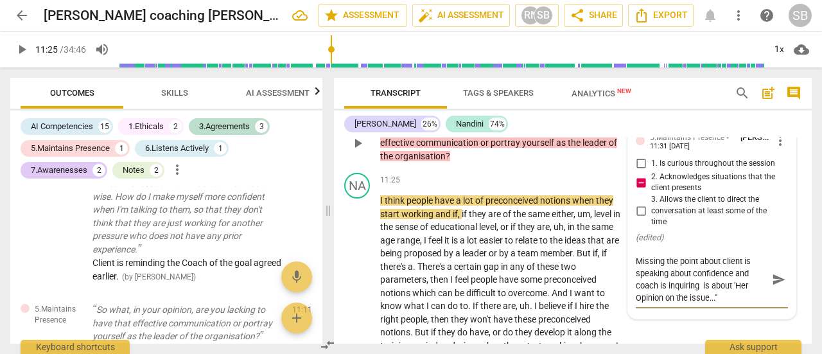
click at [773, 287] on span "send" at bounding box center [779, 280] width 14 height 14
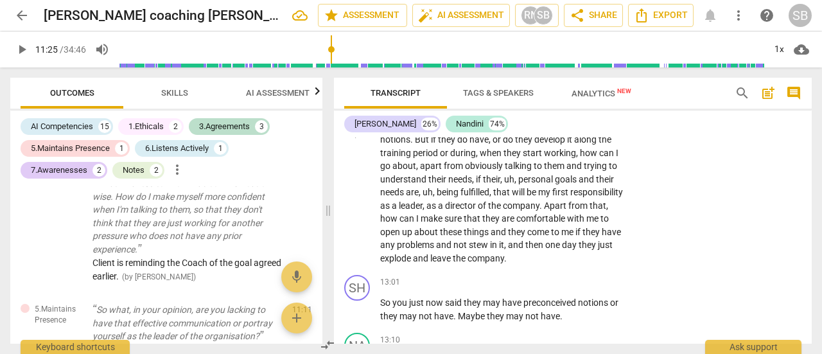
scroll to position [3899, 0]
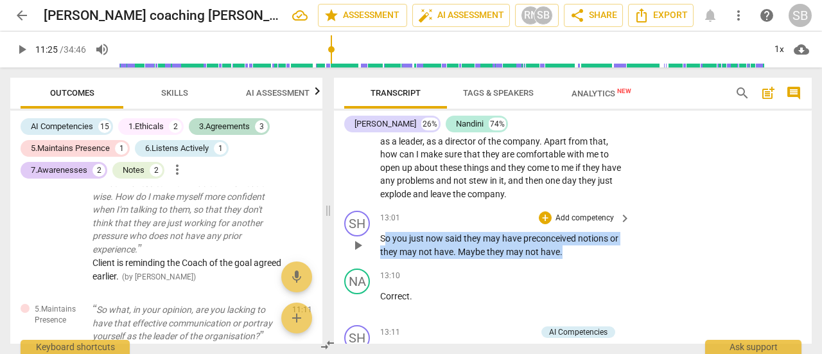
drag, startPoint x: 383, startPoint y: 252, endPoint x: 569, endPoint y: 268, distance: 186.8
click at [569, 258] on p "So you just now said they may have preconceived notions or they may not have . …" at bounding box center [502, 245] width 244 height 26
click at [594, 224] on p "Add competency" at bounding box center [584, 218] width 61 height 12
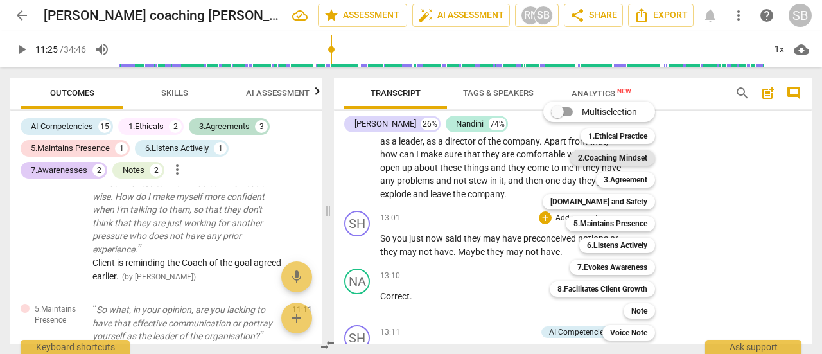
click at [630, 159] on b "2.Coaching Mindset" at bounding box center [612, 157] width 69 height 15
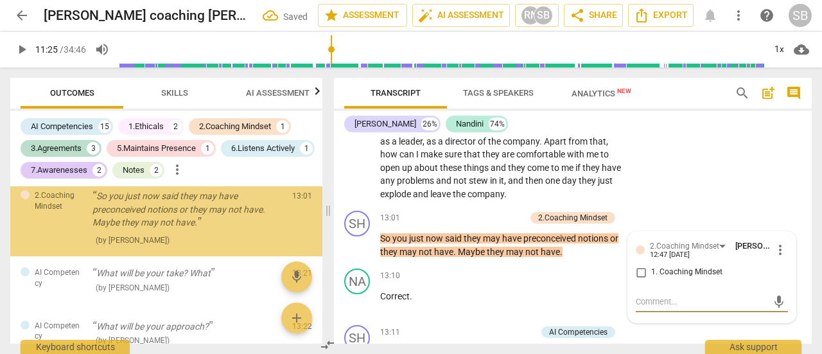
scroll to position [1372, 0]
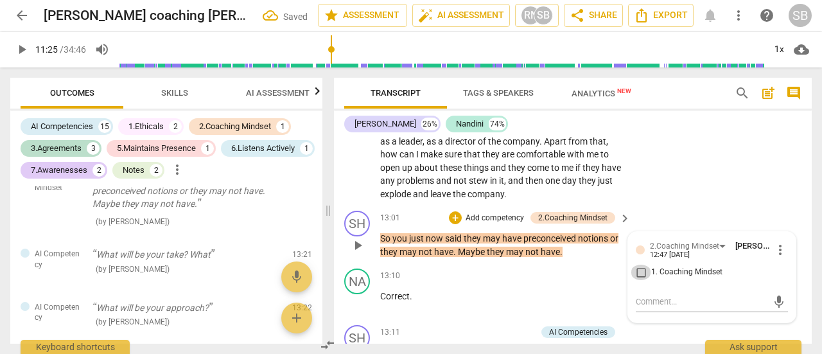
click at [635, 280] on input "1. Coaching Mindset" at bounding box center [640, 271] width 21 height 15
click at [638, 280] on input "1. Coaching Mindset" at bounding box center [640, 271] width 21 height 15
click at [643, 307] on textarea at bounding box center [701, 301] width 132 height 12
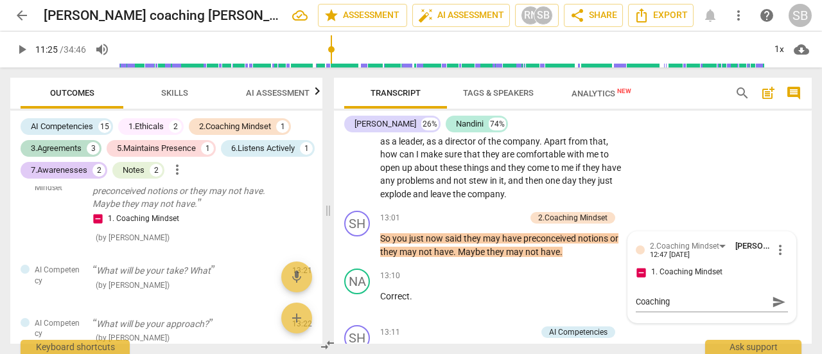
click at [725, 191] on div "NA play_arrow pause 11:25 + Add competency keyboard_arrow_right I think people …" at bounding box center [573, 58] width 478 height 295
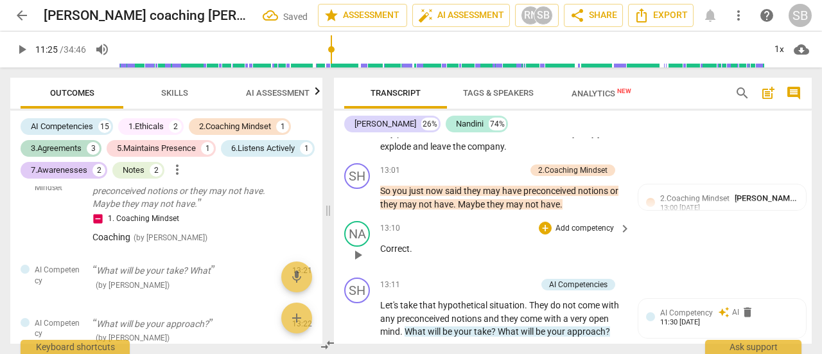
scroll to position [3963, 0]
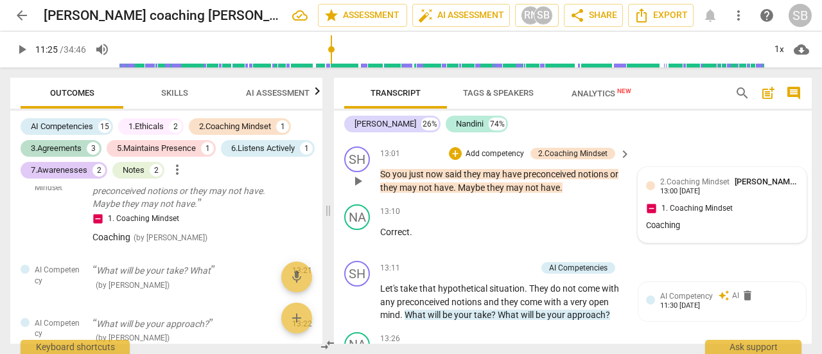
click at [678, 232] on div "Coaching" at bounding box center [722, 226] width 152 height 12
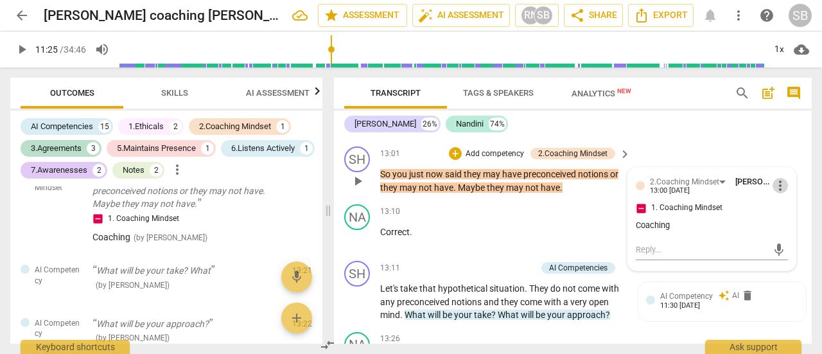
click at [775, 193] on span "more_vert" at bounding box center [779, 185] width 15 height 15
click at [779, 197] on li "Edit" at bounding box center [788, 197] width 44 height 24
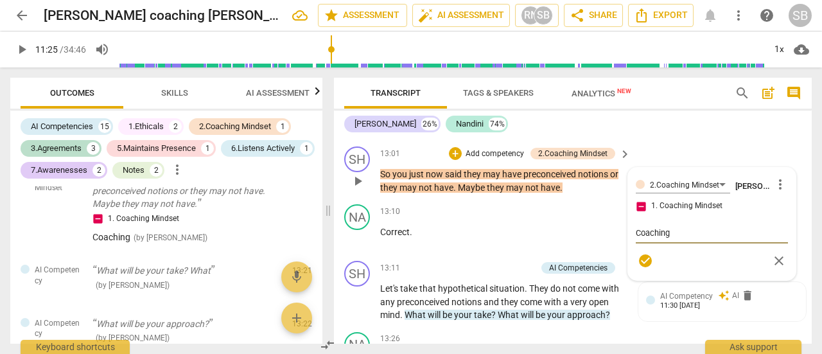
click at [710, 239] on textarea "Coaching" at bounding box center [711, 233] width 152 height 12
click at [752, 239] on textarea "Coach seems to directly contrdicting" at bounding box center [711, 233] width 152 height 12
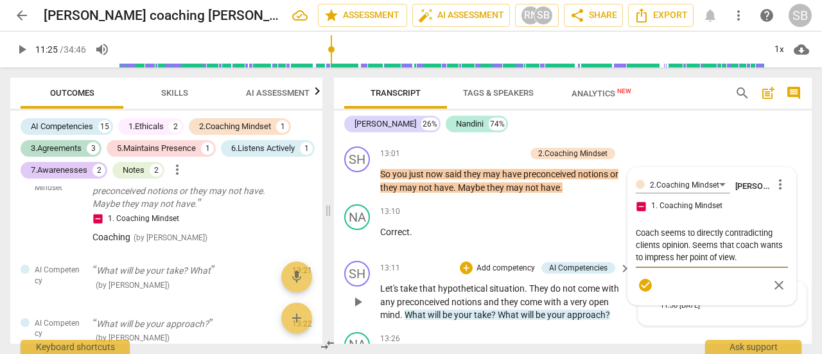
click at [646, 293] on span "check_circle" at bounding box center [644, 284] width 15 height 15
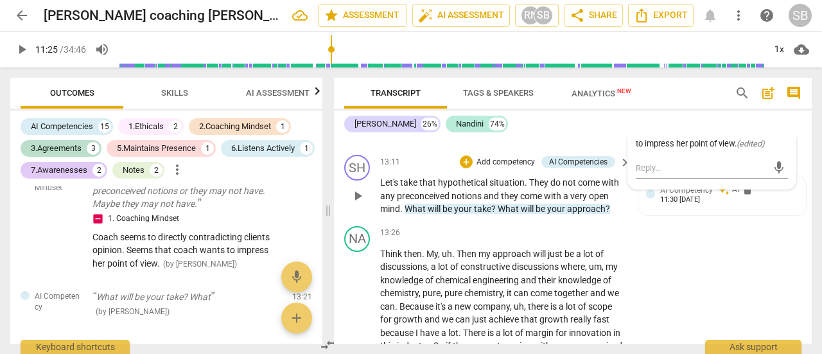
scroll to position [4051, 0]
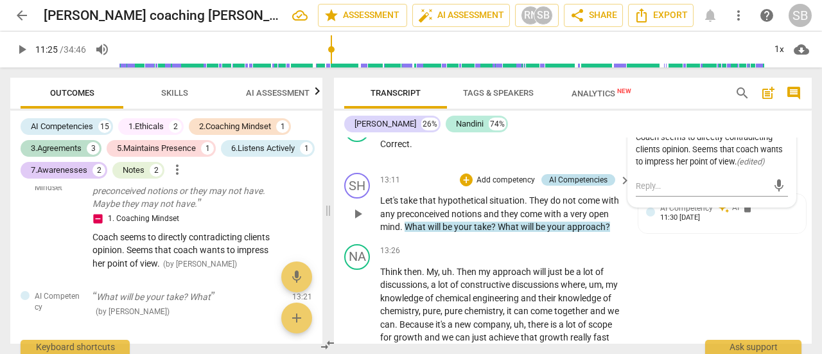
click at [588, 185] on div "AI Competencies" at bounding box center [578, 180] width 58 height 12
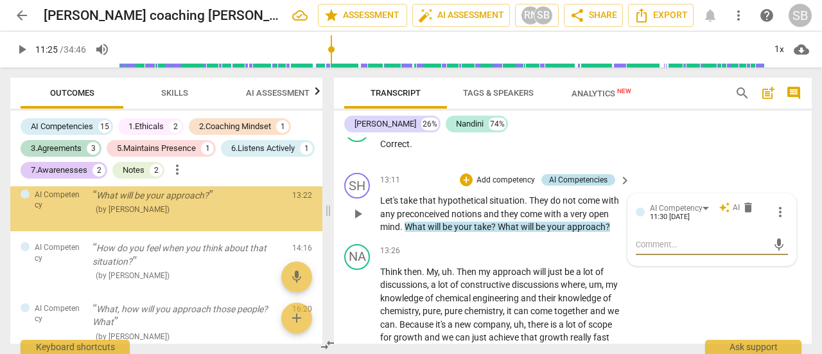
scroll to position [1531, 0]
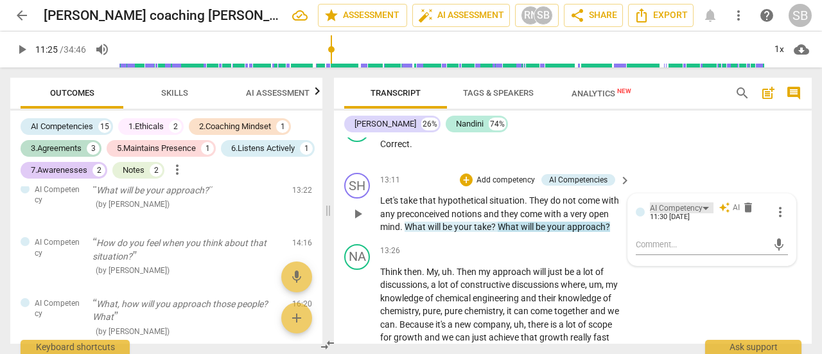
click at [702, 213] on div "AI Competency" at bounding box center [682, 207] width 64 height 11
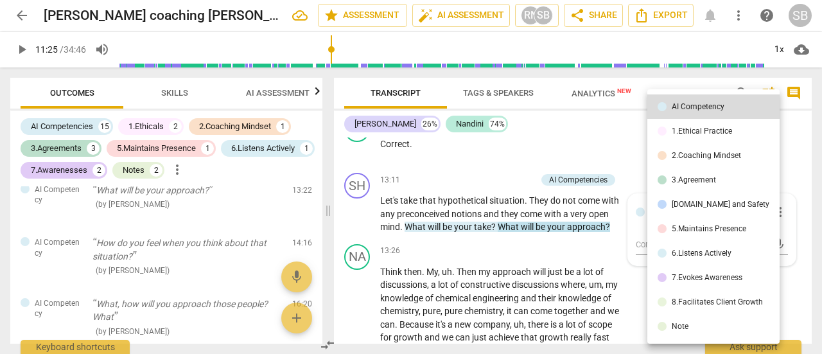
click at [709, 275] on div "7.Evokes Awareness" at bounding box center [706, 277] width 71 height 8
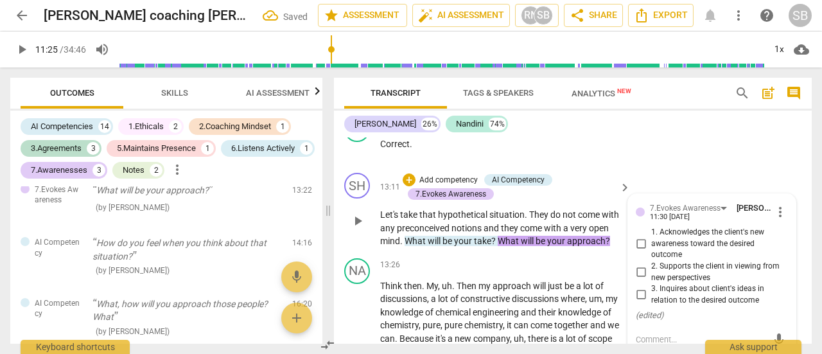
scroll to position [4116, 0]
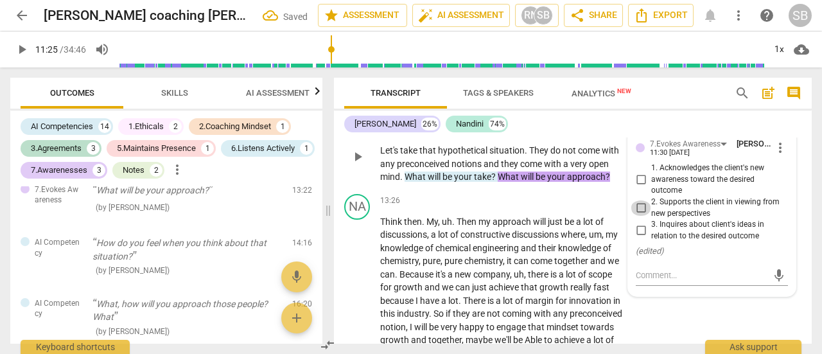
click at [637, 216] on input "2. Supports the client in viewing from new perspectives" at bounding box center [640, 207] width 21 height 15
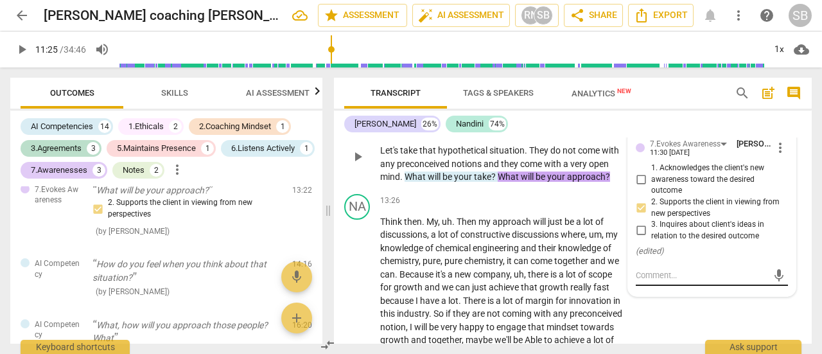
click at [662, 281] on textarea at bounding box center [701, 275] width 132 height 12
click at [772, 282] on span "send" at bounding box center [779, 275] width 14 height 14
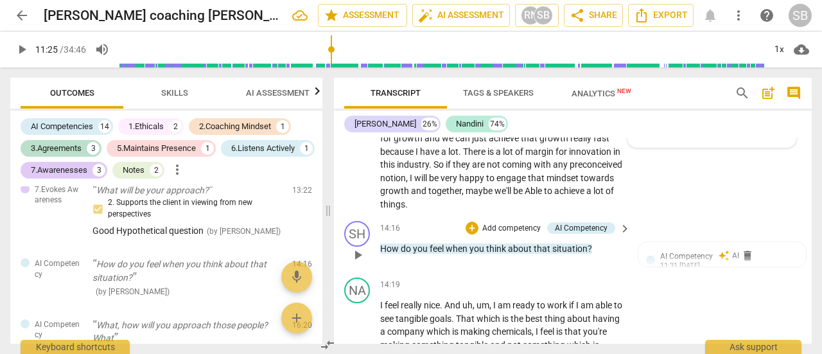
scroll to position [4244, 0]
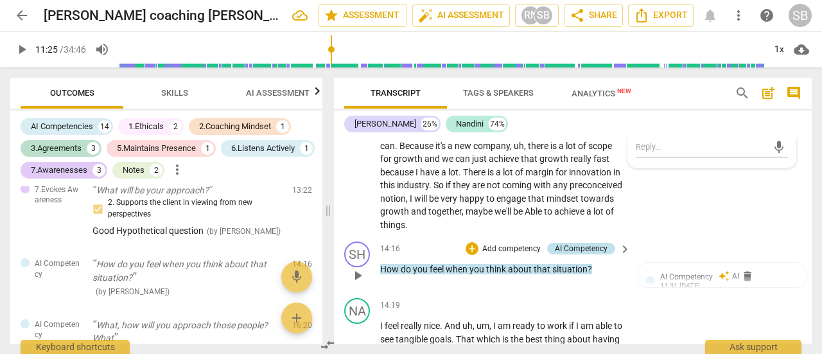
click at [578, 254] on div "AI Competency" at bounding box center [581, 249] width 53 height 12
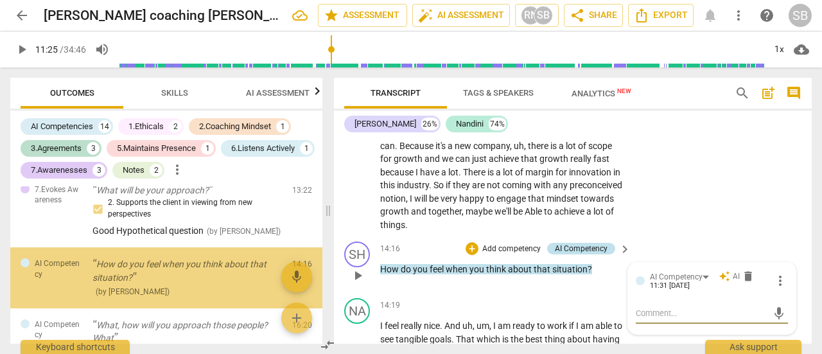
scroll to position [1623, 0]
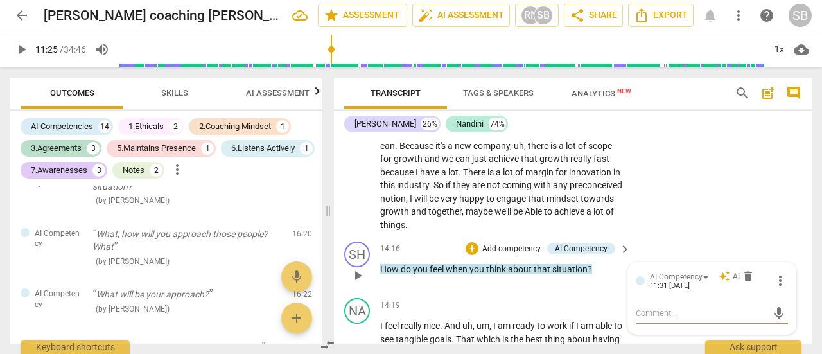
click at [620, 257] on span "keyboard_arrow_right" at bounding box center [624, 248] width 15 height 15
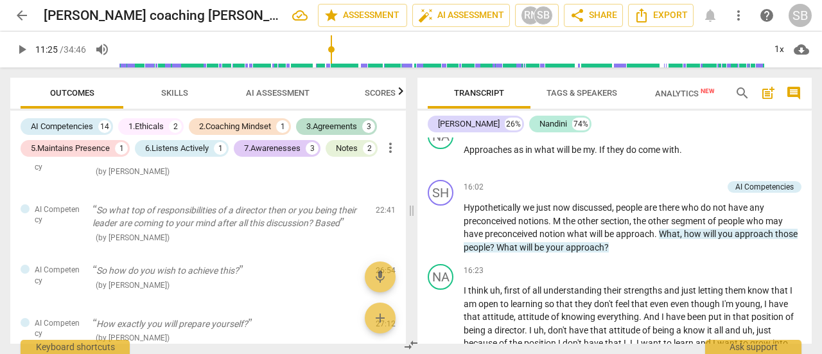
scroll to position [1284, 0]
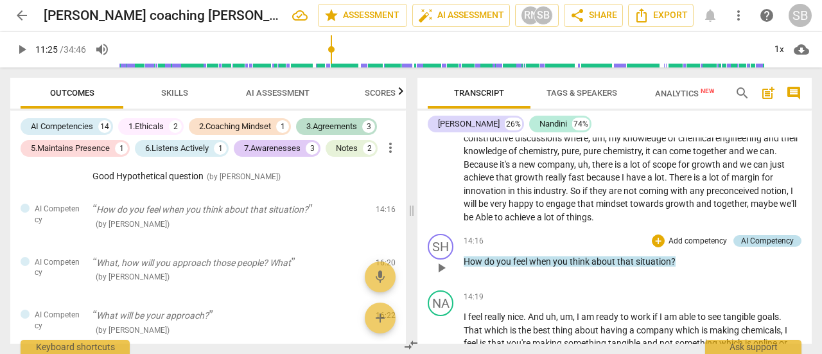
click at [757, 239] on div "AI Competency" at bounding box center [767, 241] width 53 height 12
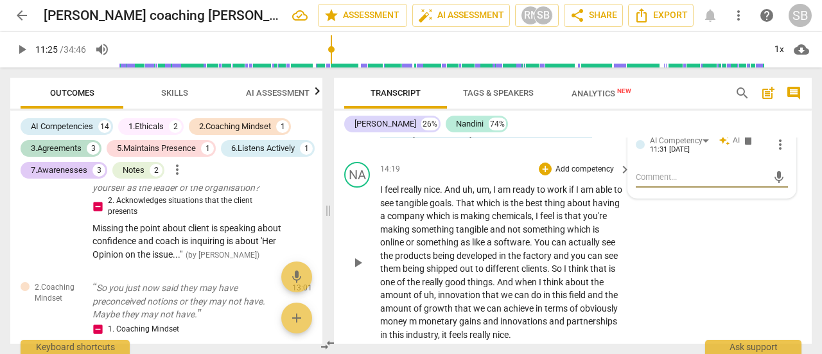
scroll to position [1259, 0]
click at [705, 146] on div "AI Competency" at bounding box center [682, 140] width 64 height 11
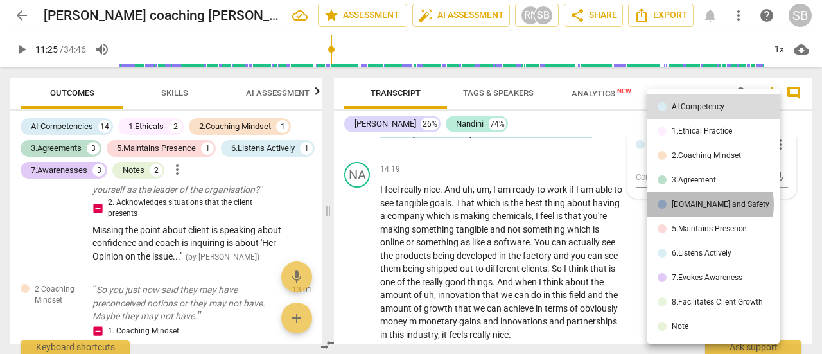
click at [703, 204] on div "[DOMAIN_NAME] and Safety" at bounding box center [720, 204] width 98 height 8
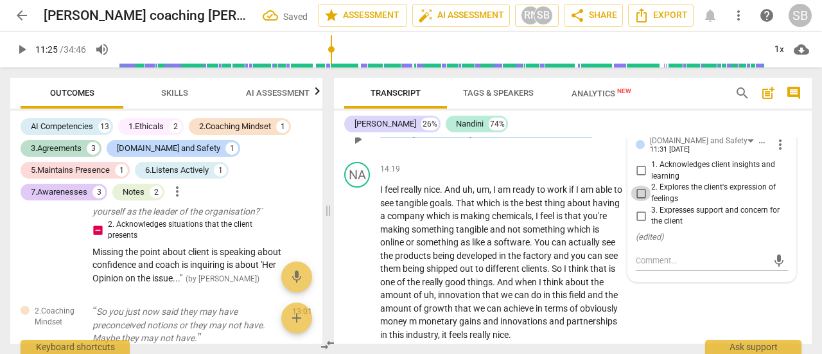
click at [635, 201] on input "2. Explores the client's expression of feelings" at bounding box center [640, 192] width 21 height 15
click at [521, 273] on span "different" at bounding box center [503, 268] width 36 height 10
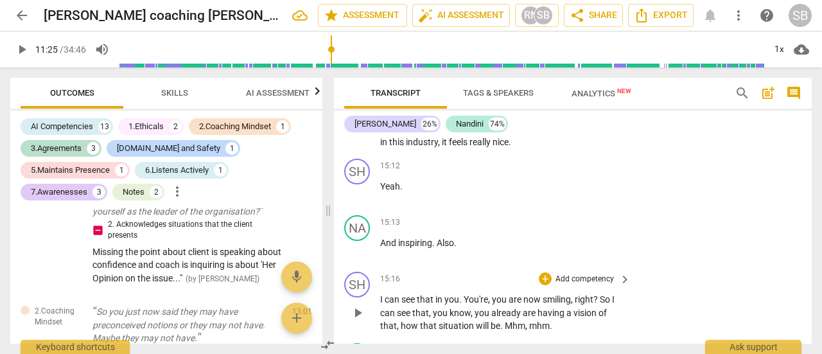
scroll to position [4637, 0]
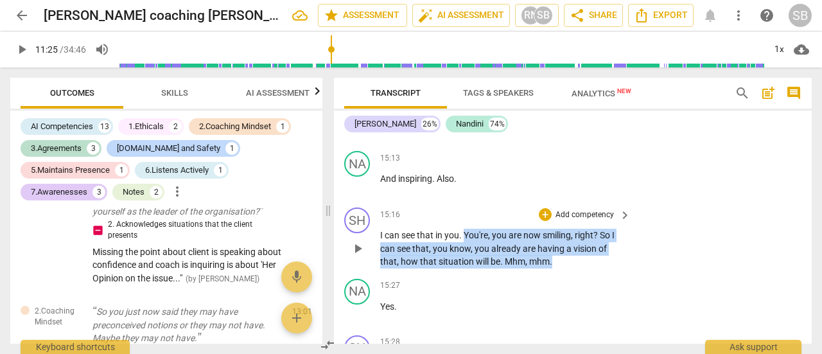
drag, startPoint x: 465, startPoint y: 246, endPoint x: 584, endPoint y: 270, distance: 121.2
click at [584, 268] on p "I can see that in you . You're , you are now smiling , right ? So I can see tha…" at bounding box center [502, 249] width 244 height 40
click at [591, 221] on p "Add competency" at bounding box center [584, 215] width 61 height 12
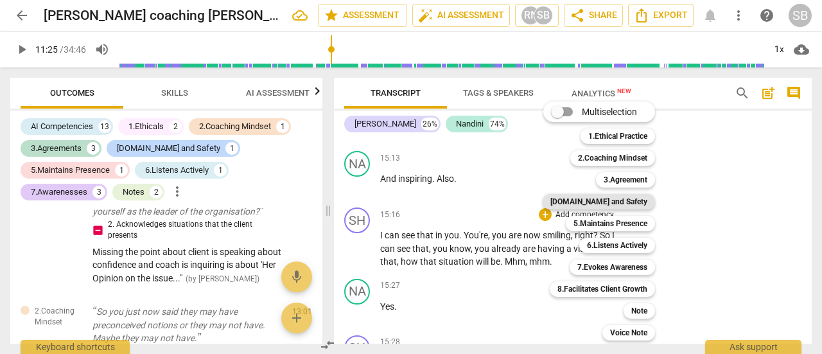
click at [620, 202] on b "[DOMAIN_NAME] and Safety" at bounding box center [598, 201] width 97 height 15
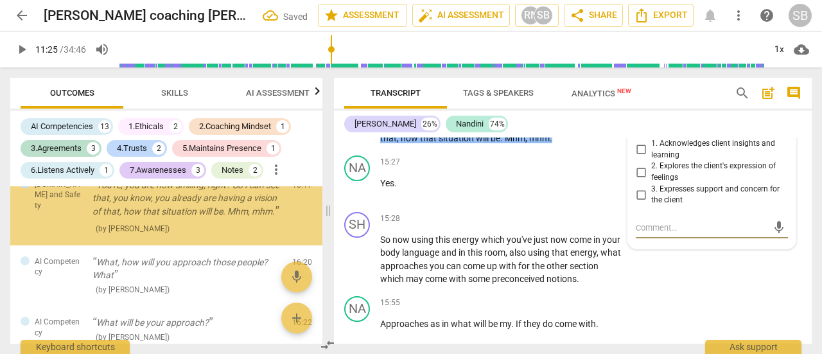
scroll to position [1718, 0]
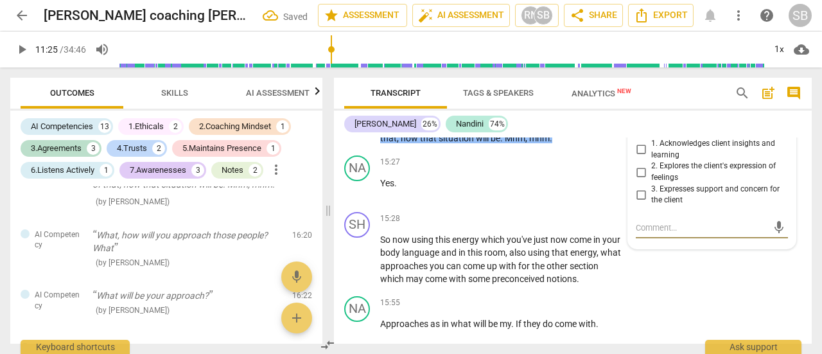
click at [638, 180] on input "2. Explores the client's expression of feelings" at bounding box center [640, 171] width 21 height 15
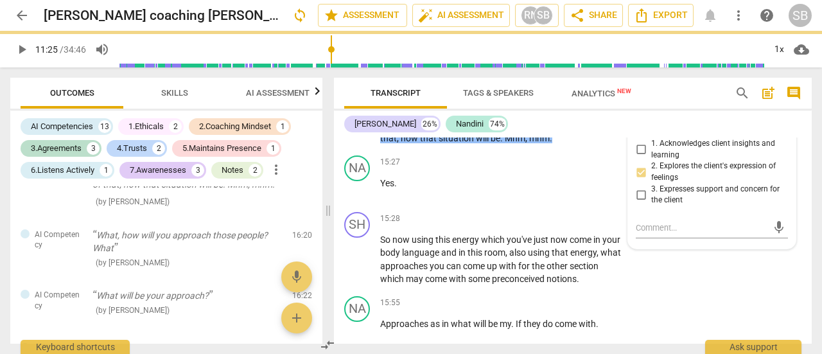
click at [638, 202] on input "3. Expresses support and concern for the client" at bounding box center [640, 194] width 21 height 15
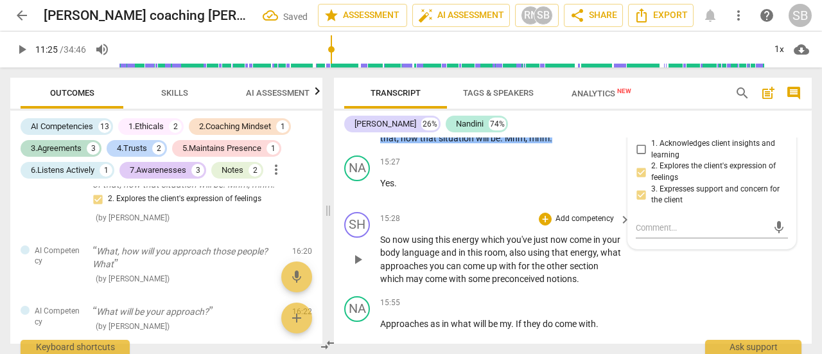
scroll to position [4824, 0]
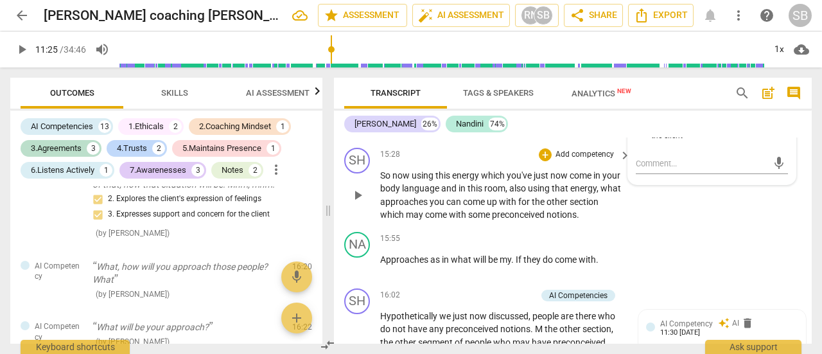
click at [363, 203] on span "play_arrow" at bounding box center [357, 194] width 15 height 15
click at [358, 203] on span "pause" at bounding box center [357, 194] width 15 height 15
click at [580, 160] on p "Add competency" at bounding box center [584, 155] width 61 height 12
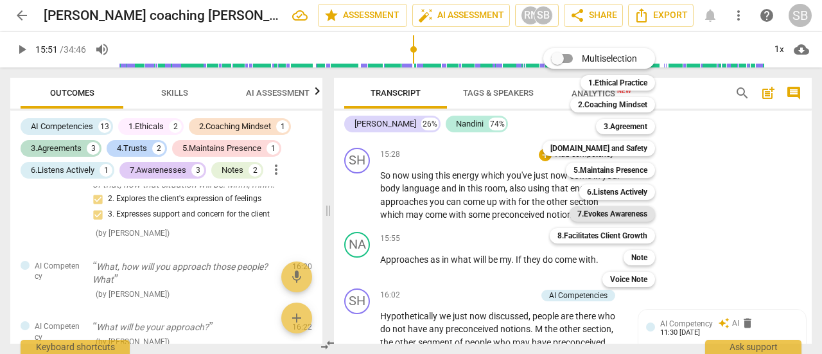
click at [608, 218] on b "7.Evokes Awareness" at bounding box center [612, 213] width 70 height 15
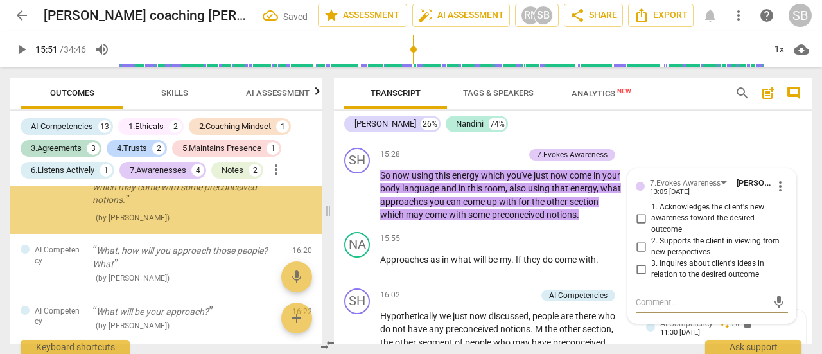
scroll to position [1852, 0]
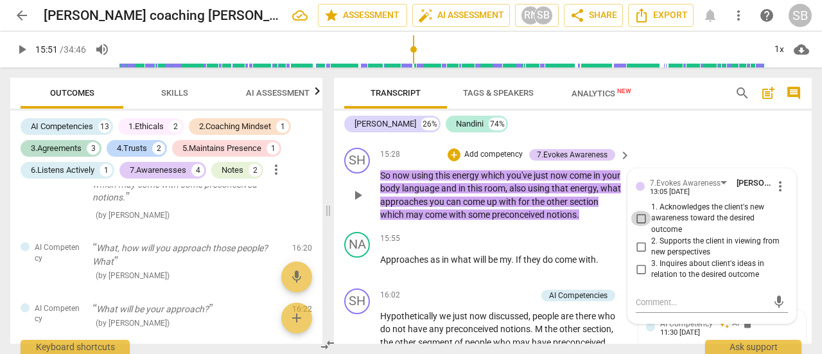
click at [639, 226] on input "1. Acknowledges the client's new awareness toward the desired outcome" at bounding box center [640, 218] width 21 height 15
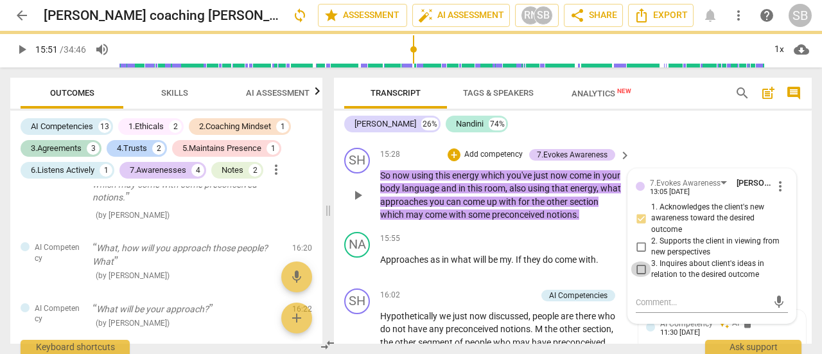
click at [637, 277] on input "3. Inquires about client's ideas in relation to the desired outcome" at bounding box center [640, 268] width 21 height 15
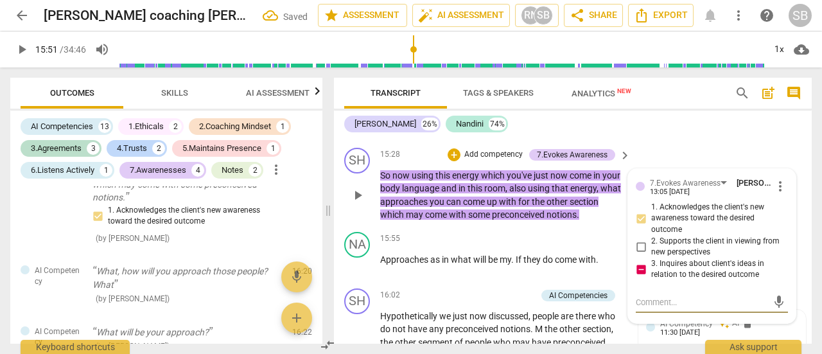
click at [646, 308] on textarea at bounding box center [701, 302] width 132 height 12
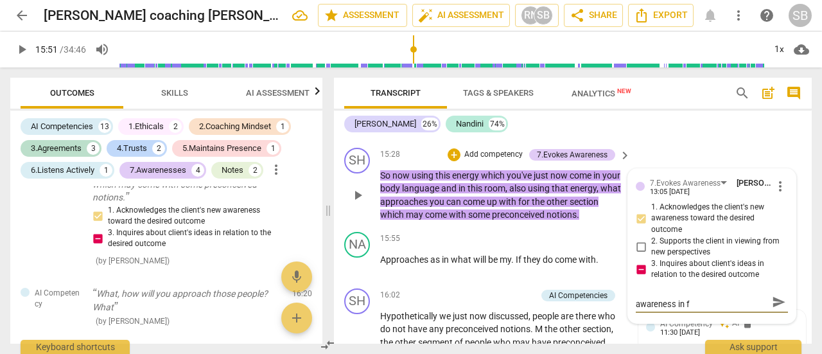
scroll to position [0, 0]
click at [734, 320] on textarea "Does well to channelize the awareness in first part," at bounding box center [701, 308] width 132 height 24
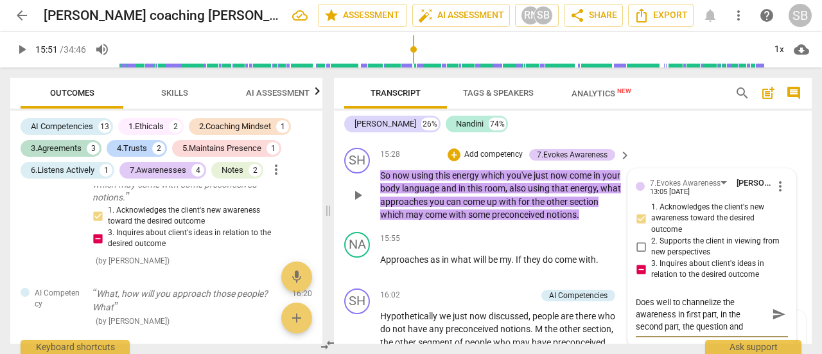
scroll to position [4826, 0]
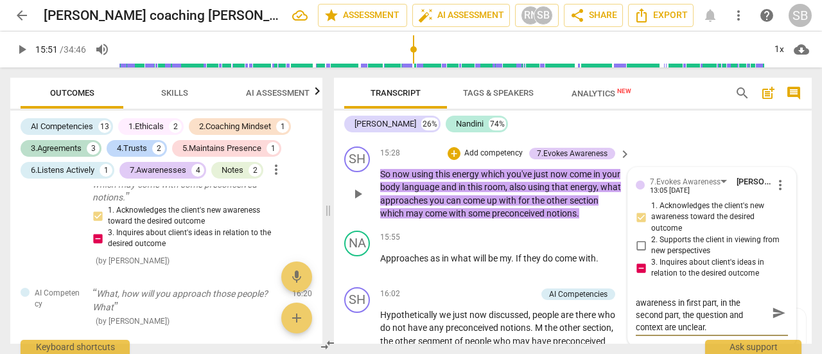
click at [775, 320] on span "send" at bounding box center [779, 313] width 14 height 14
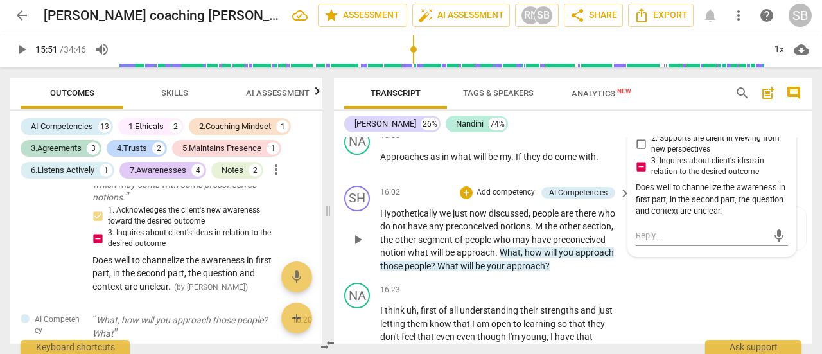
scroll to position [4954, 0]
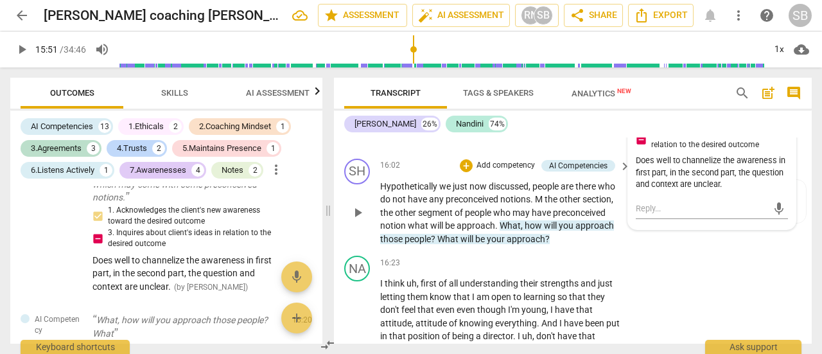
click at [359, 220] on span "play_arrow" at bounding box center [357, 212] width 15 height 15
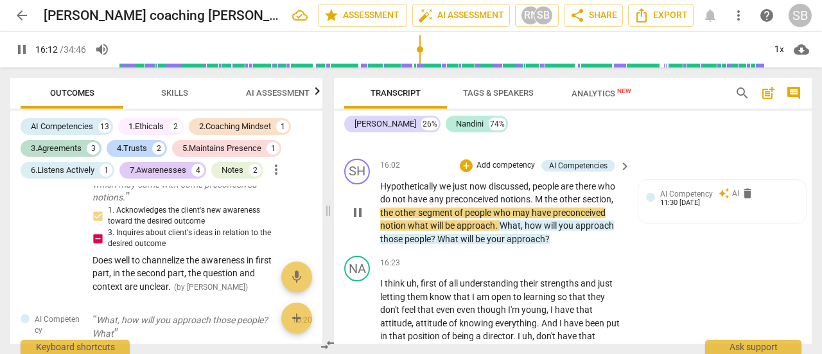
click at [542, 204] on span "M" at bounding box center [540, 199] width 10 height 10
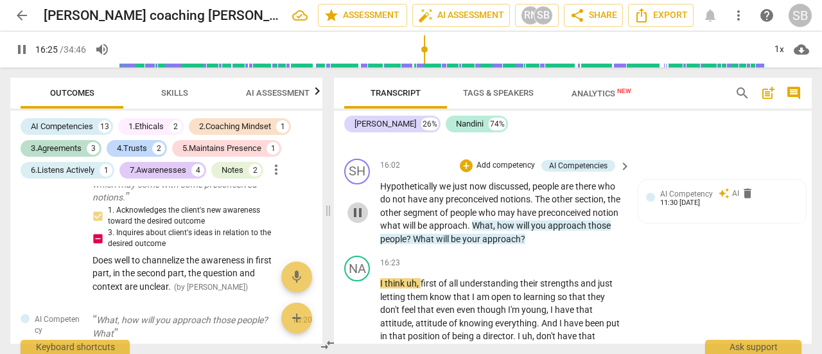
click at [358, 220] on span "pause" at bounding box center [357, 212] width 15 height 15
click at [698, 198] on span "AI Competency" at bounding box center [686, 193] width 53 height 9
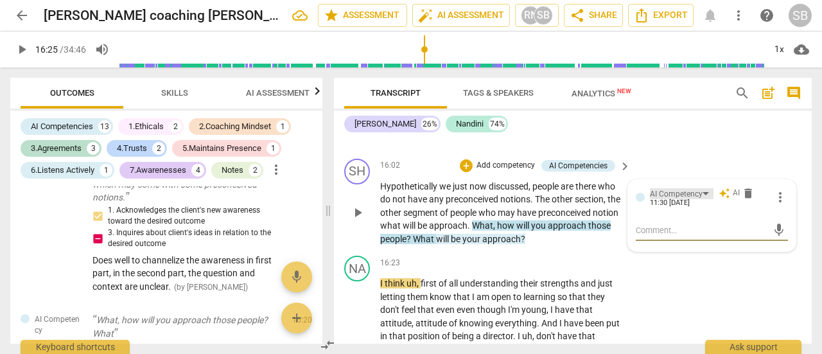
click at [703, 199] on div "AI Competency" at bounding box center [682, 193] width 64 height 11
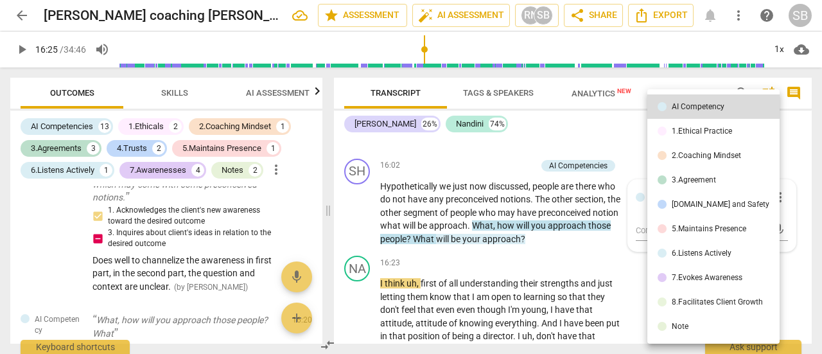
click at [698, 278] on div "7.Evokes Awareness" at bounding box center [706, 277] width 71 height 8
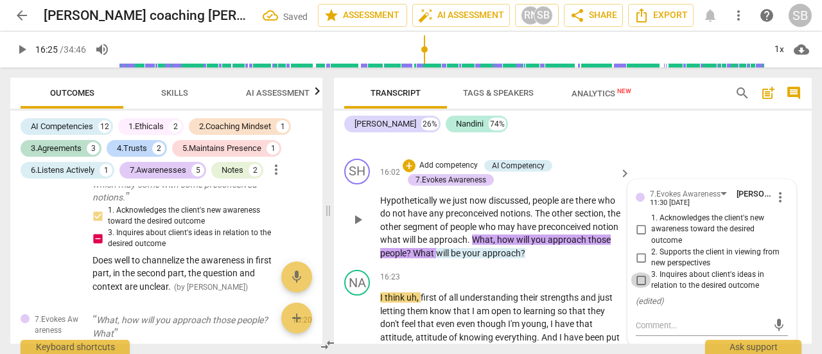
click at [639, 288] on input "3. Inquires about client's ideas in relation to the desired outcome" at bounding box center [640, 279] width 21 height 15
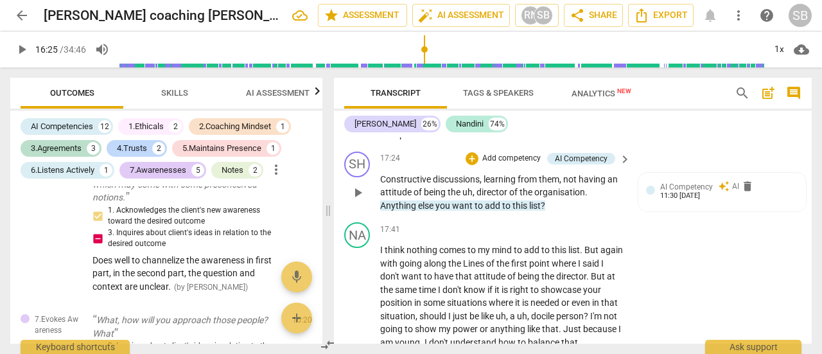
scroll to position [5211, 0]
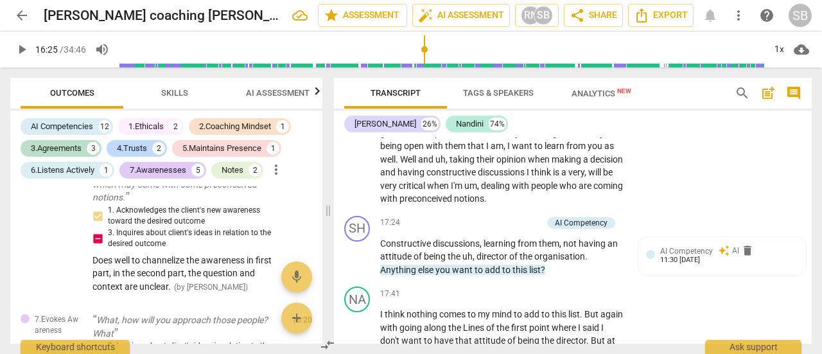
click at [584, 177] on span "," at bounding box center [586, 172] width 4 height 10
click at [352, 264] on span "play_arrow" at bounding box center [357, 256] width 15 height 15
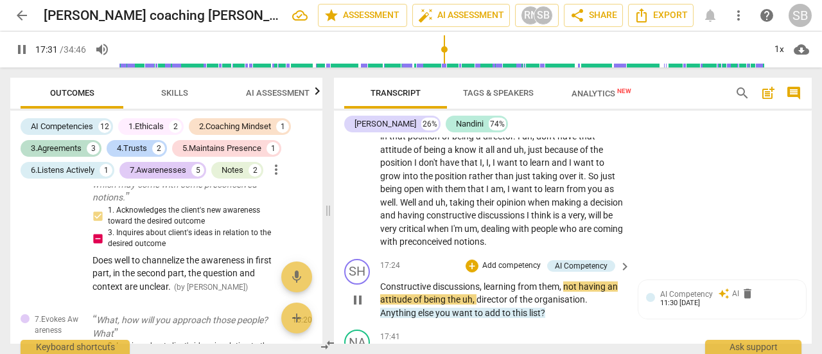
scroll to position [5146, 0]
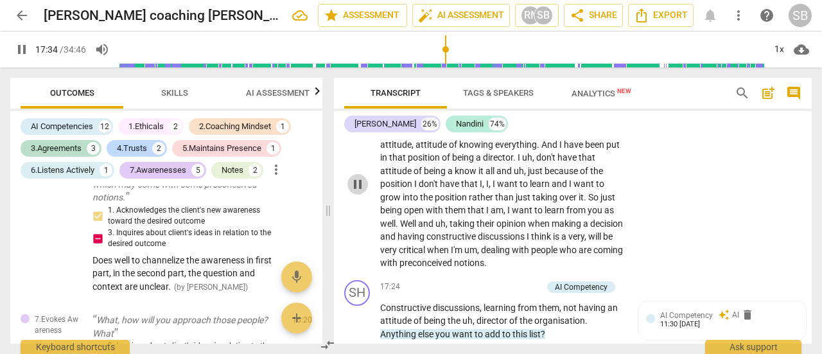
click at [358, 192] on span "pause" at bounding box center [357, 184] width 15 height 15
click at [358, 192] on span "play_arrow" at bounding box center [357, 184] width 15 height 15
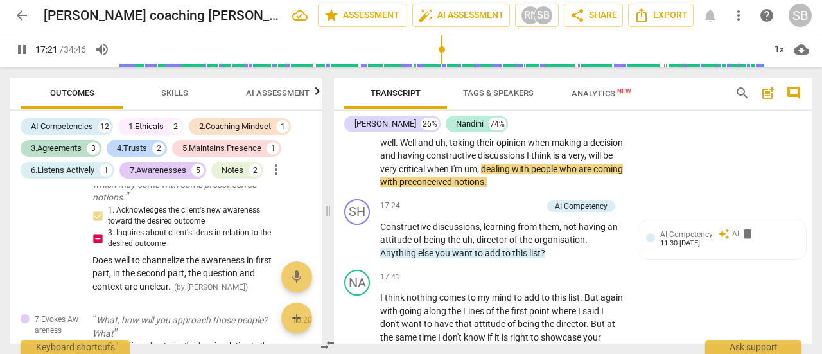
scroll to position [5275, 0]
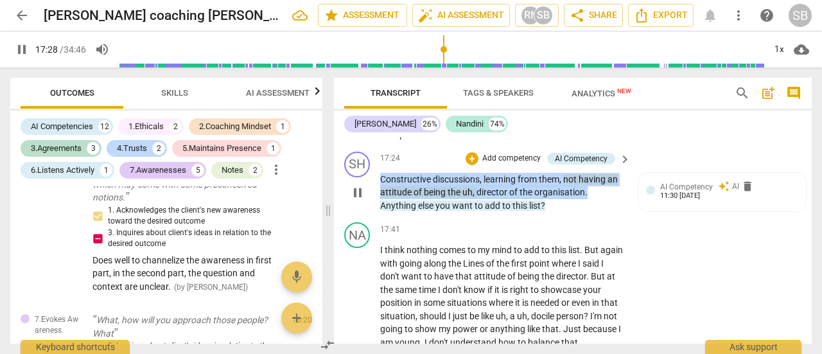
drag, startPoint x: 380, startPoint y: 189, endPoint x: 596, endPoint y: 200, distance: 215.9
click at [596, 200] on p "Constructive discussions , learning from them , not having an attitude of being…" at bounding box center [502, 193] width 244 height 40
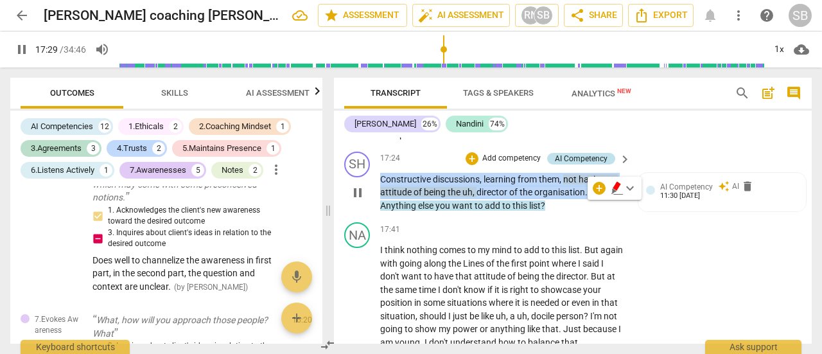
click at [598, 164] on div "AI Competency" at bounding box center [581, 159] width 53 height 12
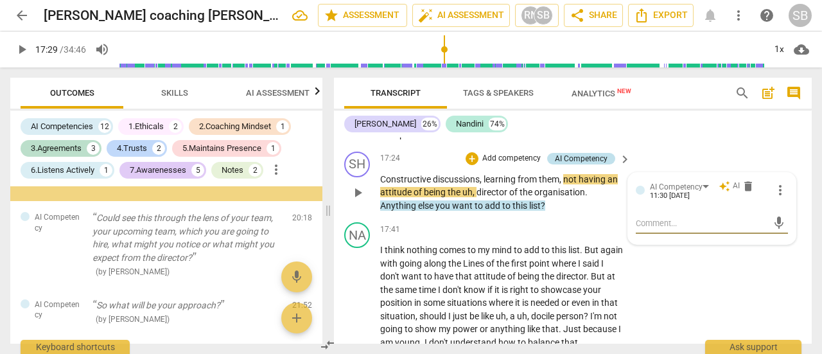
scroll to position [2149, 0]
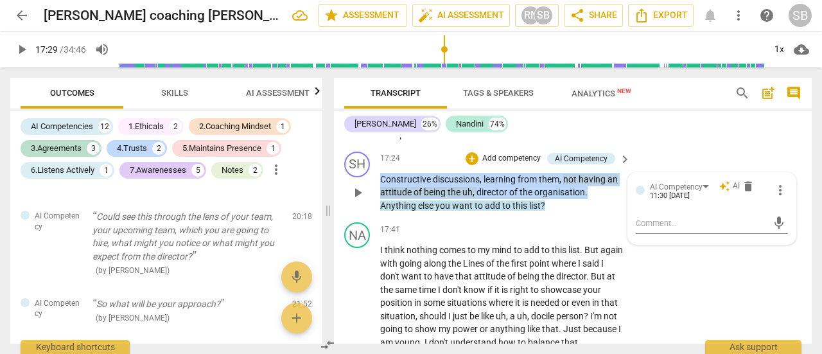
drag, startPoint x: 381, startPoint y: 191, endPoint x: 587, endPoint y: 202, distance: 206.4
click at [587, 202] on p "Constructive discussions , learning from them , not having an attitude of being…" at bounding box center [502, 193] width 244 height 40
click at [522, 164] on p "Add competency" at bounding box center [511, 159] width 61 height 12
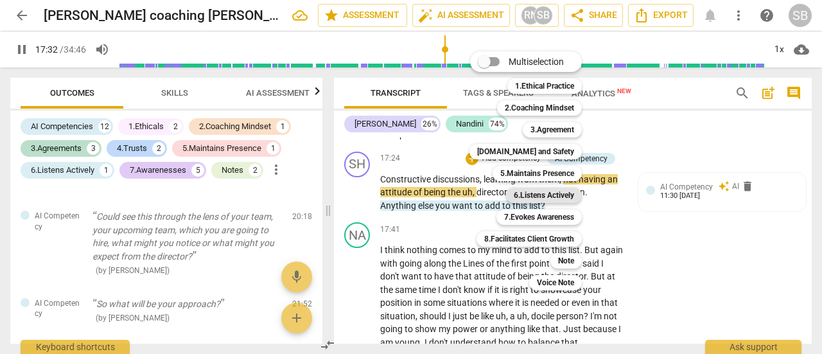
click at [552, 195] on b "6.Listens Actively" at bounding box center [543, 194] width 60 height 15
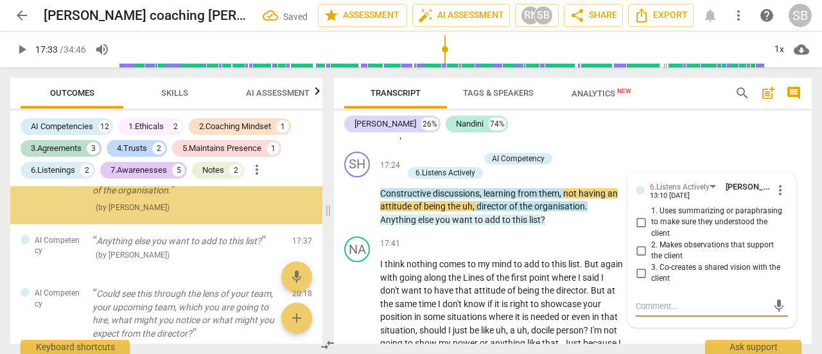
scroll to position [2161, 0]
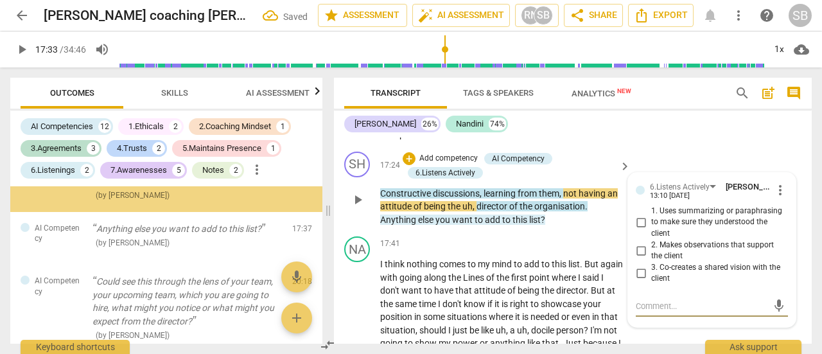
click at [638, 230] on input "1. Uses summarizing or paraphrasing to make sure they understood the client" at bounding box center [640, 221] width 21 height 15
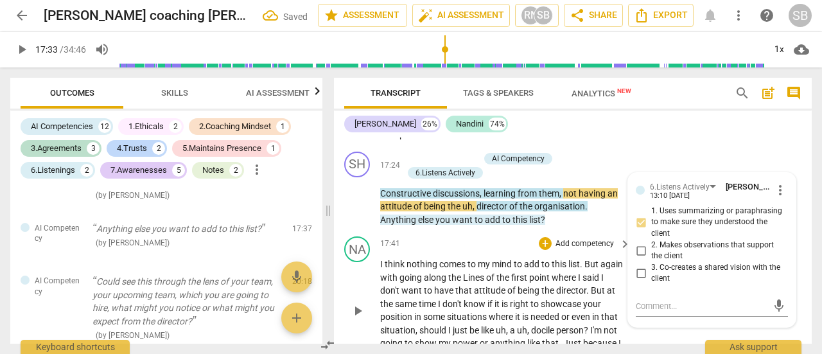
click at [488, 269] on span "my" at bounding box center [485, 264] width 14 height 10
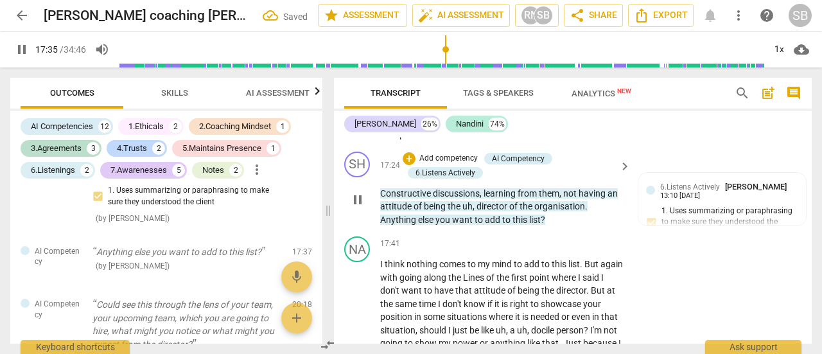
click at [359, 207] on span "pause" at bounding box center [357, 199] width 15 height 15
click at [530, 164] on div "AI Competency" at bounding box center [518, 159] width 53 height 12
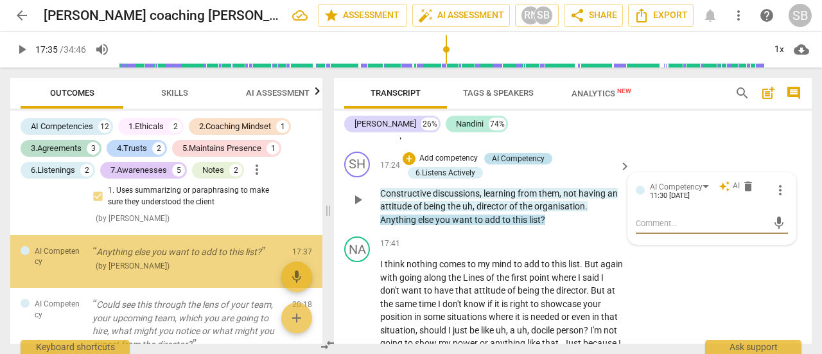
scroll to position [2249, 0]
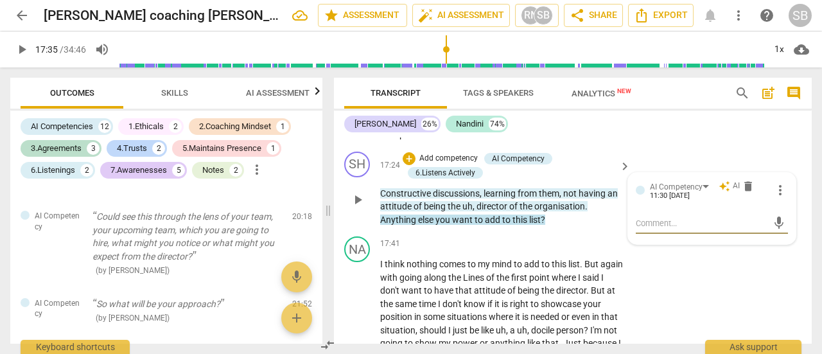
click at [779, 197] on span "more_vert" at bounding box center [779, 189] width 15 height 15
click at [784, 227] on li "Delete" at bounding box center [788, 226] width 44 height 24
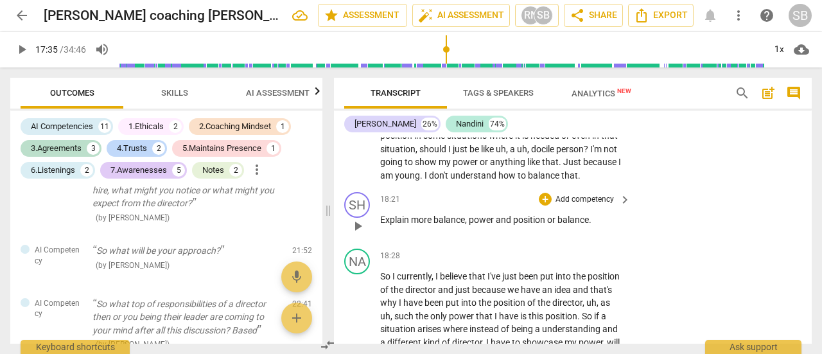
scroll to position [5467, 0]
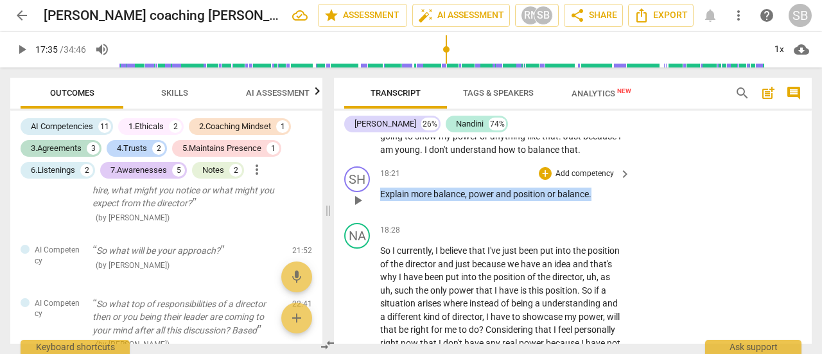
drag, startPoint x: 381, startPoint y: 206, endPoint x: 598, endPoint y: 207, distance: 216.3
click at [598, 201] on p "Explain more balance , power and position or balance ." at bounding box center [502, 193] width 244 height 13
click at [589, 180] on p "Add competency" at bounding box center [584, 174] width 61 height 12
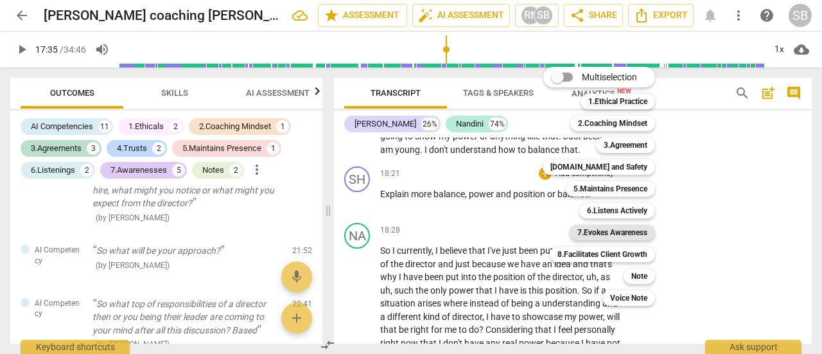
click at [619, 229] on b "7.Evokes Awareness" at bounding box center [612, 232] width 70 height 15
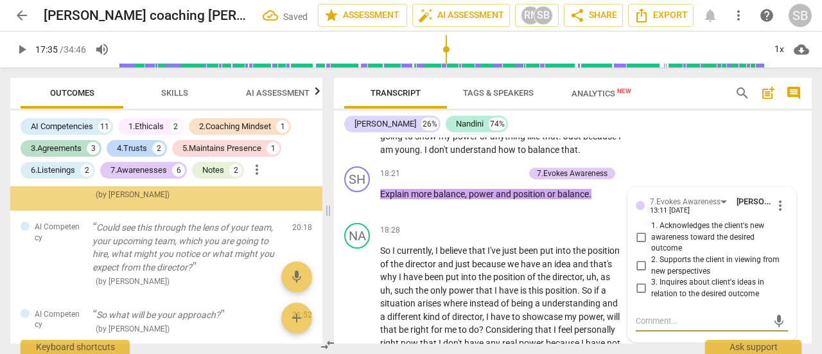
scroll to position [2255, 0]
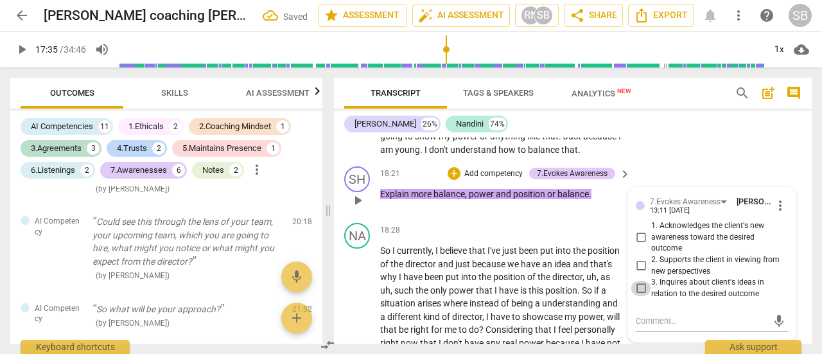
click at [639, 296] on input "3. Inquires about client's ideas in relation to the desired outcome" at bounding box center [640, 287] width 21 height 15
click at [655, 327] on textarea at bounding box center [701, 321] width 132 height 12
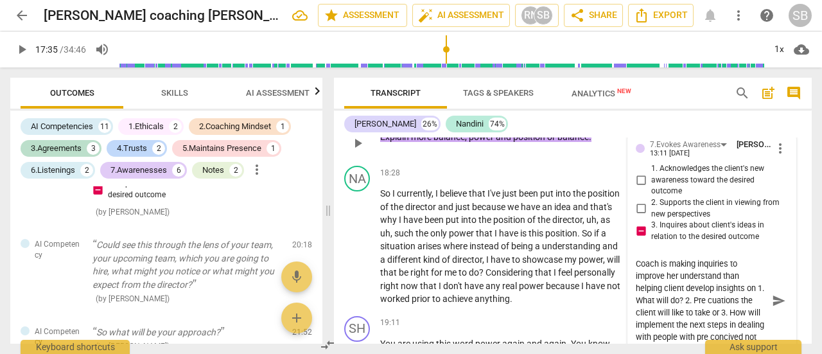
scroll to position [12, 0]
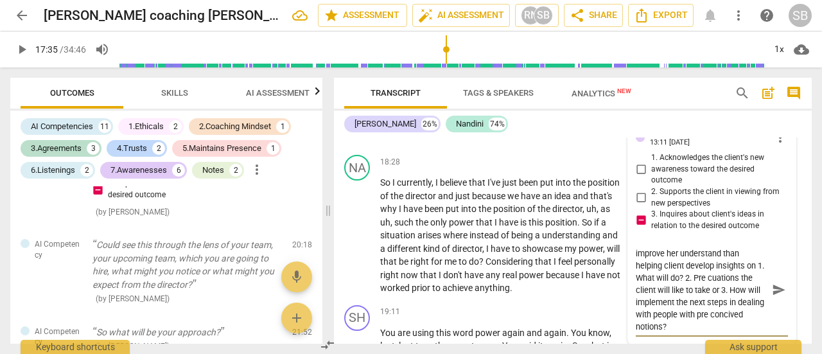
drag, startPoint x: 732, startPoint y: 288, endPoint x: 712, endPoint y: 307, distance: 26.8
click at [712, 307] on textarea "Coach is making inquiries to improve her understand than helping client develop…" at bounding box center [701, 288] width 132 height 85
click at [715, 290] on textarea "Coach is making inquiries to improve her understand than helping client develop…" at bounding box center [701, 288] width 132 height 85
click at [729, 307] on textarea "Coach is making inquiries to improve her understand than helping client develop…" at bounding box center [701, 288] width 132 height 85
click at [734, 323] on textarea "Coach is making inquiries to improve her understand than helping client develop…" at bounding box center [701, 288] width 132 height 85
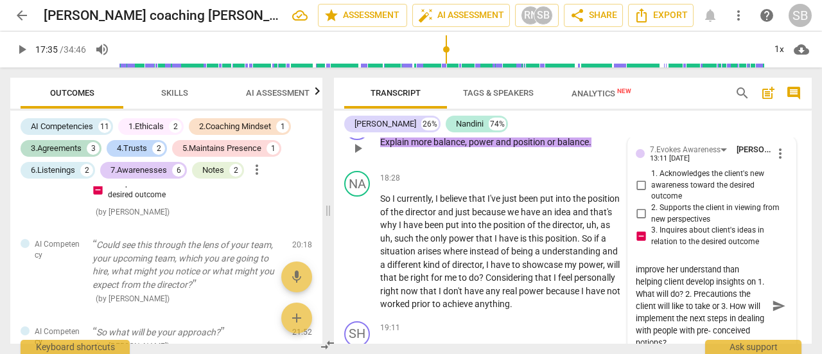
scroll to position [5535, 0]
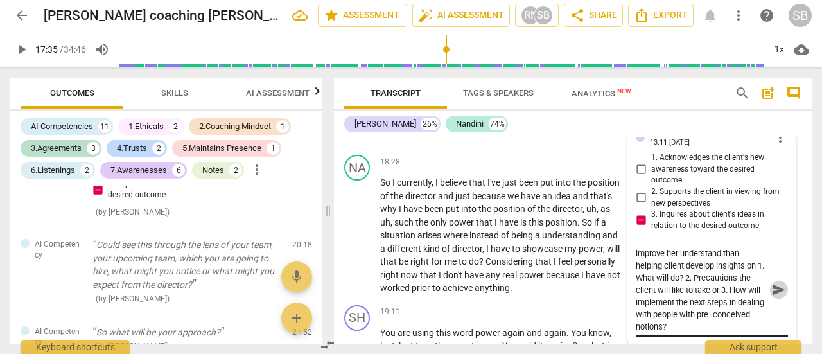
click at [774, 297] on span "send" at bounding box center [779, 289] width 14 height 14
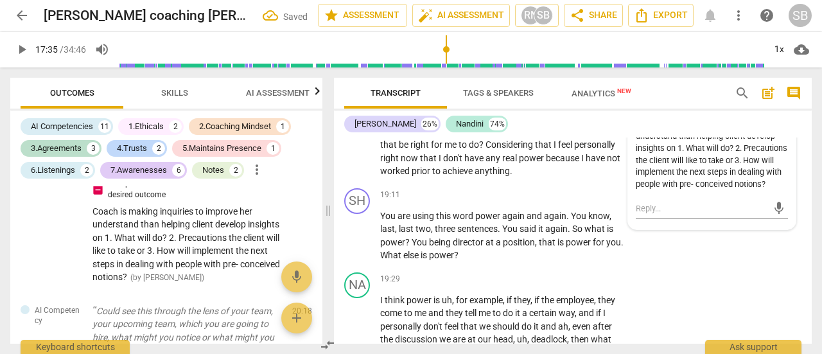
scroll to position [5664, 0]
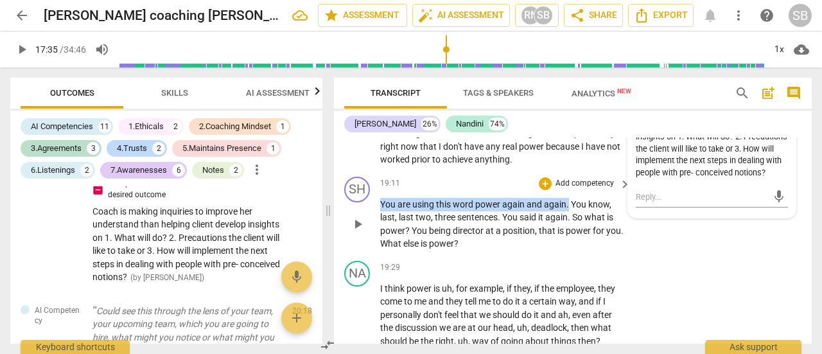
drag, startPoint x: 381, startPoint y: 229, endPoint x: 567, endPoint y: 229, distance: 186.8
click at [567, 229] on p "You are using this word power again and again . You know , last , last two , th…" at bounding box center [502, 224] width 244 height 53
click at [579, 211] on div "+" at bounding box center [581, 213] width 13 height 13
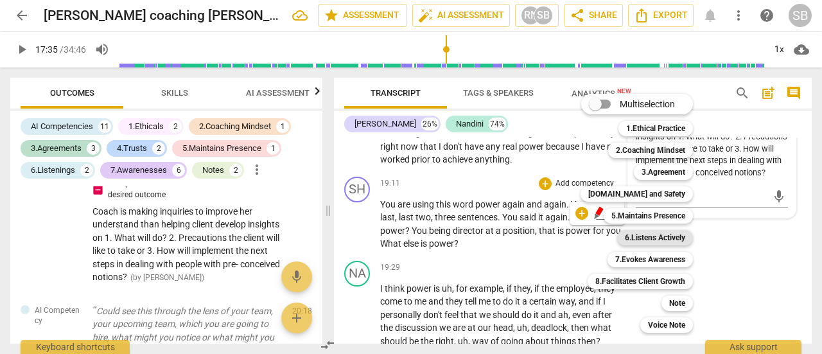
click at [657, 239] on b "6.Listens Actively" at bounding box center [655, 237] width 60 height 15
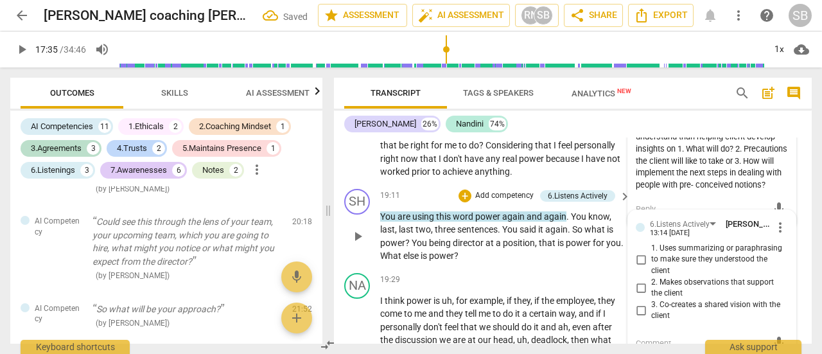
scroll to position [5716, 0]
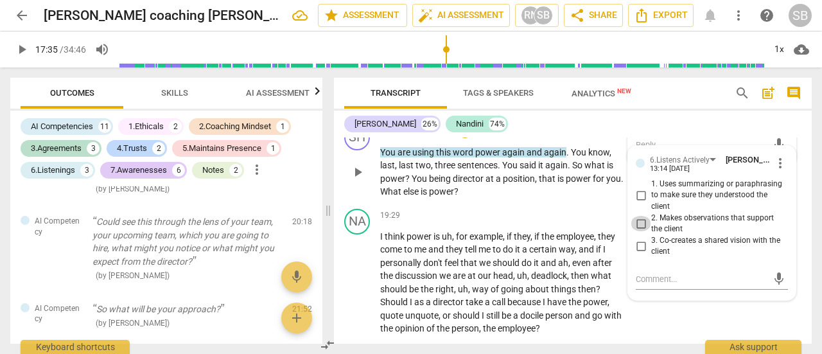
click at [641, 231] on input "2. Makes observations that support the client" at bounding box center [640, 223] width 21 height 15
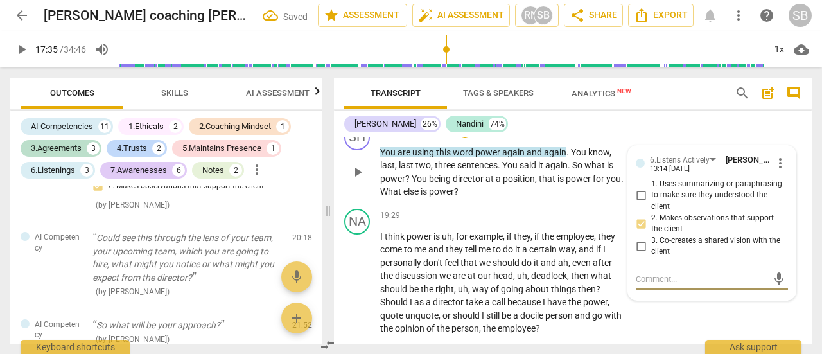
click at [651, 285] on textarea at bounding box center [701, 279] width 132 height 12
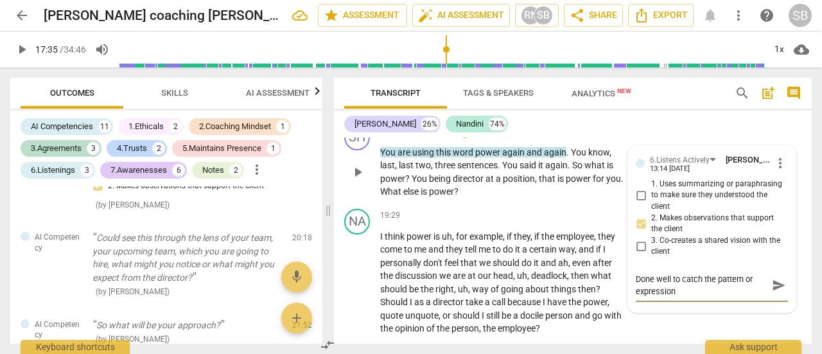
click at [773, 292] on span "send" at bounding box center [779, 285] width 14 height 14
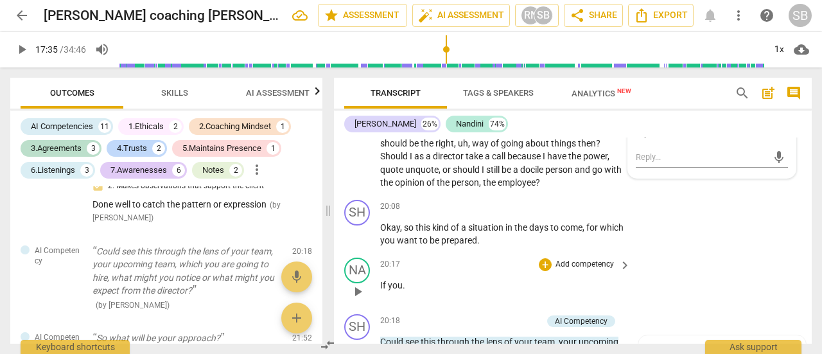
scroll to position [5844, 0]
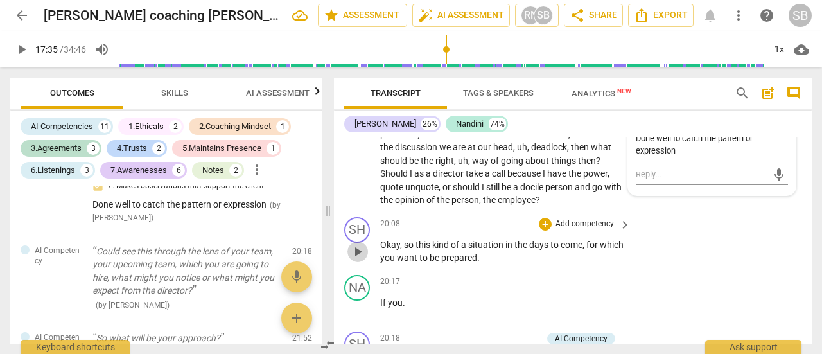
click at [358, 259] on span "play_arrow" at bounding box center [357, 251] width 15 height 15
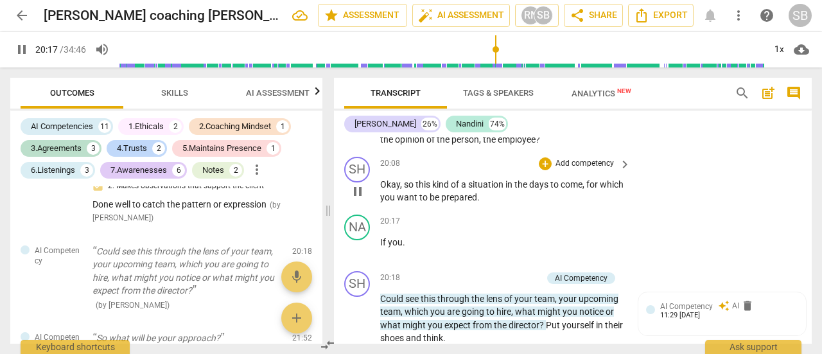
scroll to position [5908, 0]
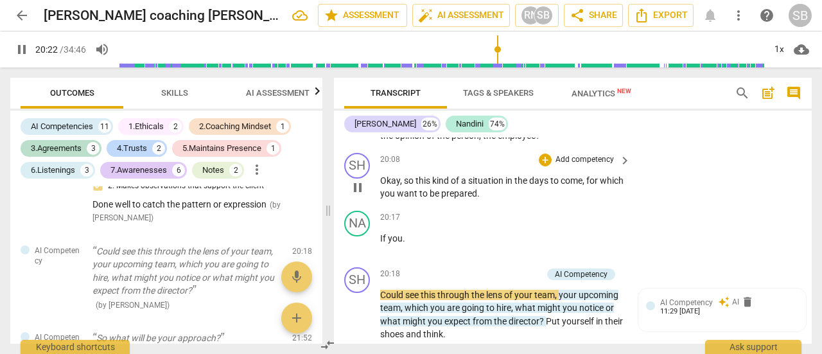
click at [506, 200] on p "Okay , so this kind of a situation in the days to come , for which you want to …" at bounding box center [502, 187] width 244 height 26
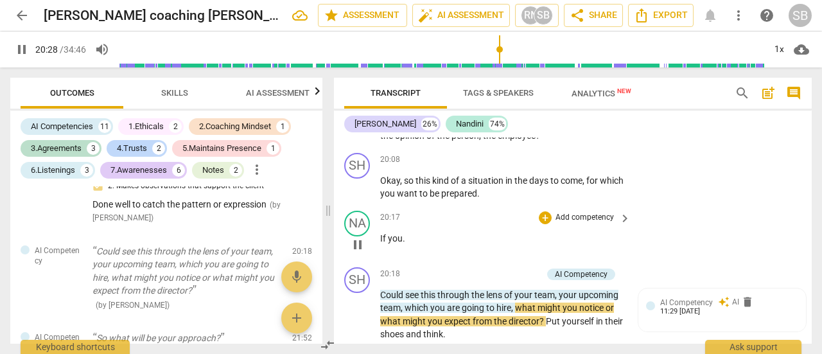
click at [353, 252] on span "pause" at bounding box center [357, 244] width 15 height 15
click at [517, 200] on p "Okay , so this kind of a situation in the days to come , for which you want to …" at bounding box center [502, 187] width 244 height 26
click at [383, 243] on span "If" at bounding box center [384, 238] width 8 height 10
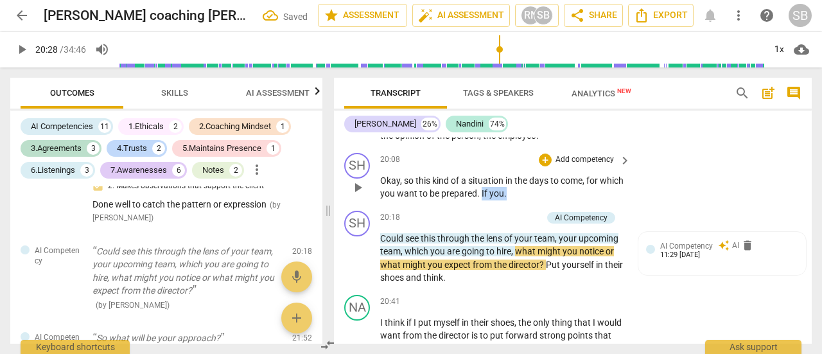
drag, startPoint x: 542, startPoint y: 218, endPoint x: 505, endPoint y: 218, distance: 37.2
click at [505, 200] on p "Okay , so this kind of a situation in the days to come , for which you want to …" at bounding box center [502, 187] width 244 height 26
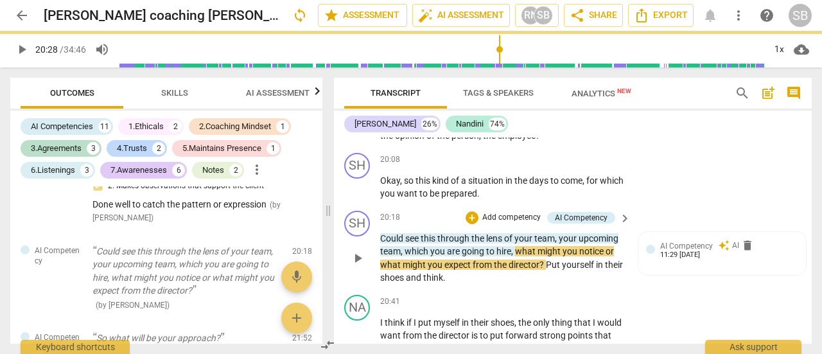
click at [382, 243] on span "Could" at bounding box center [392, 238] width 25 height 10
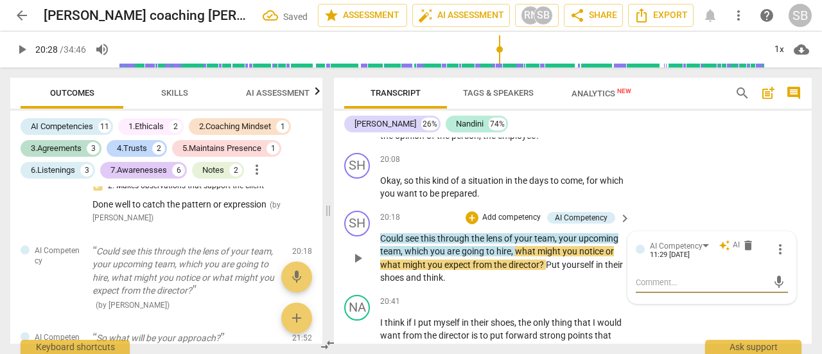
click at [380, 243] on span "Could" at bounding box center [392, 238] width 25 height 10
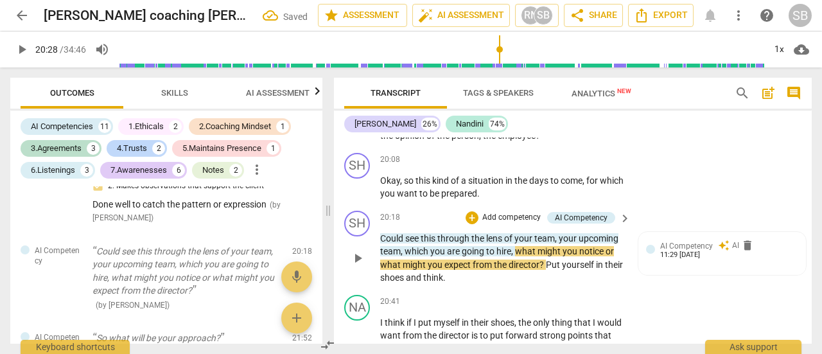
paste p
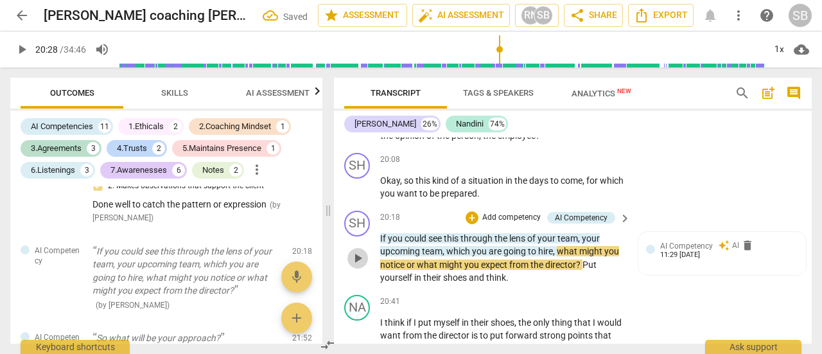
click at [356, 266] on span "play_arrow" at bounding box center [357, 257] width 15 height 15
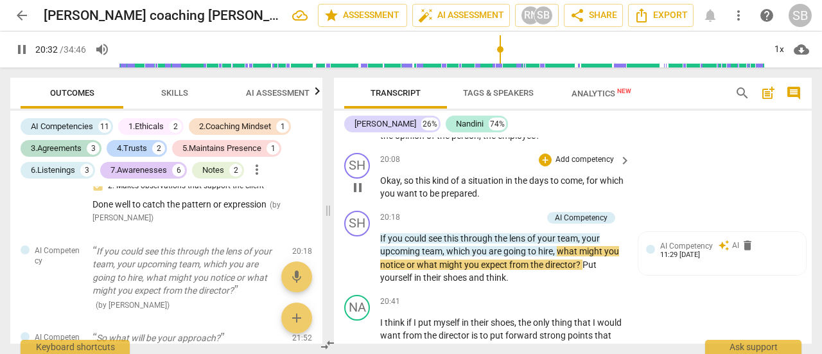
click at [599, 185] on span "which" at bounding box center [611, 180] width 24 height 10
click at [358, 195] on span "pause" at bounding box center [357, 187] width 15 height 15
click at [510, 200] on p "Okay , so this kind of a situation in the days to come , for which you want to …" at bounding box center [502, 187] width 244 height 26
click at [374, 266] on div "play_arrow pause" at bounding box center [363, 258] width 33 height 44
click at [380, 243] on span "If" at bounding box center [384, 238] width 8 height 10
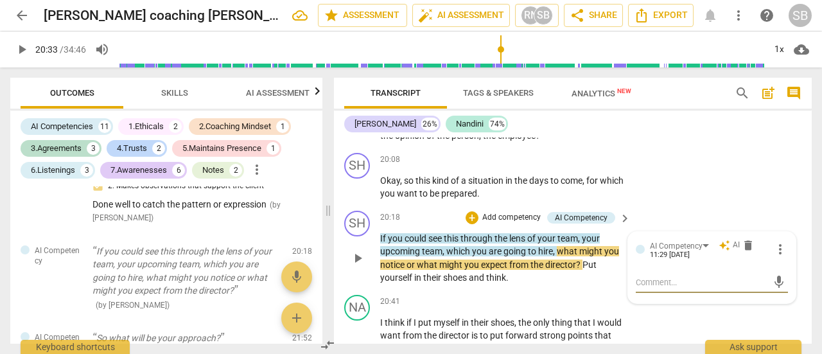
click at [381, 243] on span "If" at bounding box center [384, 238] width 8 height 10
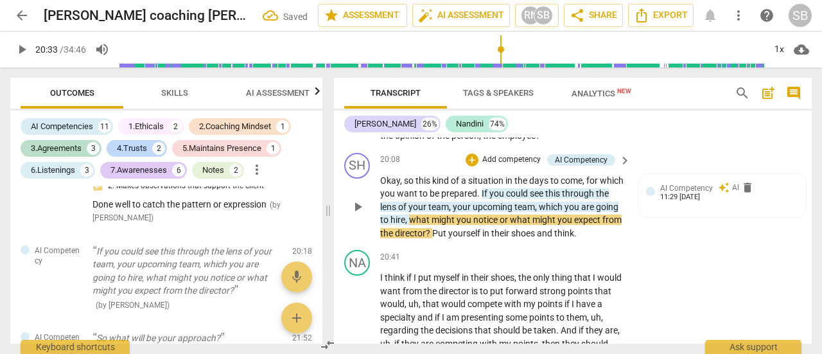
click at [359, 214] on span "play_arrow" at bounding box center [357, 206] width 15 height 15
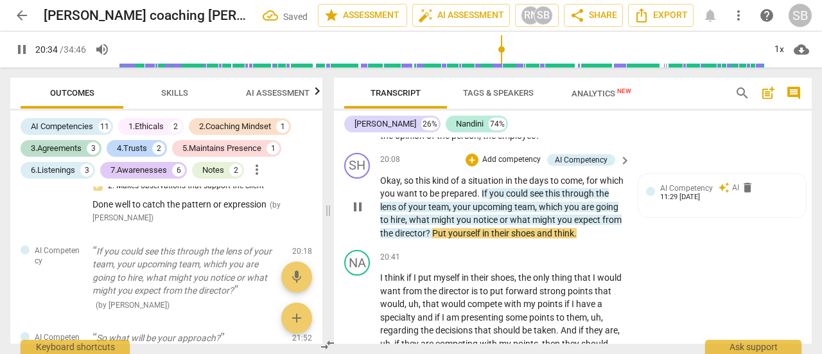
click at [385, 185] on span "Okay" at bounding box center [390, 180] width 20 height 10
click at [381, 185] on span "Okay" at bounding box center [390, 180] width 20 height 10
click at [361, 214] on span "pause" at bounding box center [357, 206] width 15 height 15
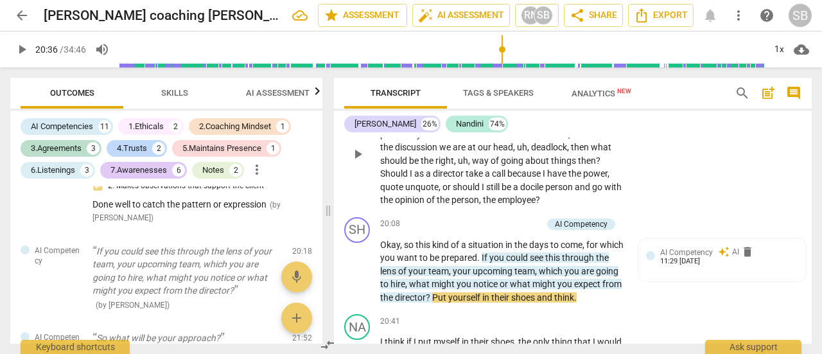
click at [353, 162] on span "play_arrow" at bounding box center [357, 153] width 15 height 15
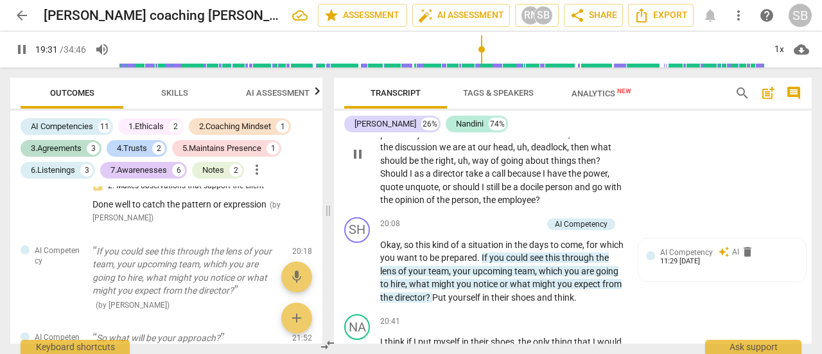
scroll to position [5908, 0]
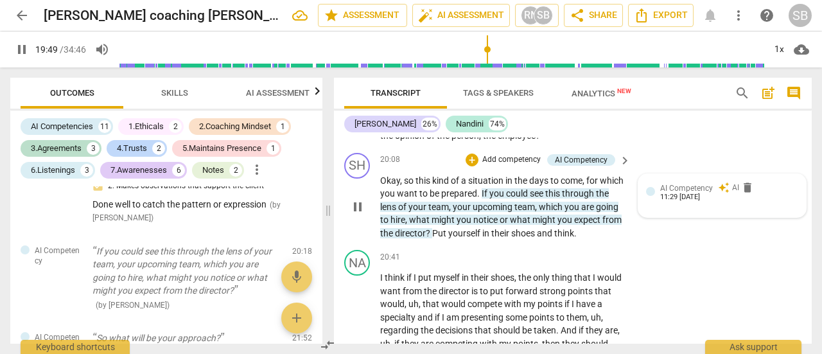
click at [721, 193] on span "auto_awesome" at bounding box center [724, 188] width 12 height 12
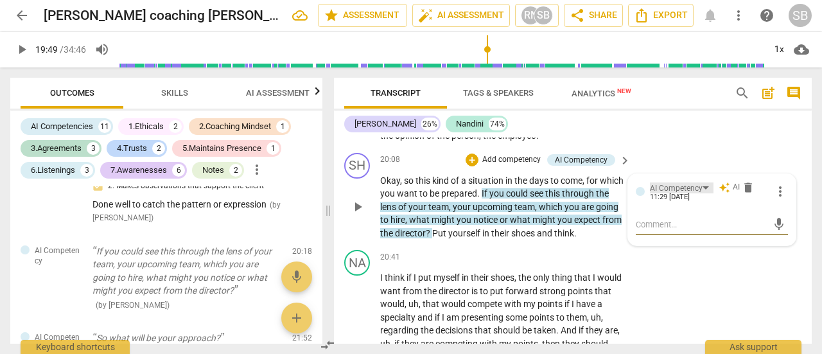
click at [703, 193] on div "AI Competency" at bounding box center [682, 187] width 64 height 11
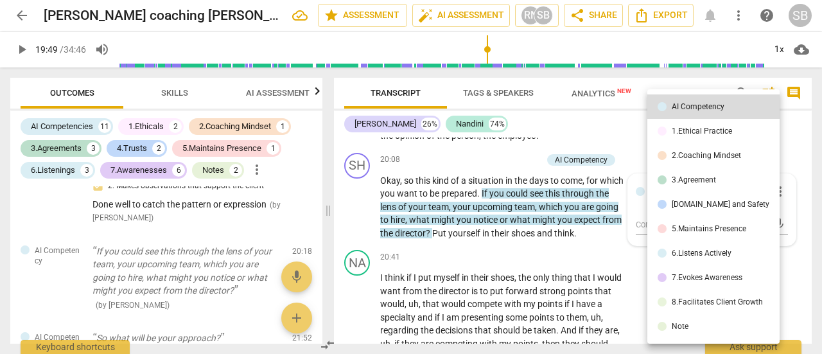
click at [703, 273] on div "7.Evokes Awareness" at bounding box center [706, 277] width 71 height 8
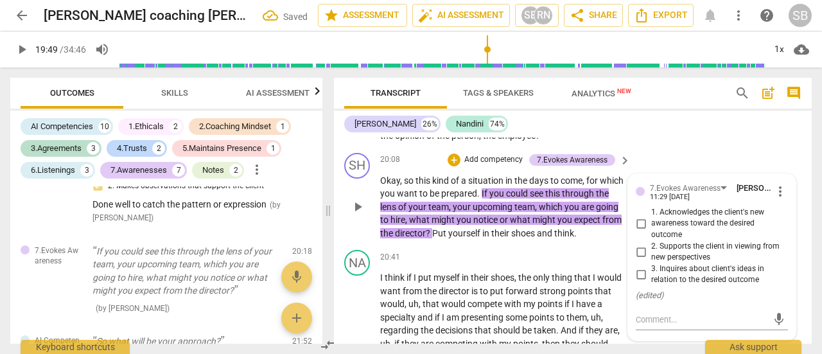
click at [641, 259] on input "2. Supports the client in viewing from new perspectives" at bounding box center [640, 251] width 21 height 15
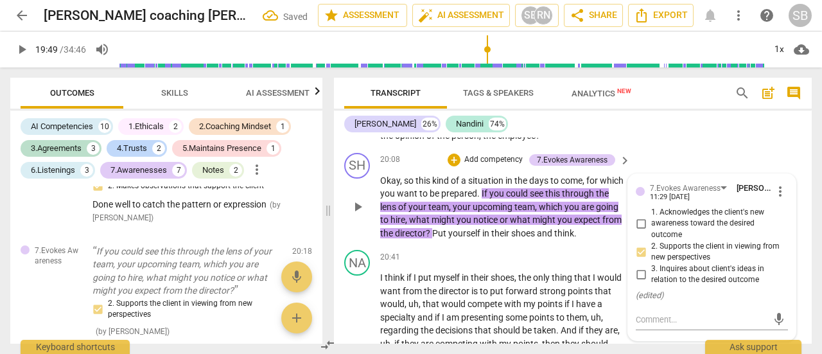
scroll to position [5973, 0]
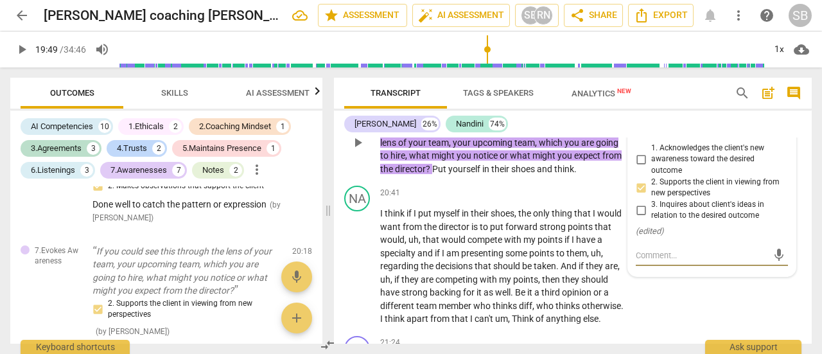
click at [643, 261] on textarea at bounding box center [701, 255] width 132 height 12
click at [772, 262] on span "send" at bounding box center [779, 255] width 14 height 14
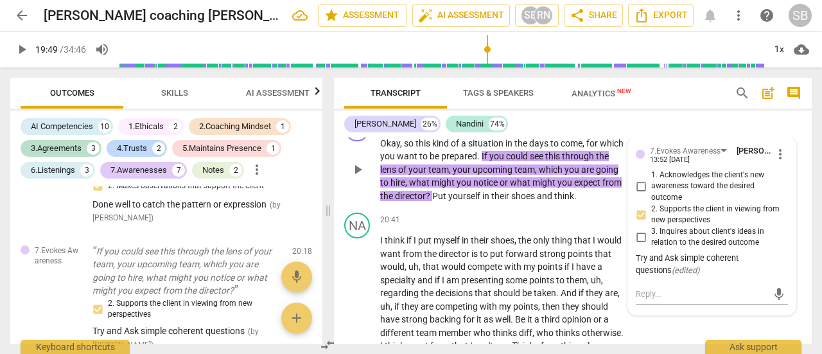
scroll to position [5973, 0]
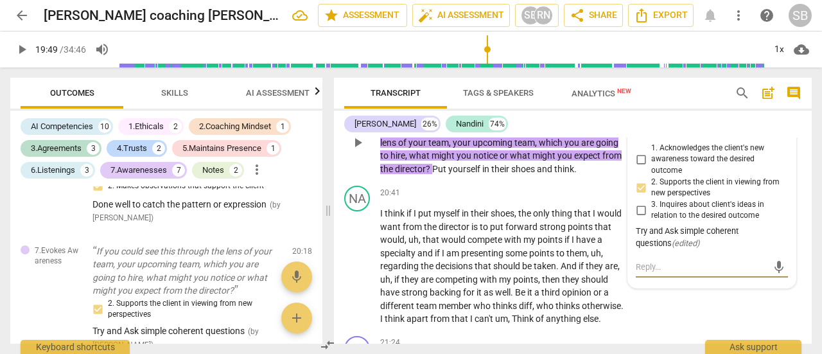
click at [643, 273] on textarea at bounding box center [701, 267] width 132 height 12
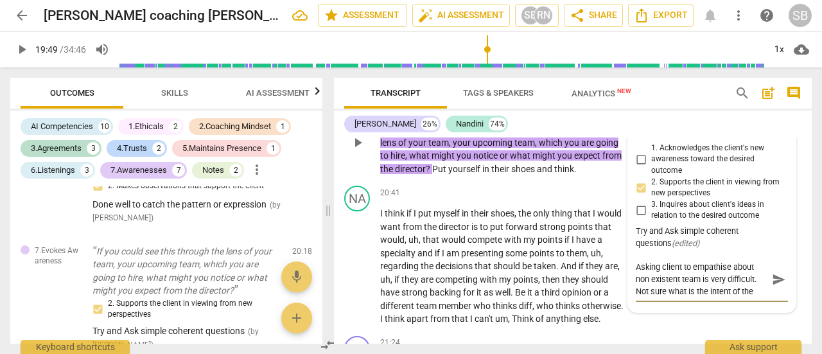
scroll to position [11, 0]
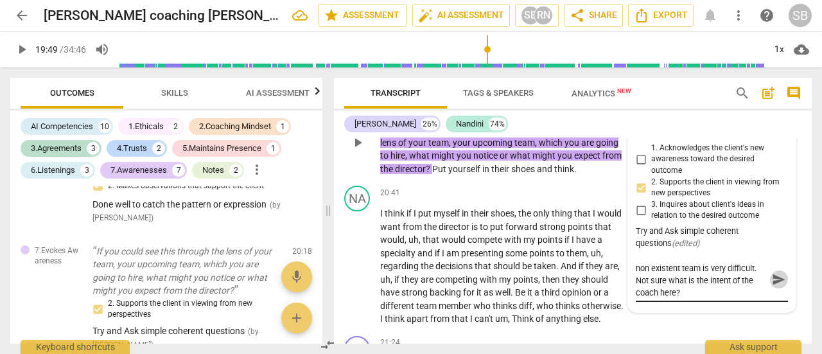
click at [773, 286] on span "send" at bounding box center [779, 279] width 14 height 14
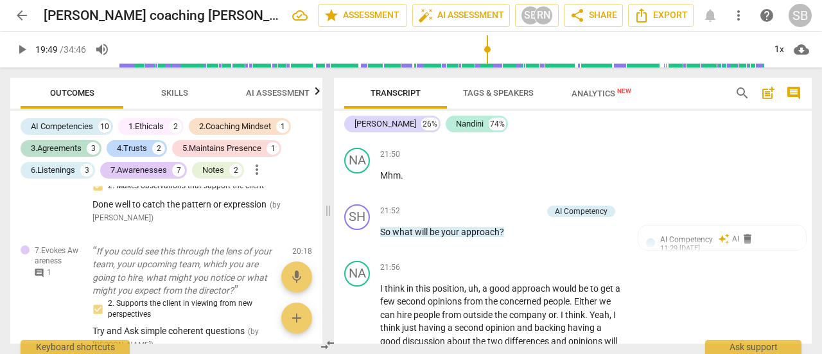
scroll to position [6422, 0]
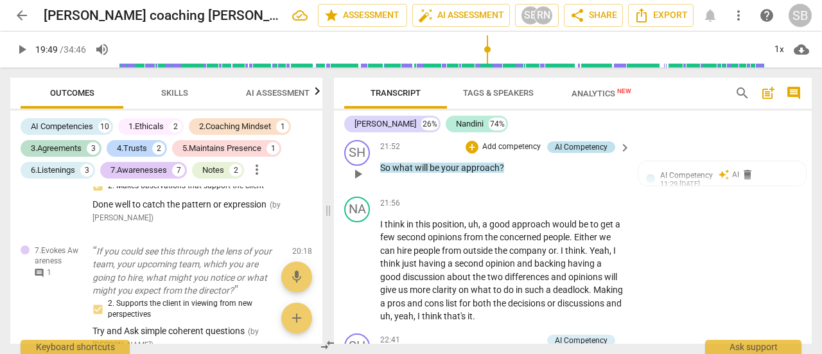
click at [599, 153] on div "AI Competency" at bounding box center [581, 147] width 53 height 12
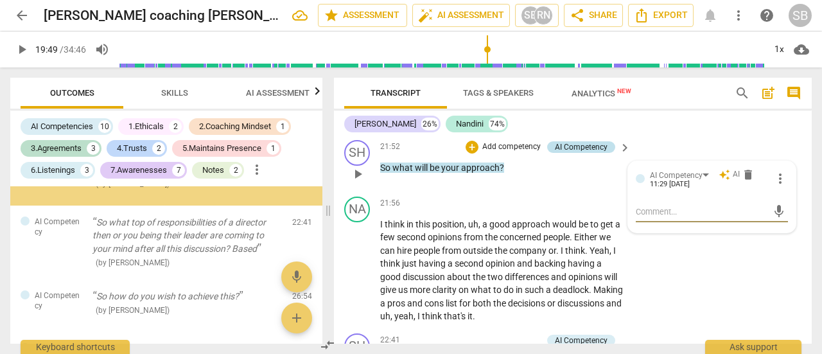
scroll to position [2621, 0]
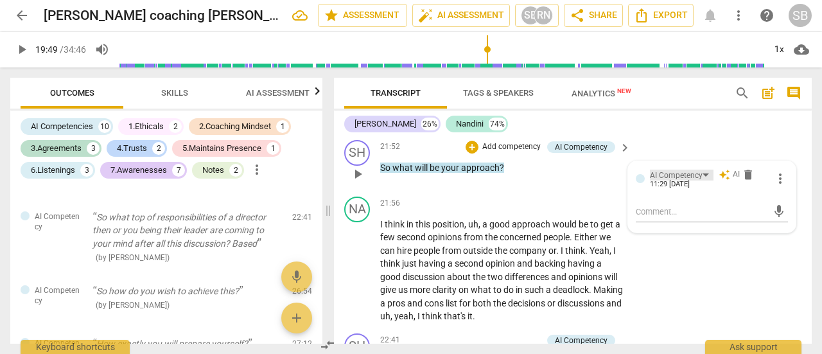
click at [703, 180] on div "AI Competency" at bounding box center [682, 174] width 64 height 11
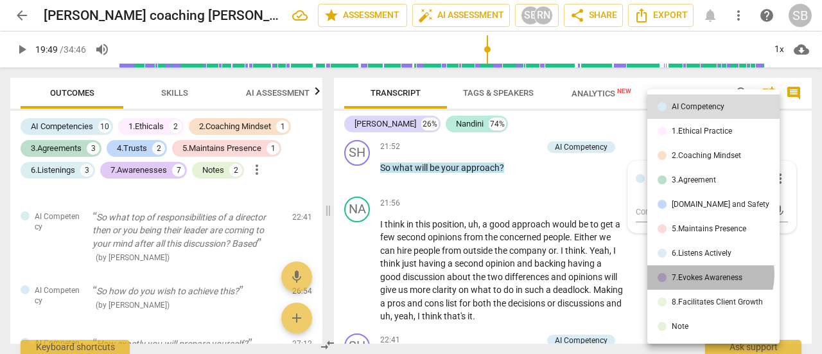
click at [705, 274] on div "7.Evokes Awareness" at bounding box center [706, 277] width 71 height 8
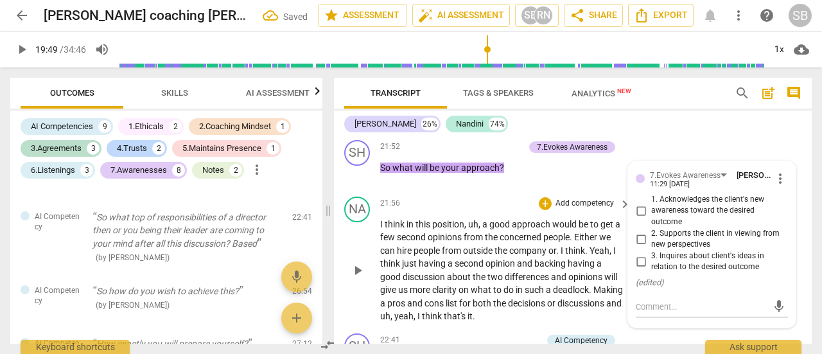
scroll to position [6486, 0]
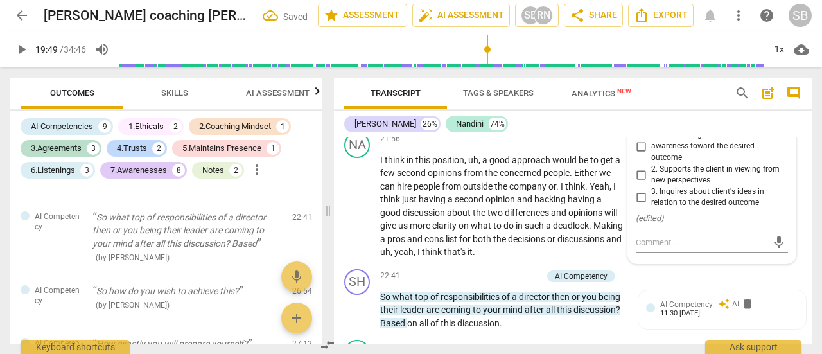
click at [637, 205] on input "3. Inquires about client's ideas in relation to the desired outcome" at bounding box center [640, 196] width 21 height 15
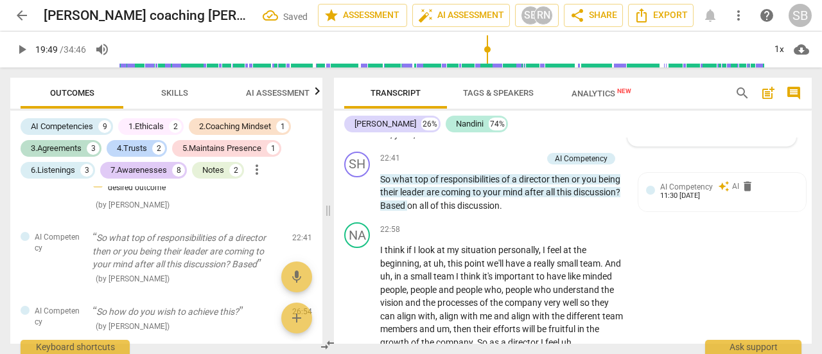
scroll to position [6614, 0]
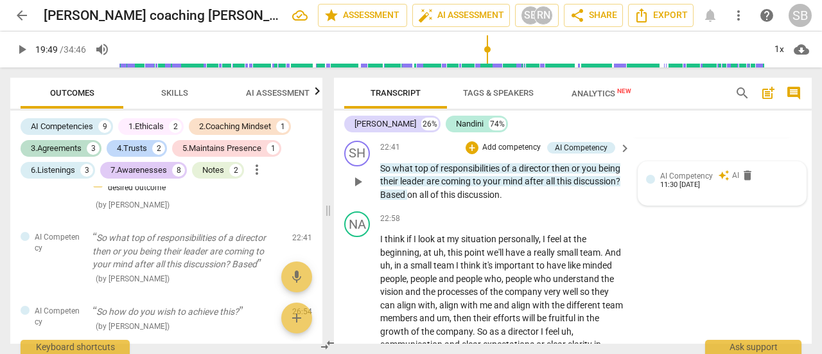
click at [719, 181] on span "auto_awesome" at bounding box center [724, 175] width 12 height 12
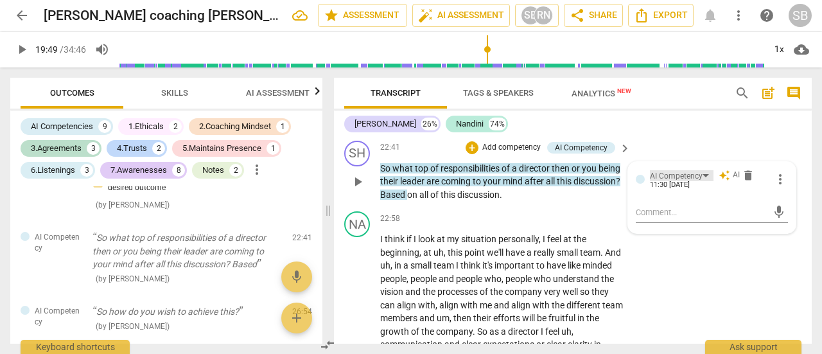
click at [693, 182] on div "AI Competency" at bounding box center [676, 176] width 53 height 12
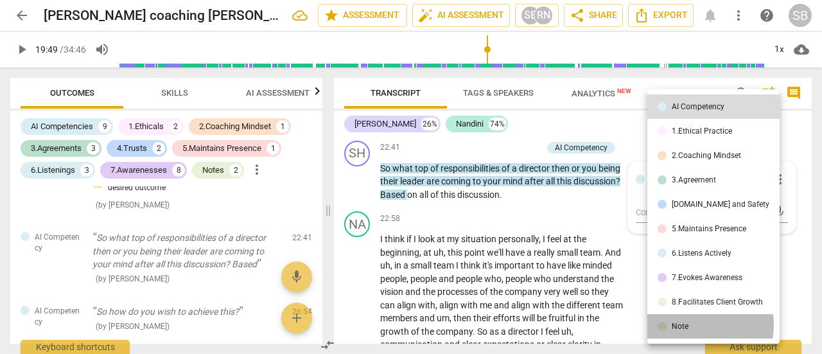
click at [693, 325] on li "Note" at bounding box center [713, 326] width 132 height 24
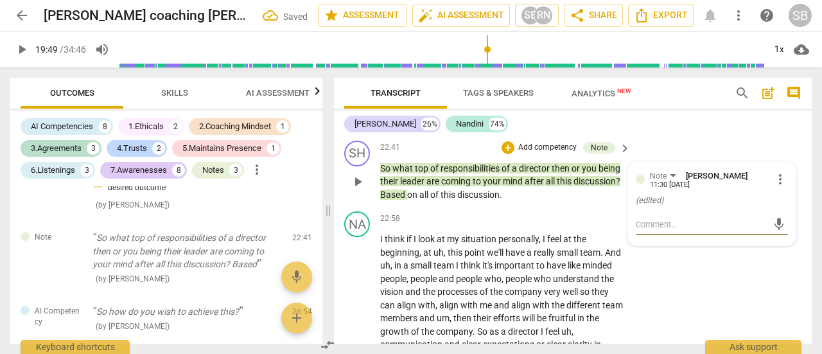
click at [677, 230] on textarea at bounding box center [701, 224] width 132 height 12
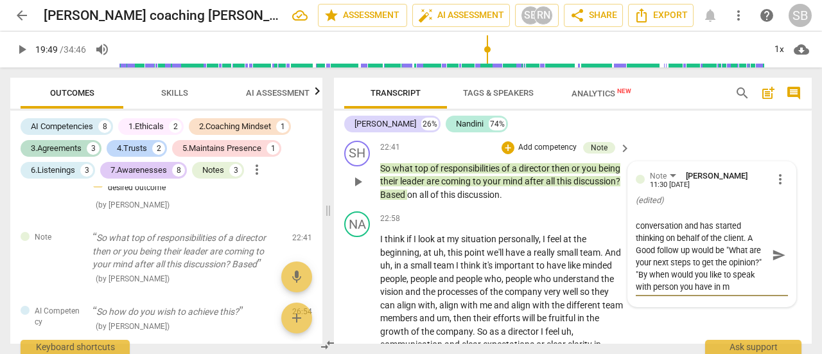
scroll to position [23, 0]
click at [774, 262] on span "send" at bounding box center [779, 255] width 14 height 14
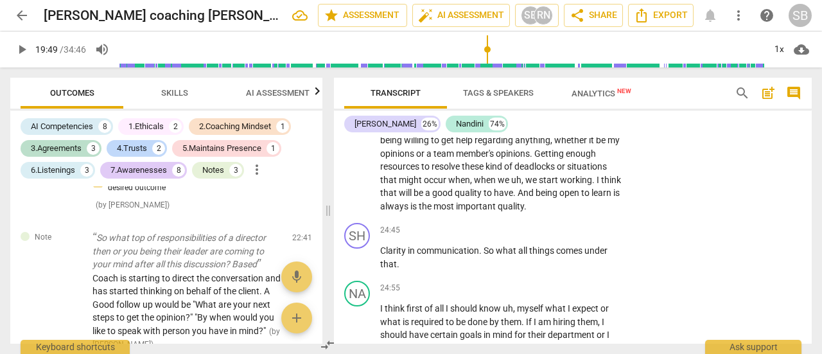
scroll to position [6935, 0]
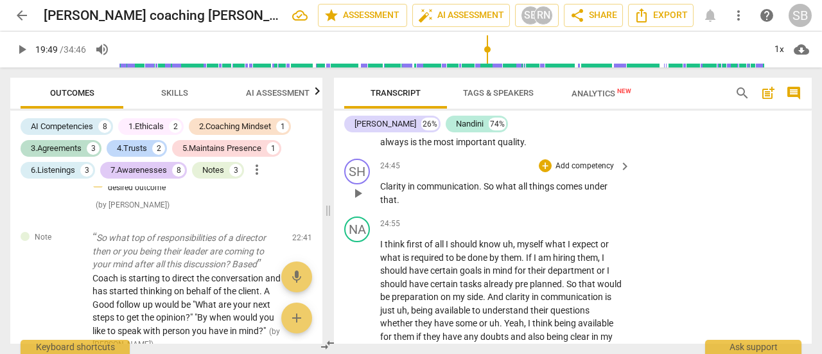
click at [587, 172] on p "Add competency" at bounding box center [584, 166] width 61 height 12
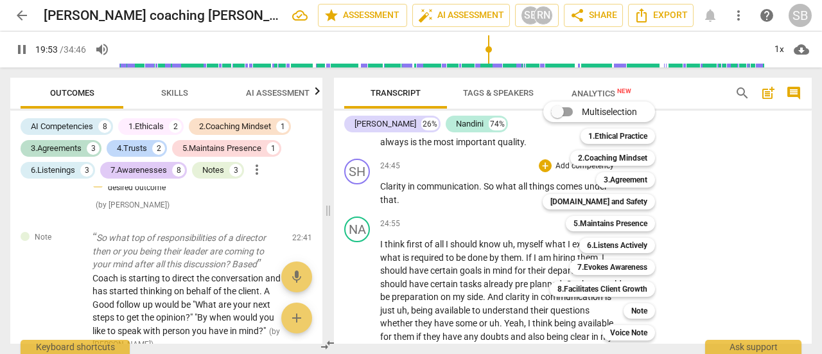
scroll to position [5901, 0]
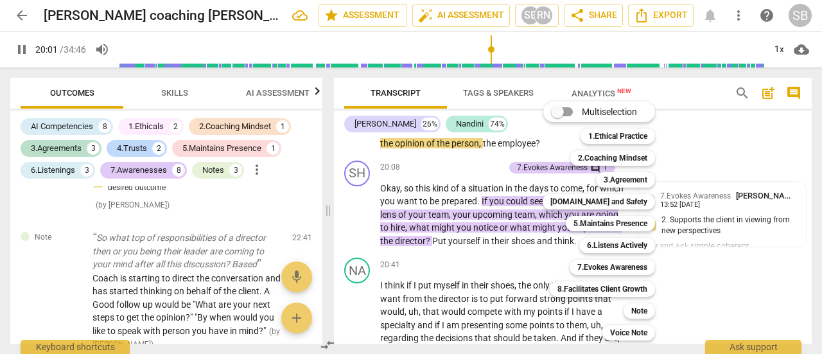
click at [372, 258] on div at bounding box center [411, 177] width 822 height 354
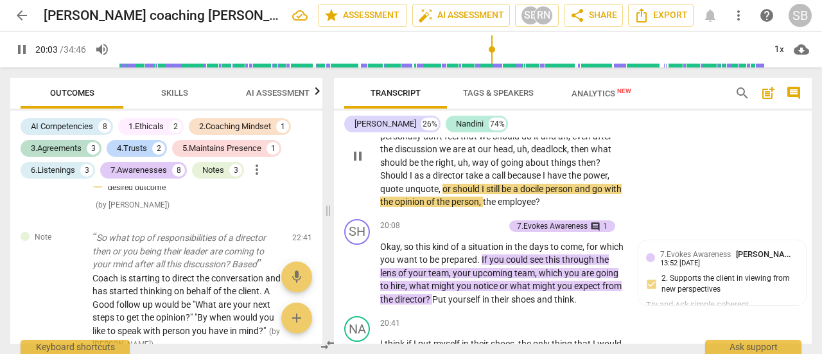
scroll to position [5836, 0]
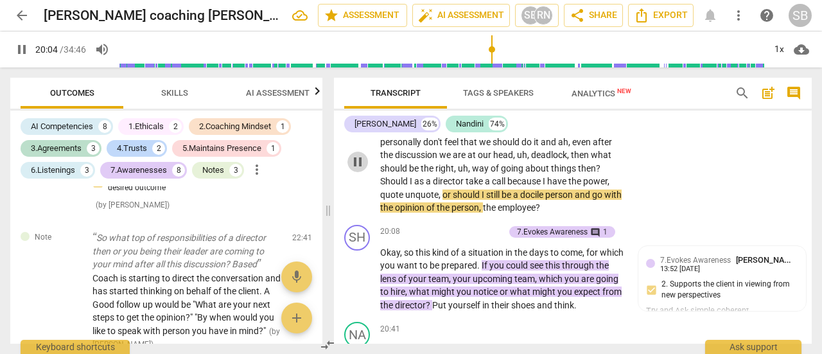
click at [358, 169] on span "pause" at bounding box center [357, 161] width 15 height 15
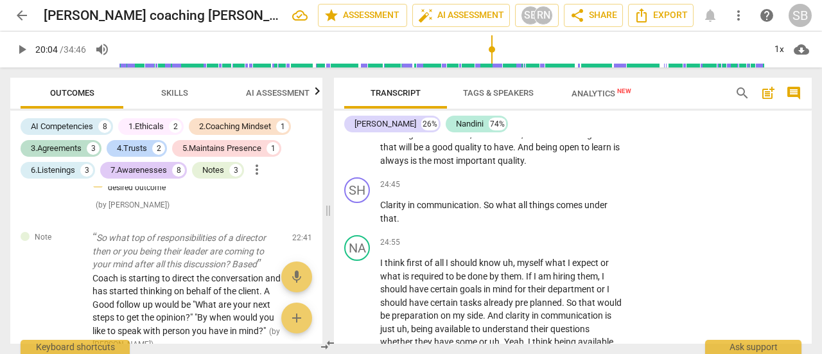
scroll to position [6928, 0]
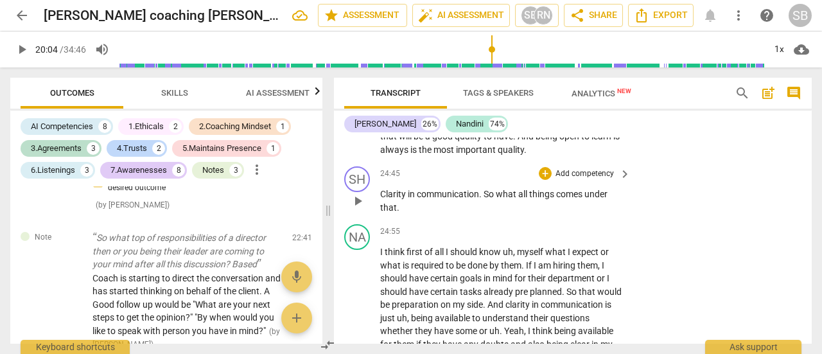
click at [574, 180] on p "Add competency" at bounding box center [584, 174] width 61 height 12
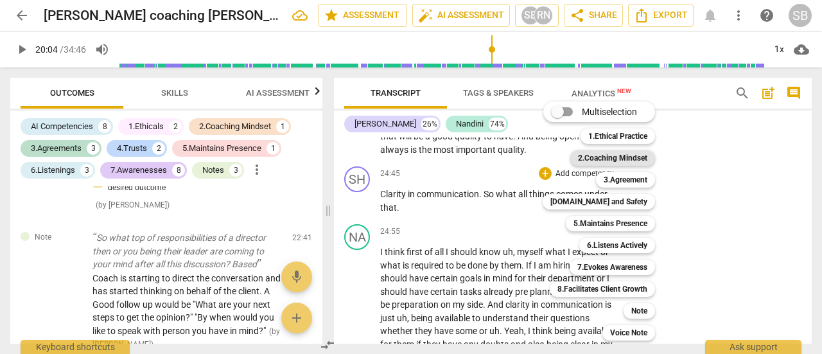
click at [626, 163] on b "2.Coaching Mindset" at bounding box center [612, 157] width 69 height 15
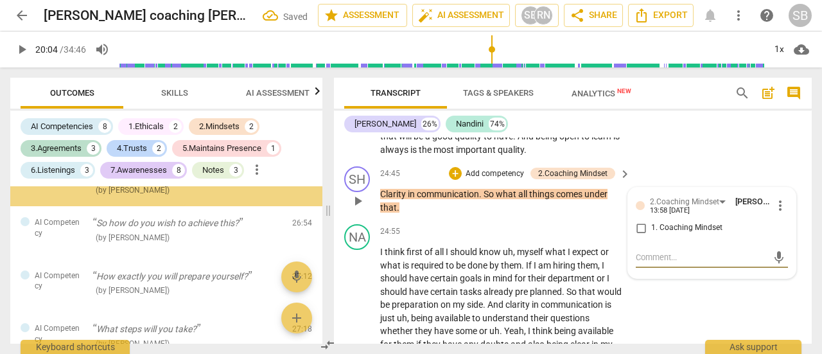
scroll to position [2841, 0]
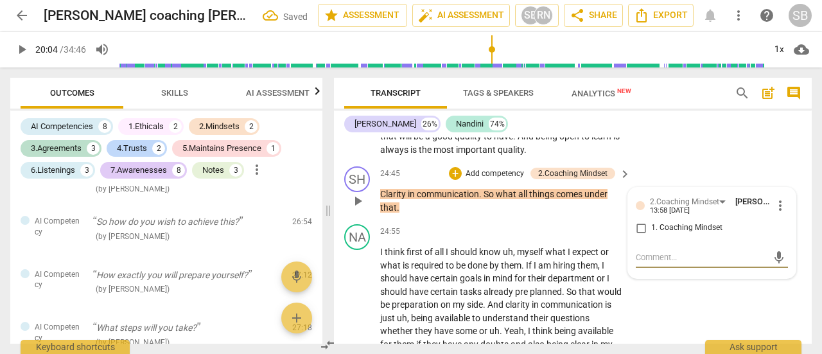
click at [641, 236] on input "1. Coaching Mindset" at bounding box center [640, 227] width 21 height 15
click at [652, 263] on textarea at bounding box center [701, 257] width 132 height 12
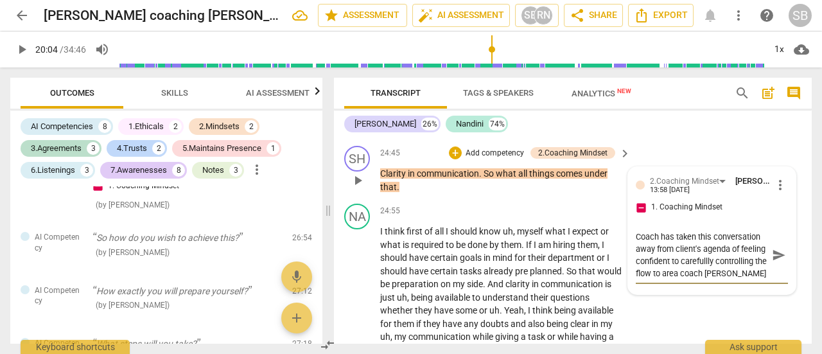
scroll to position [6949, 0]
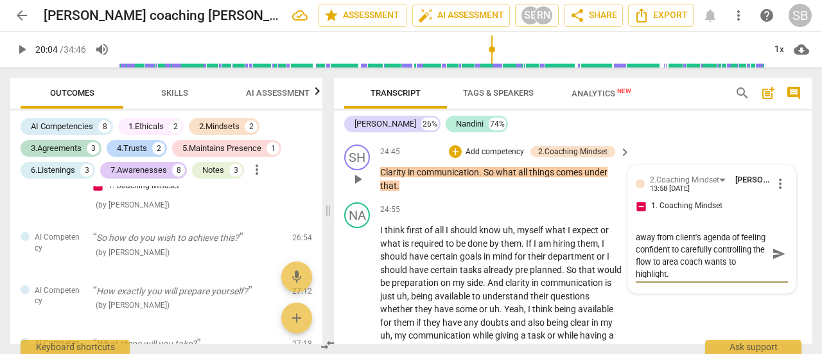
click at [777, 261] on span "send" at bounding box center [779, 253] width 14 height 14
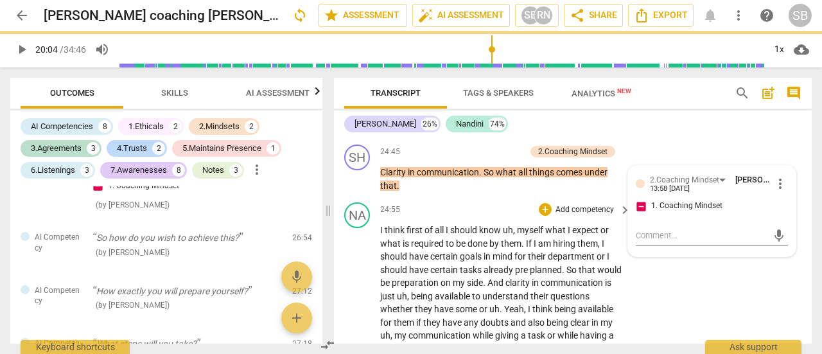
scroll to position [0, 0]
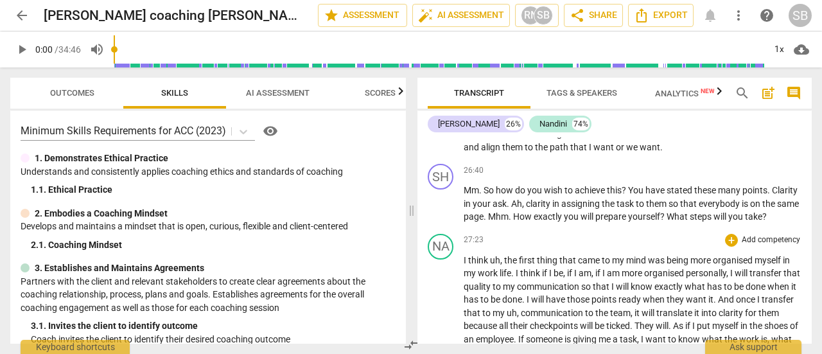
scroll to position [6226, 0]
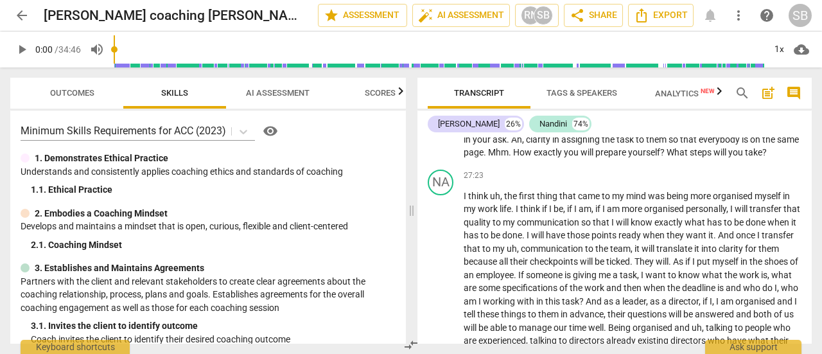
click at [271, 97] on span "AI Assessment" at bounding box center [278, 93] width 64 height 10
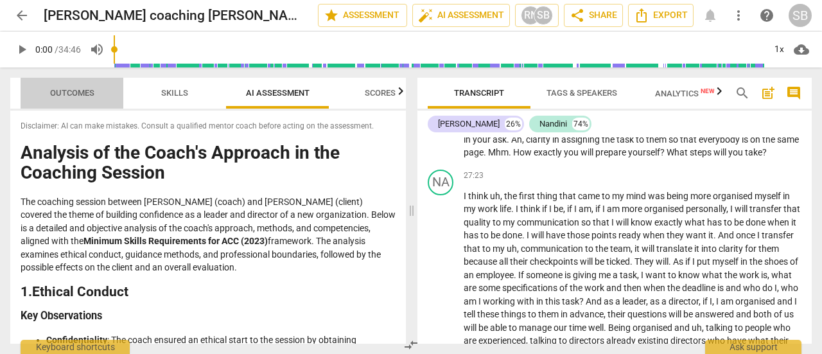
click at [43, 92] on span "Outcomes" at bounding box center [72, 93] width 75 height 17
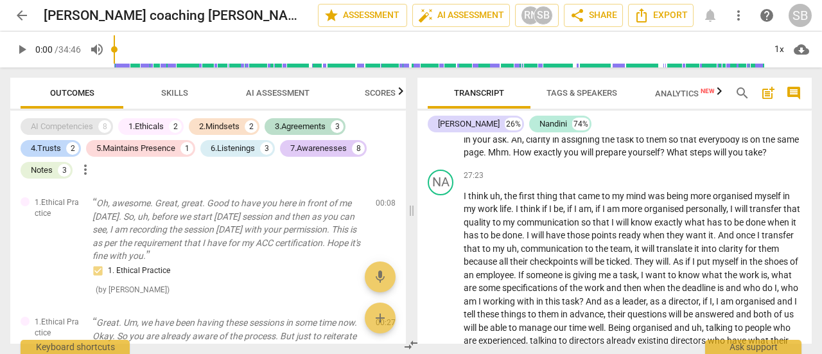
click at [92, 125] on div "AI Competencies" at bounding box center [62, 126] width 62 height 13
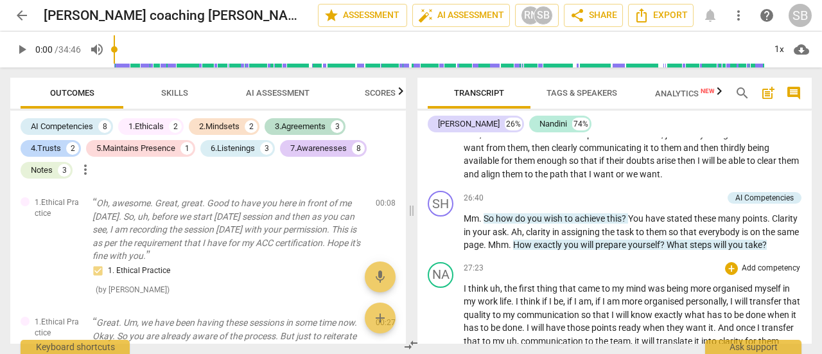
scroll to position [6162, 0]
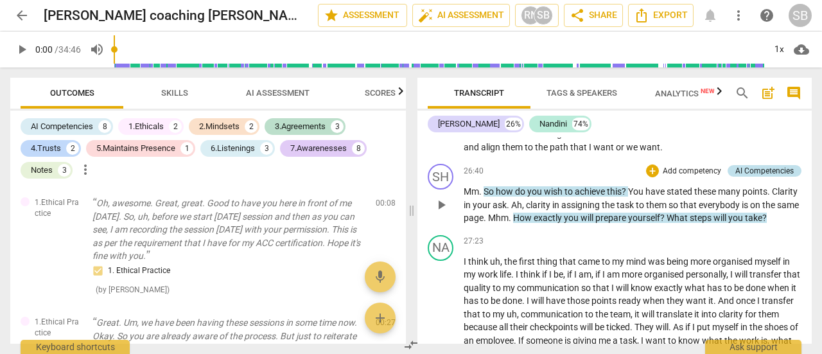
click at [782, 177] on div "AI Competencies" at bounding box center [764, 171] width 58 height 12
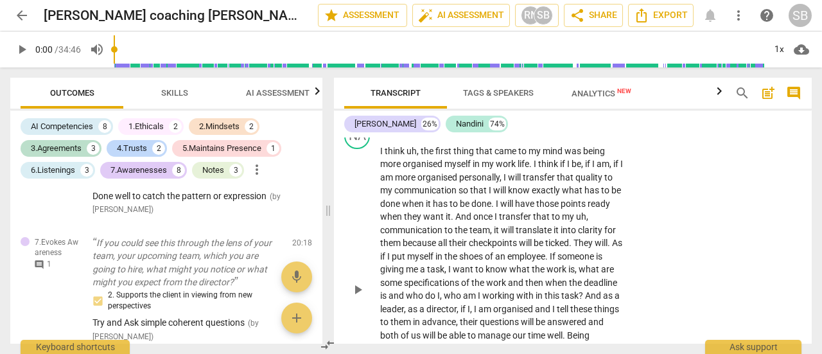
scroll to position [7356, 0]
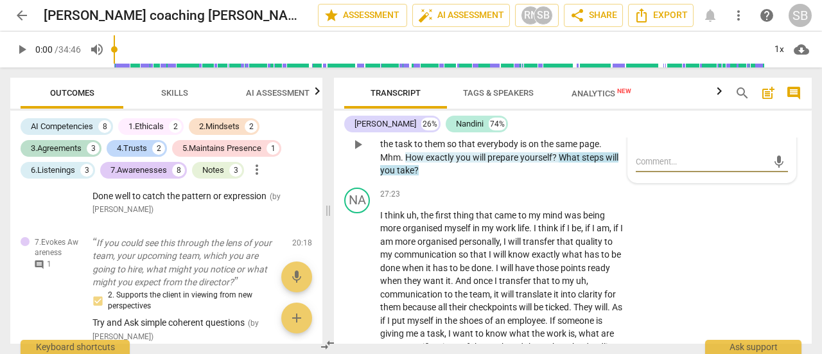
click at [703, 130] on div "AI Competency" at bounding box center [682, 124] width 64 height 11
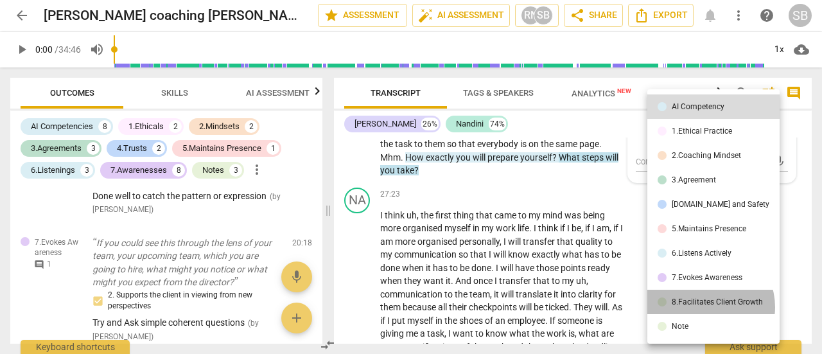
click at [706, 307] on li "8.Facilitates Client Growth" at bounding box center [713, 301] width 132 height 24
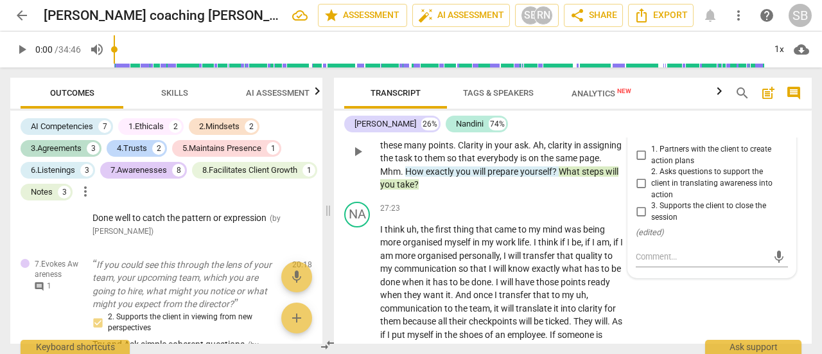
click at [638, 163] on input "1. Partners with the client to create action plans" at bounding box center [640, 155] width 21 height 15
checkbox input "true"
click at [534, 103] on div "AI Competencies" at bounding box center [521, 97] width 58 height 12
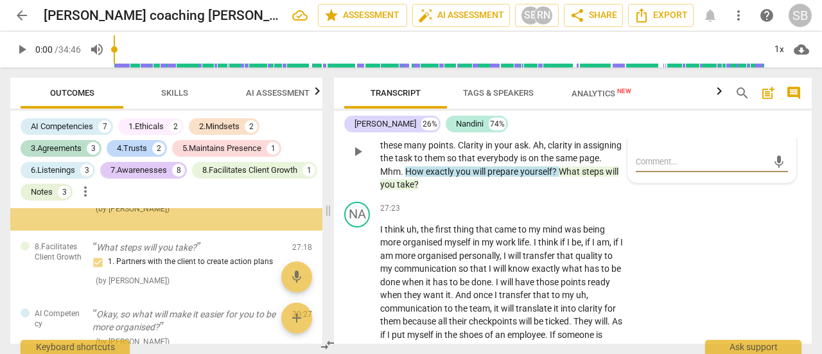
scroll to position [3019, 0]
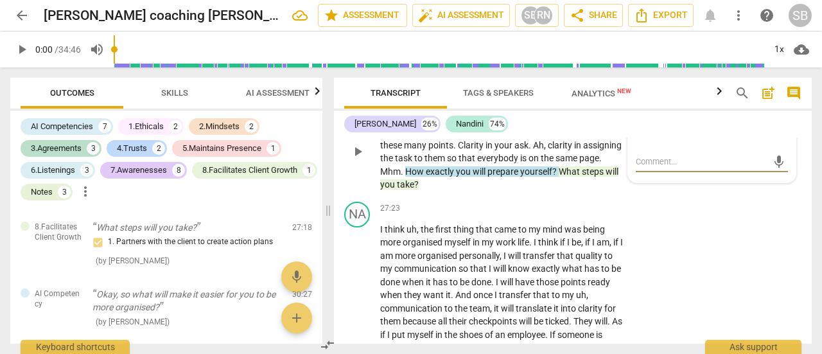
click at [702, 130] on div "AI Competency" at bounding box center [682, 124] width 64 height 11
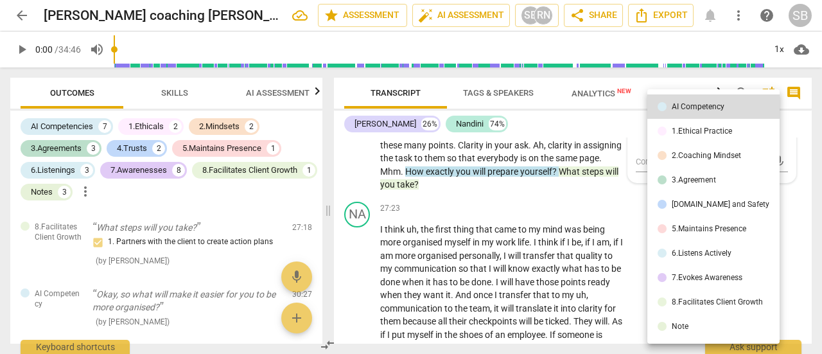
click at [693, 281] on div "7.Evokes Awareness" at bounding box center [706, 277] width 71 height 8
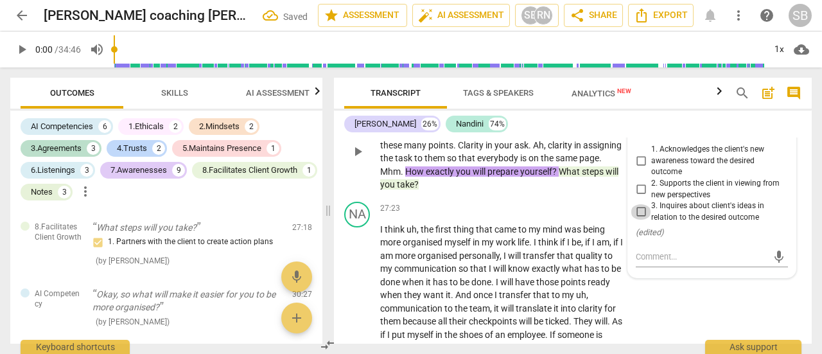
click at [644, 220] on input "3. Inquires about client's ideas in relation to the desired outcome" at bounding box center [640, 211] width 21 height 15
checkbox input "true"
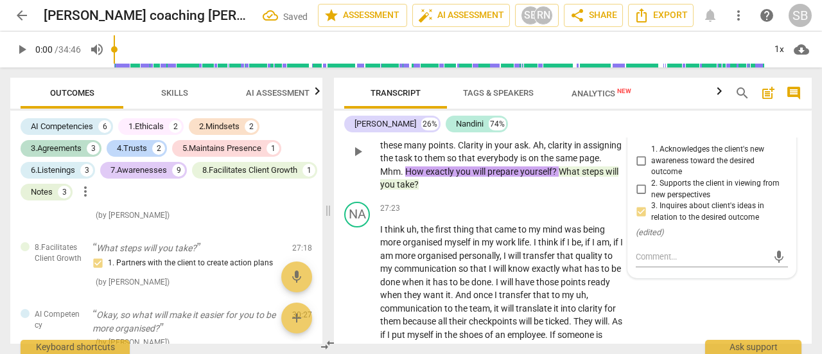
click at [509, 103] on div "AI Competency" at bounding box center [518, 97] width 53 height 12
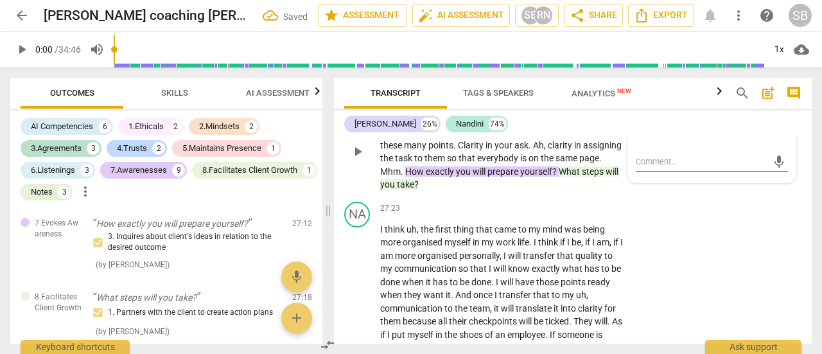
scroll to position [2965, 0]
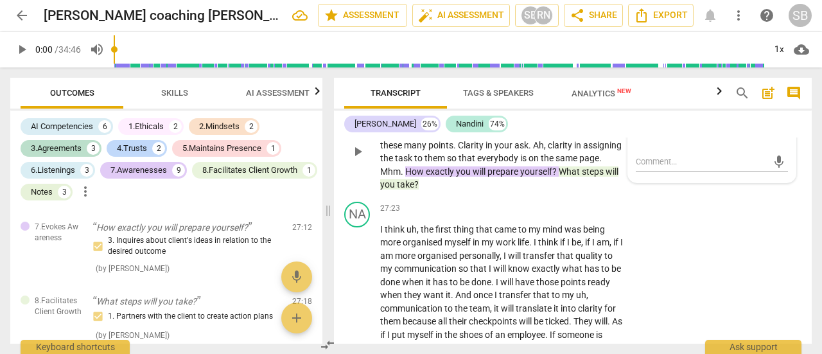
click at [774, 137] on span "more_vert" at bounding box center [779, 128] width 15 height 15
drag, startPoint x: 785, startPoint y: 214, endPoint x: 463, endPoint y: 46, distance: 362.9
click at [786, 214] on li "Delete" at bounding box center [788, 218] width 44 height 24
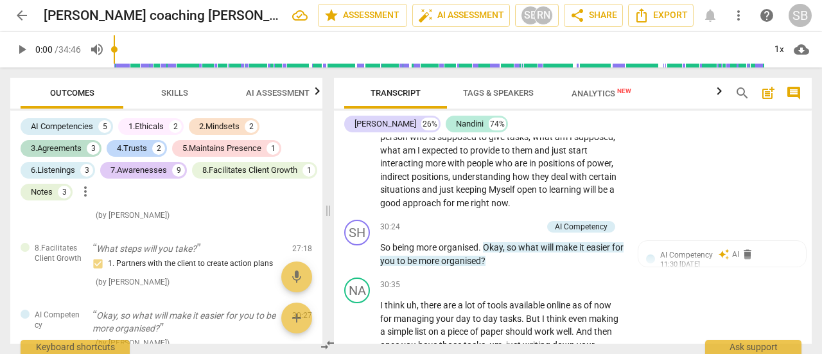
scroll to position [7998, 0]
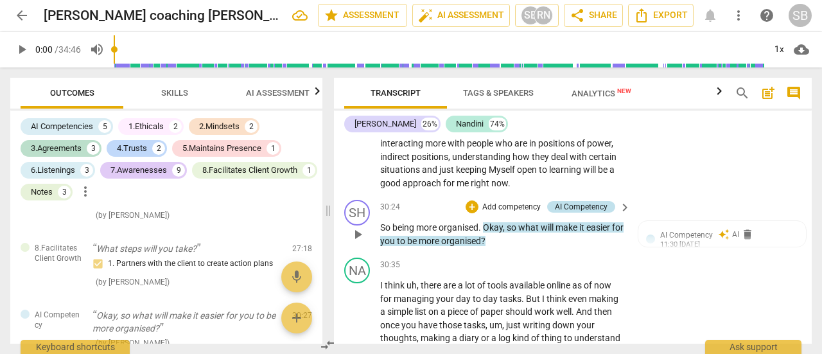
click at [583, 212] on div "AI Competency" at bounding box center [581, 207] width 53 height 12
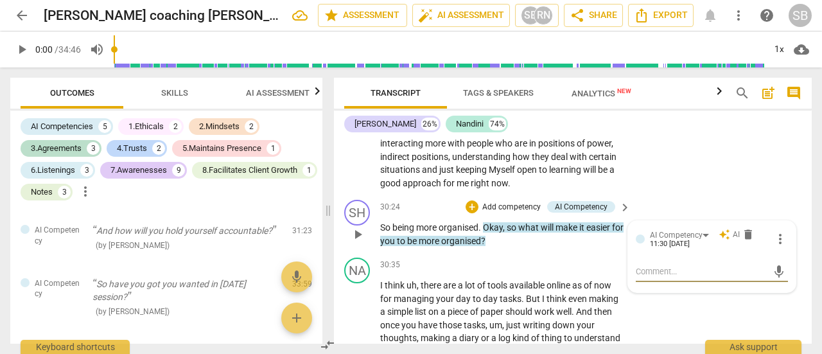
scroll to position [8062, 0]
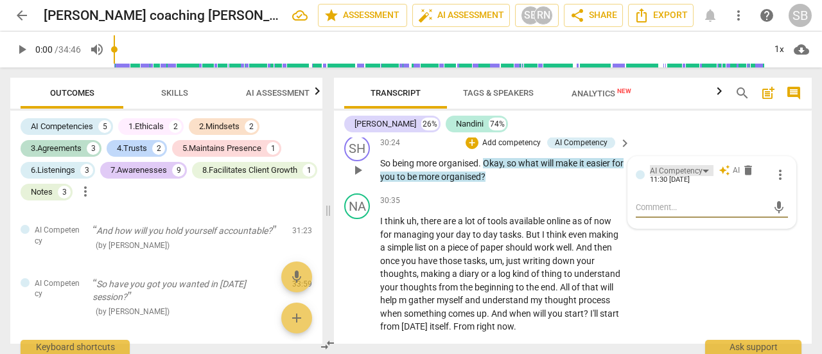
click at [704, 176] on div "AI Competency" at bounding box center [682, 170] width 64 height 11
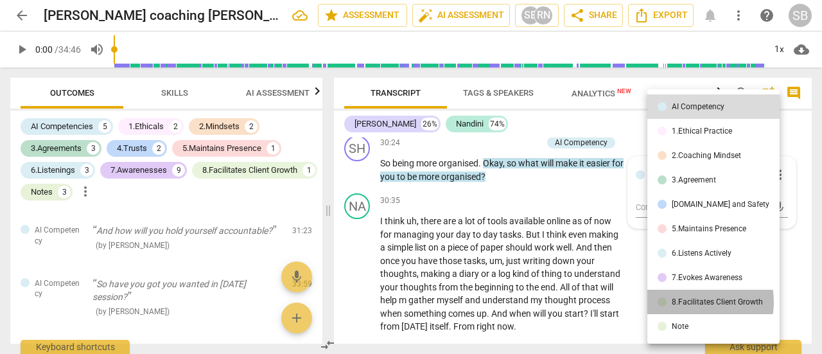
click at [694, 302] on div "8.Facilitates Client Growth" at bounding box center [716, 302] width 91 height 8
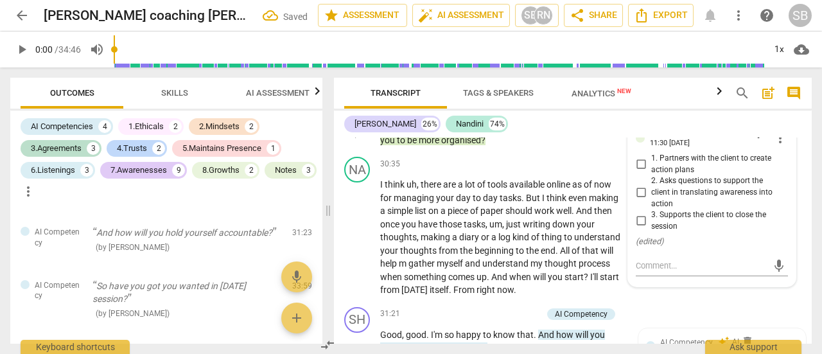
scroll to position [8127, 0]
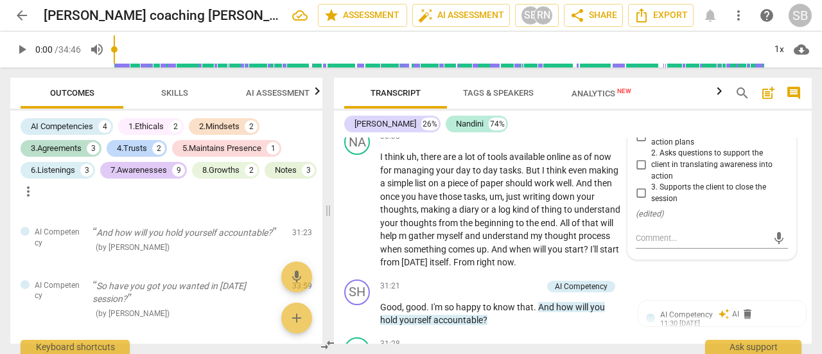
click at [639, 144] on input "1. Partners with the client to create action plans" at bounding box center [640, 136] width 21 height 15
checkbox input "true"
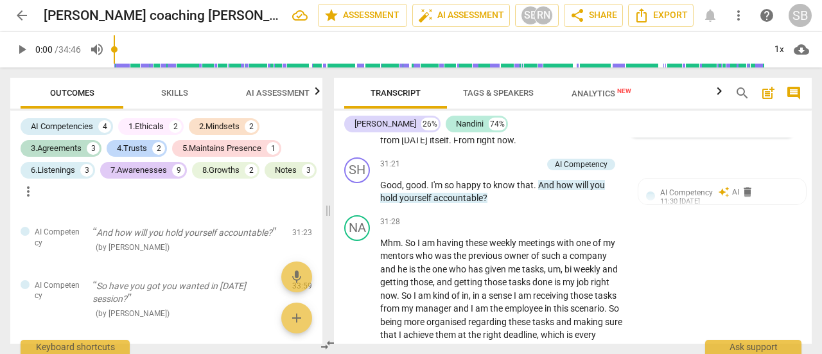
scroll to position [8255, 0]
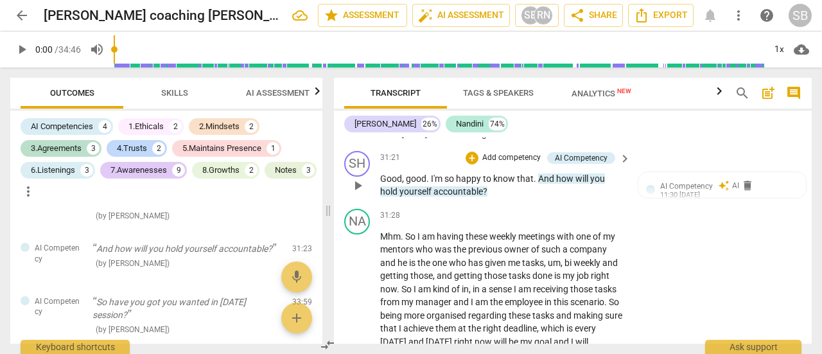
click at [574, 184] on span "how" at bounding box center [565, 178] width 19 height 10
click at [700, 191] on div "AI Competency" at bounding box center [682, 185] width 64 height 11
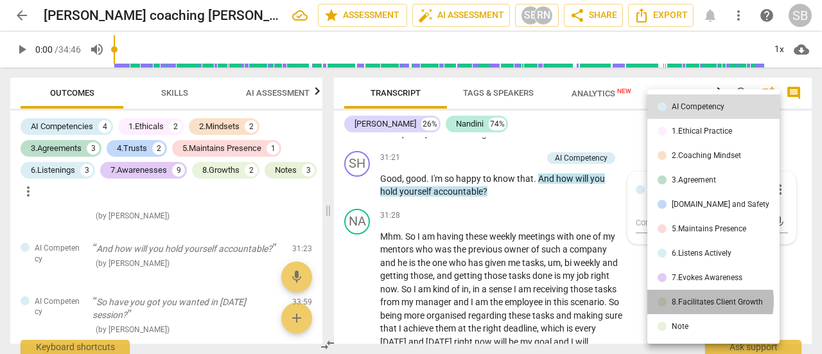
click at [702, 301] on div "8.Facilitates Client Growth" at bounding box center [716, 302] width 91 height 8
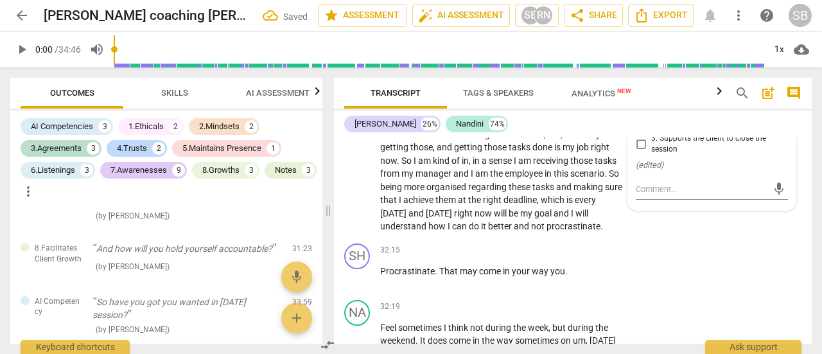
scroll to position [8319, 0]
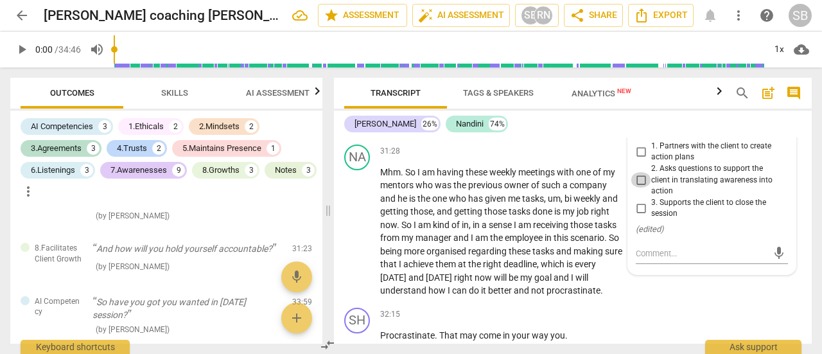
click at [639, 187] on input "2. Asks questions to support the client in translating awareness into action" at bounding box center [640, 179] width 21 height 15
checkbox input "true"
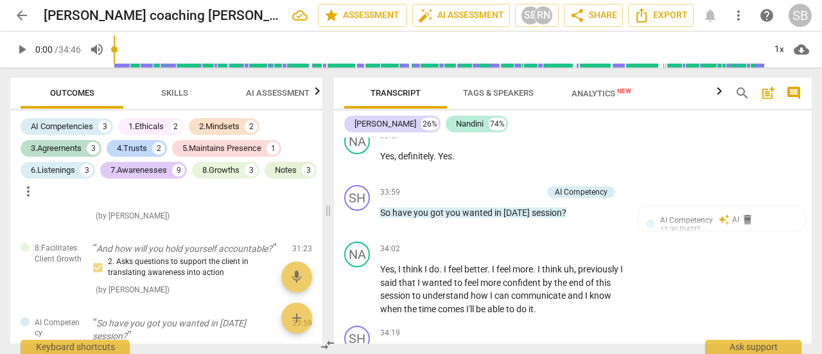
scroll to position [9154, 0]
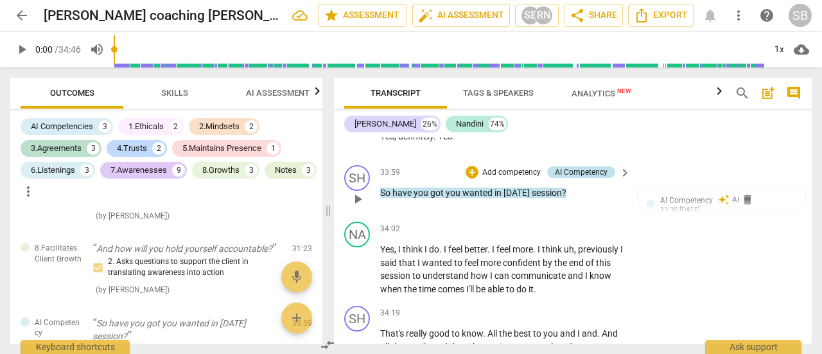
click at [582, 178] on div "AI Competency" at bounding box center [581, 172] width 53 height 12
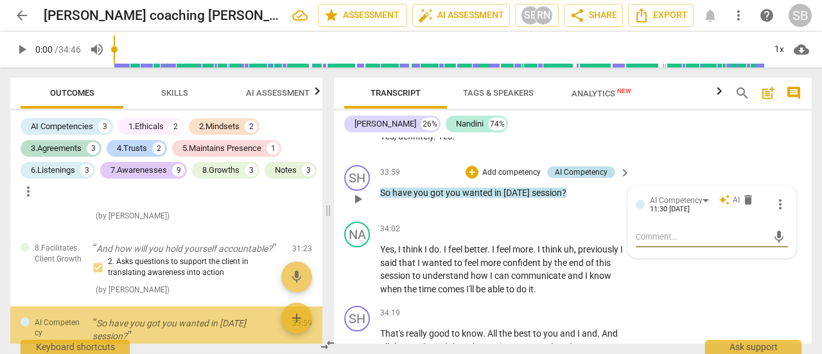
scroll to position [3264, 0]
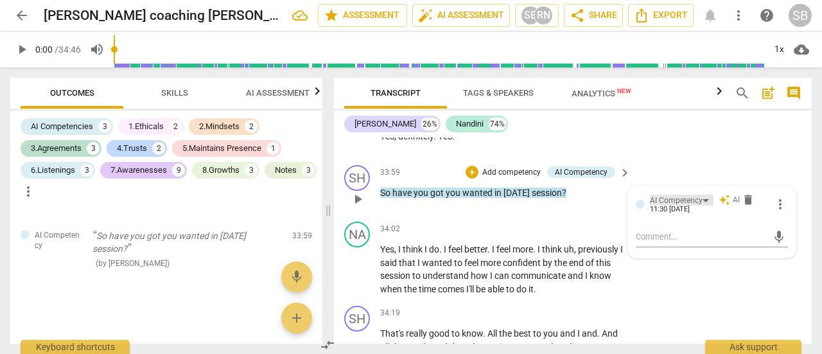
click at [702, 205] on div "AI Competency" at bounding box center [682, 199] width 64 height 11
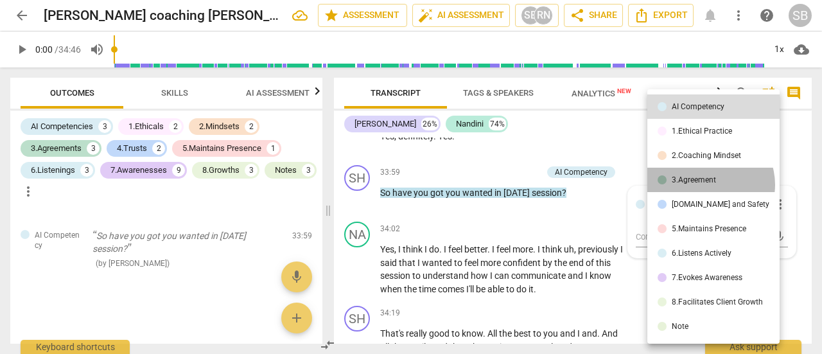
click at [707, 184] on li "3.Agreement" at bounding box center [713, 180] width 132 height 24
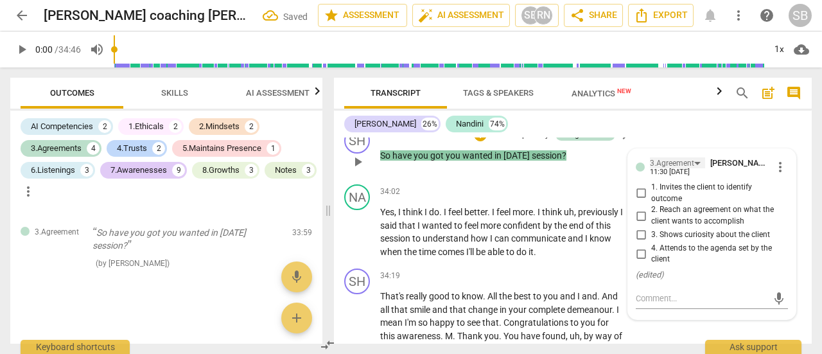
scroll to position [9218, 0]
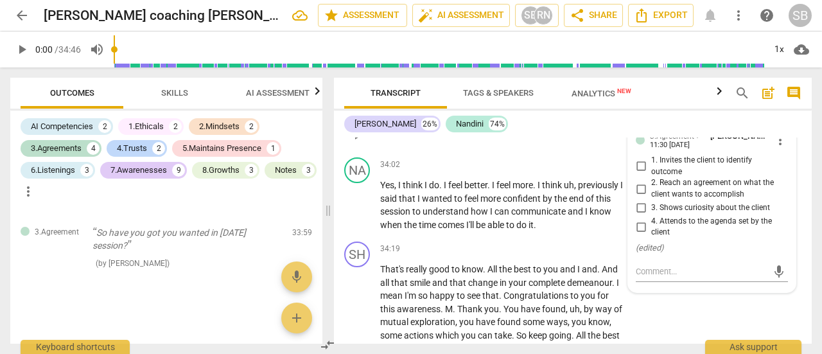
click at [640, 234] on input "4. Attends to the agenda set by the client" at bounding box center [640, 226] width 21 height 15
checkbox input "true"
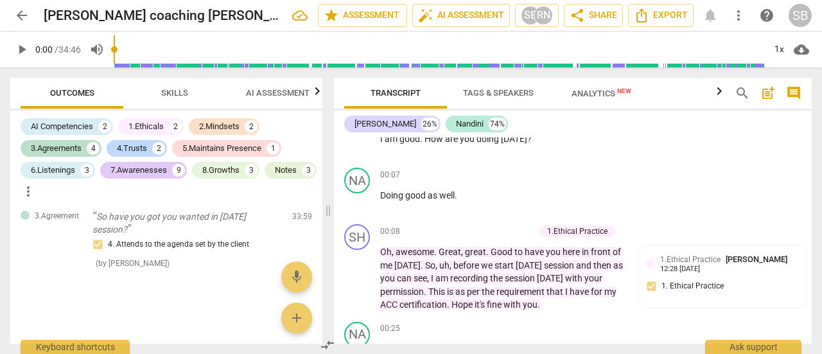
scroll to position [0, 0]
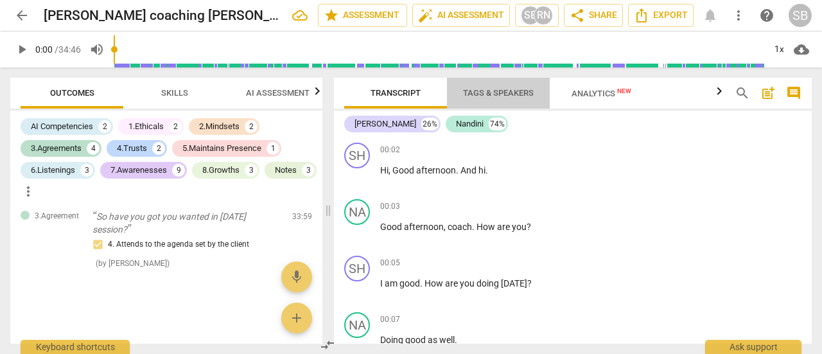
click at [513, 94] on span "Tags & Speakers" at bounding box center [498, 93] width 71 height 10
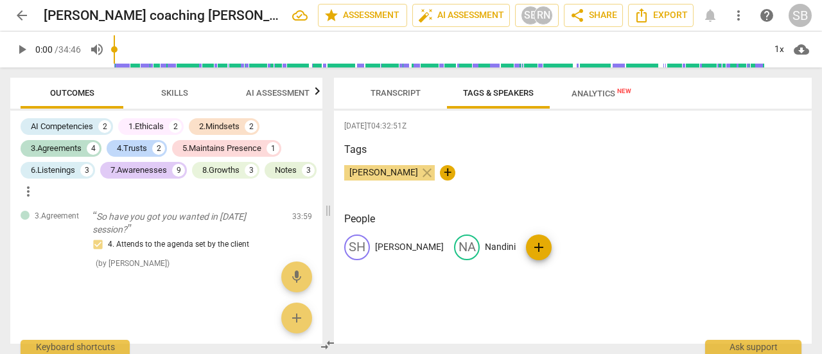
click at [403, 93] on span "Transcript" at bounding box center [395, 93] width 50 height 10
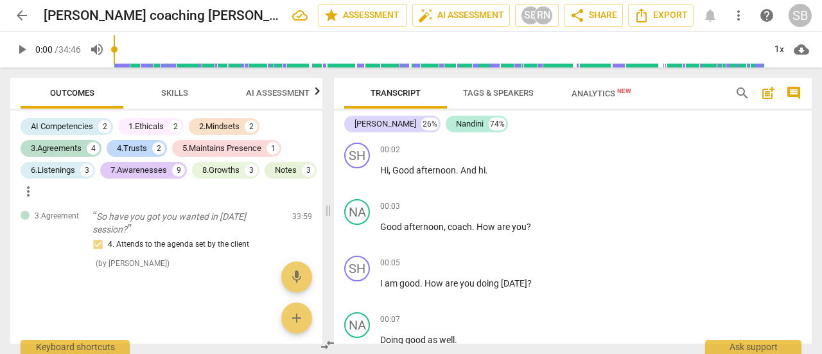
click at [610, 94] on span "Analytics New" at bounding box center [601, 94] width 60 height 10
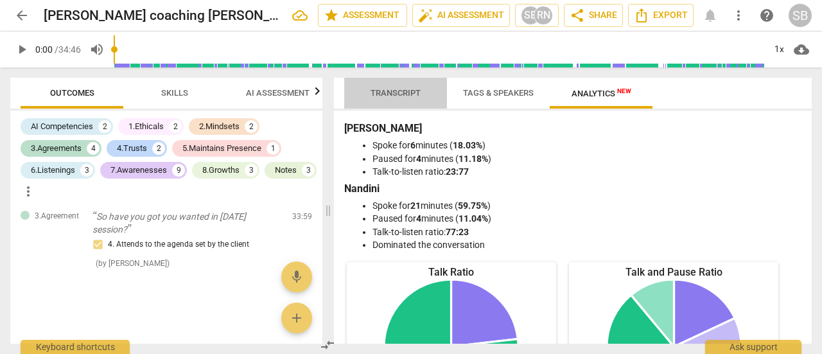
click at [411, 93] on span "Transcript" at bounding box center [395, 93] width 50 height 10
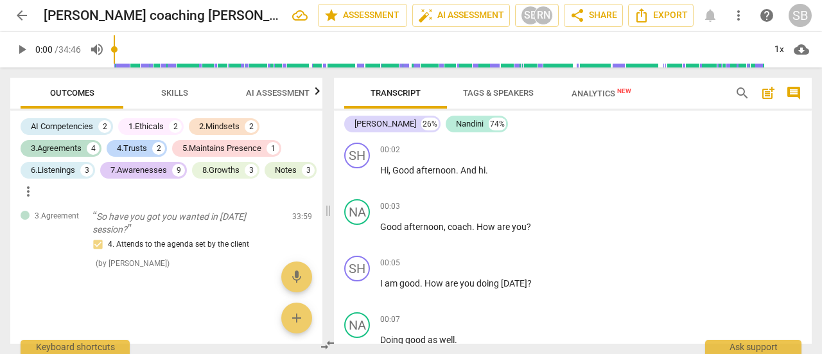
click at [179, 93] on span "Skills" at bounding box center [174, 93] width 27 height 10
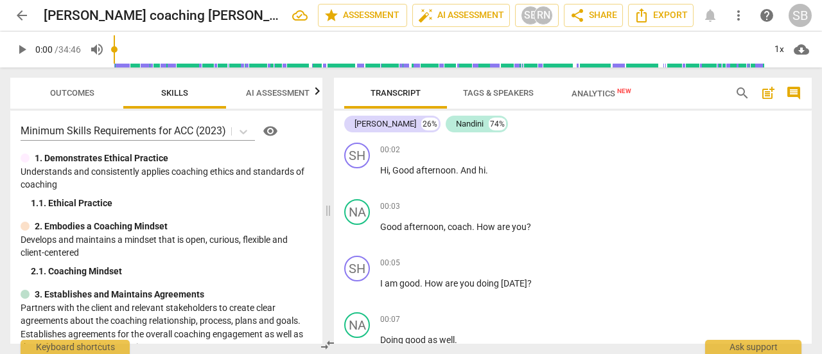
click at [260, 93] on span "AI Assessment" at bounding box center [278, 93] width 64 height 10
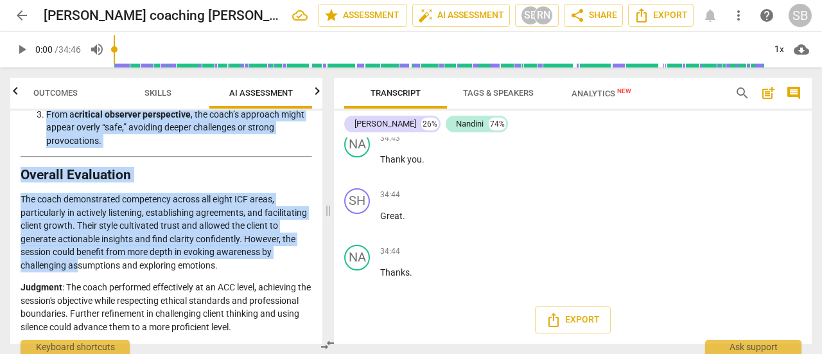
scroll to position [3317, 0]
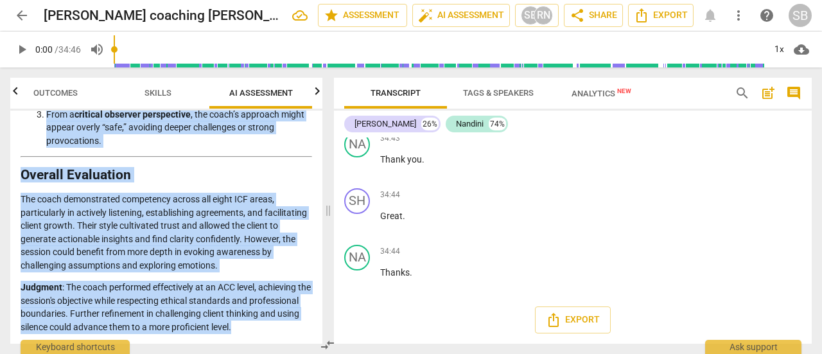
drag, startPoint x: 21, startPoint y: 166, endPoint x: 128, endPoint y: 331, distance: 196.2
copy div "Analysis of the Coach's Approach in the Coaching Session The coaching session b…"
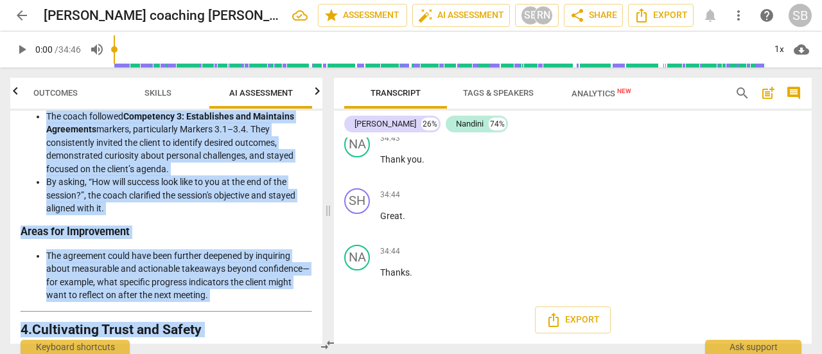
scroll to position [1091, 0]
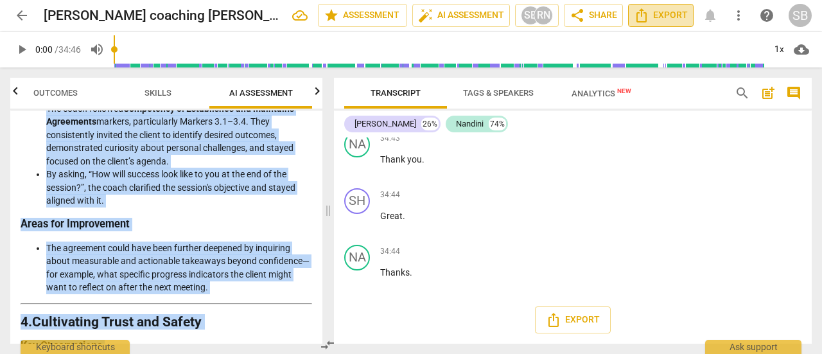
click at [657, 18] on span "Export" at bounding box center [661, 15] width 54 height 15
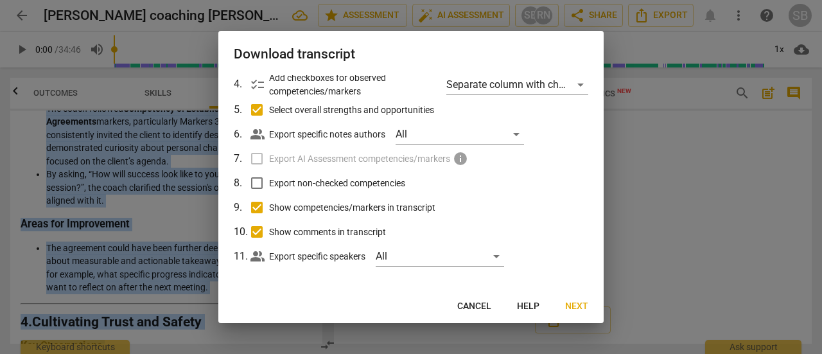
scroll to position [132, 0]
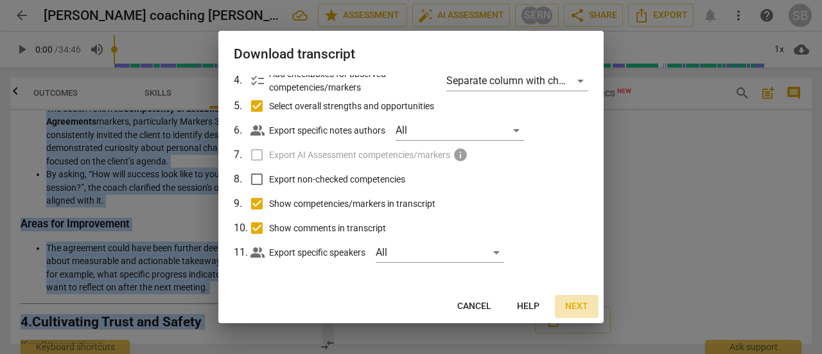
click at [578, 306] on span "Next" at bounding box center [576, 306] width 23 height 13
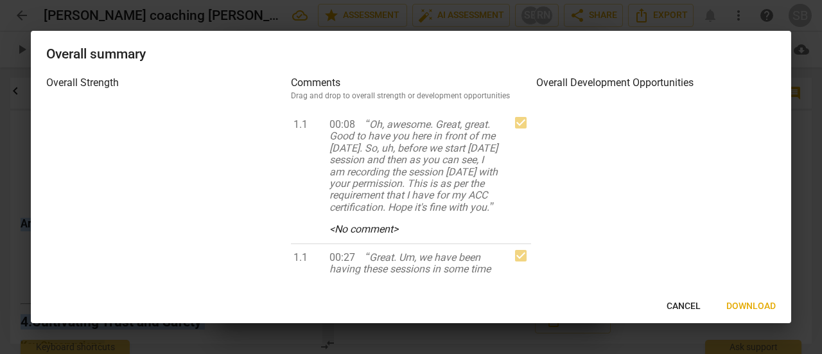
click at [682, 307] on span "Cancel" at bounding box center [683, 306] width 34 height 13
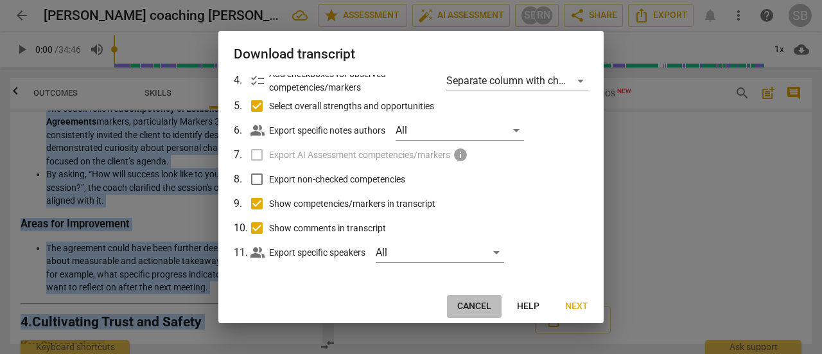
click at [456, 306] on button "Cancel" at bounding box center [474, 306] width 55 height 23
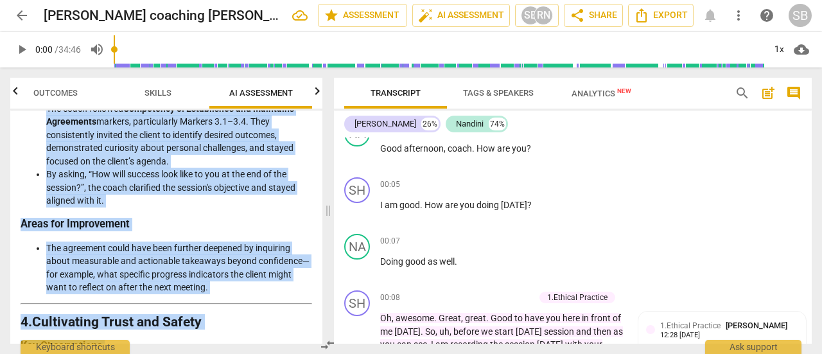
scroll to position [0, 0]
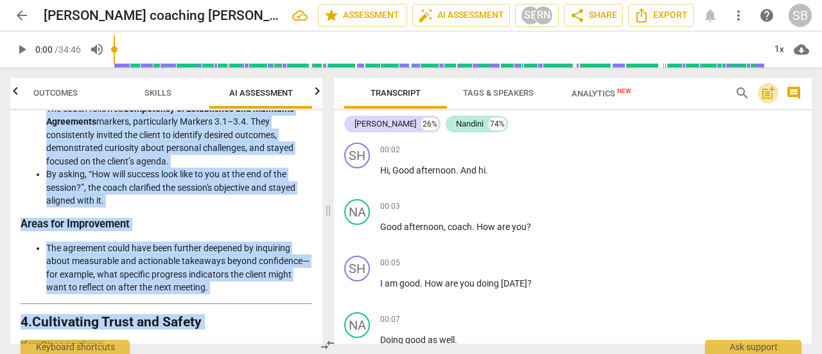
click at [769, 93] on span "post_add" at bounding box center [767, 92] width 15 height 15
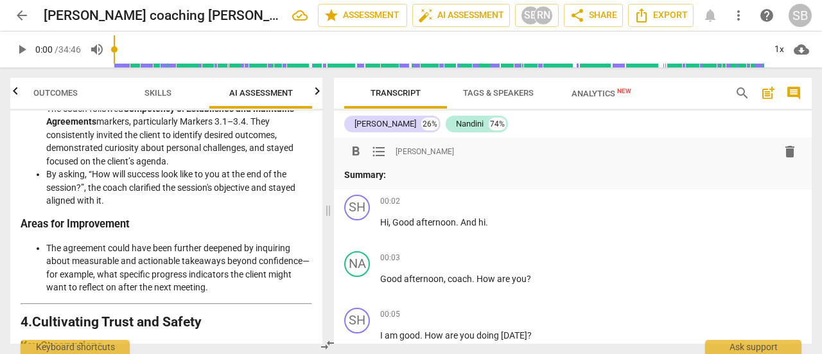
click at [506, 160] on div "format_bold format_list_bulleted [PERSON_NAME] delete" at bounding box center [572, 151] width 457 height 23
click at [504, 170] on p "Summary:" at bounding box center [572, 174] width 457 height 13
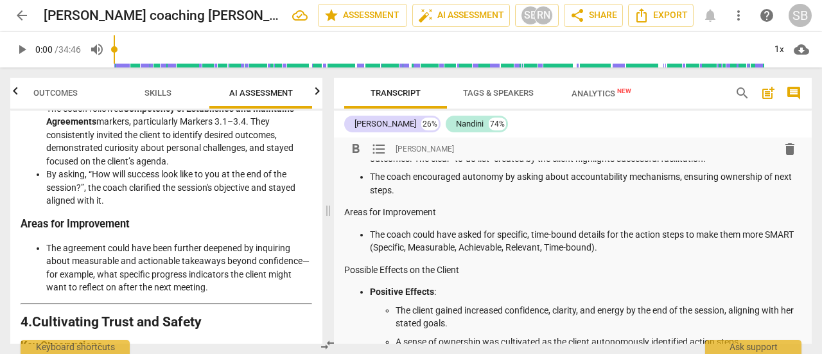
scroll to position [2118, 0]
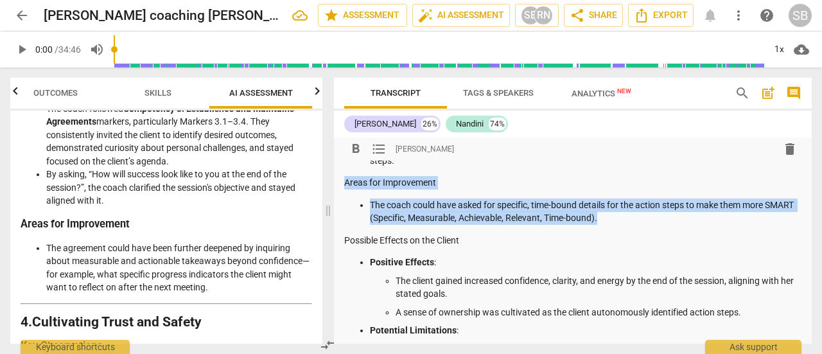
drag, startPoint x: 636, startPoint y: 230, endPoint x: 338, endPoint y: 193, distance: 300.9
click at [390, 220] on p "The coach could have asked for specific, time-bound details for the action step…" at bounding box center [585, 211] width 431 height 26
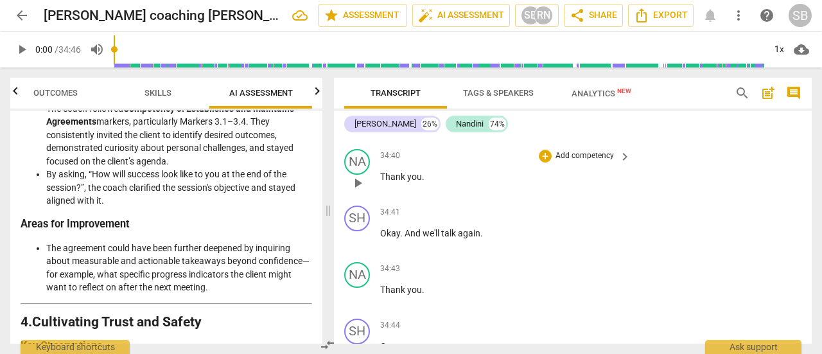
scroll to position [12288, 0]
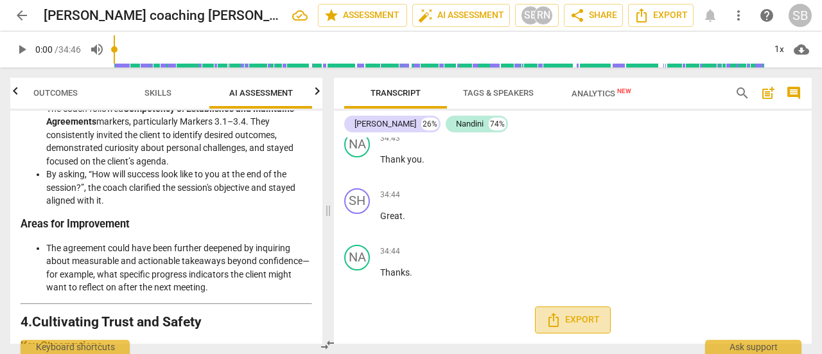
click at [561, 316] on span "Export" at bounding box center [573, 319] width 54 height 15
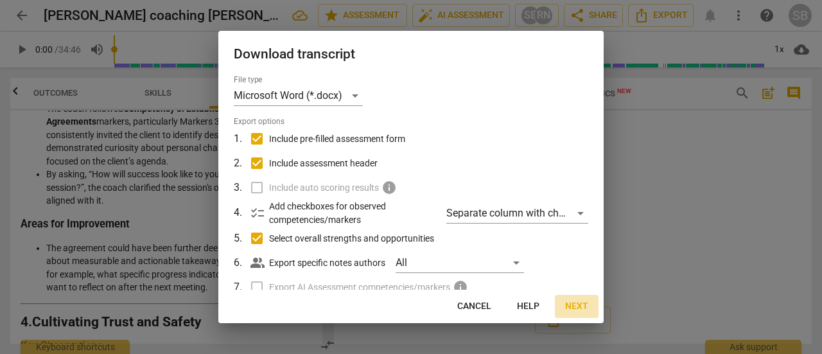
click at [582, 305] on span "Next" at bounding box center [576, 306] width 23 height 13
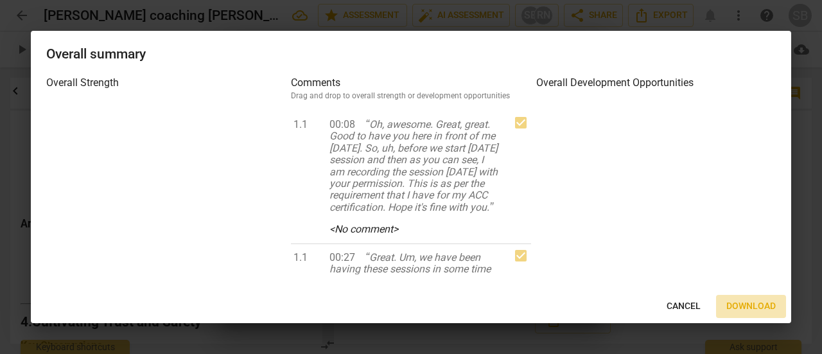
click at [745, 306] on span "Download" at bounding box center [750, 306] width 49 height 13
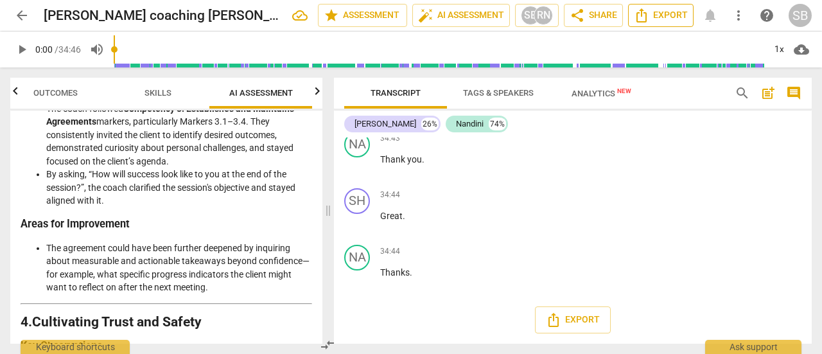
click at [650, 15] on span "Export" at bounding box center [661, 15] width 54 height 15
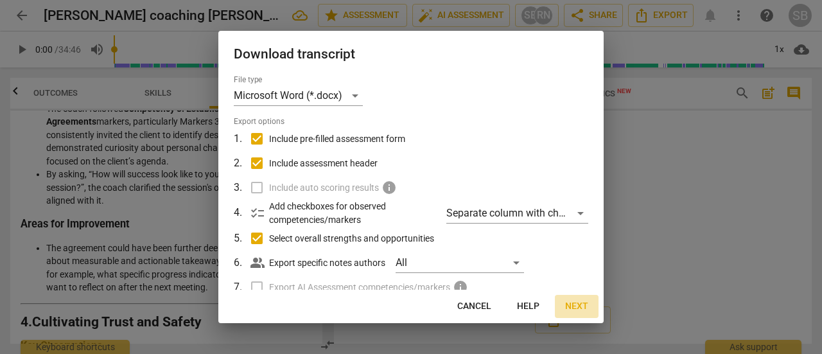
click at [579, 304] on span "Next" at bounding box center [576, 306] width 23 height 13
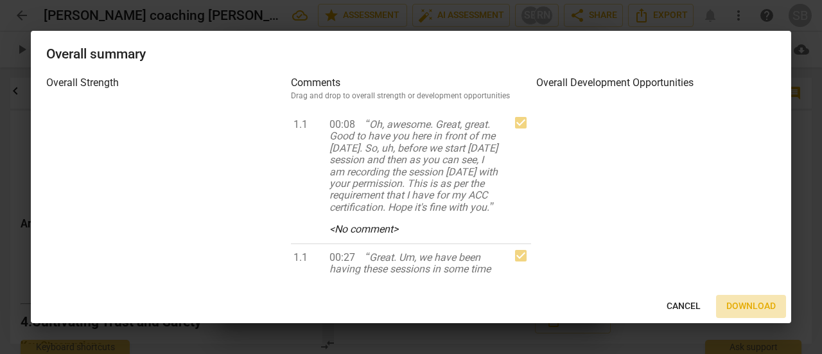
click at [769, 304] on span "Download" at bounding box center [750, 306] width 49 height 13
